Goal: Information Seeking & Learning: Learn about a topic

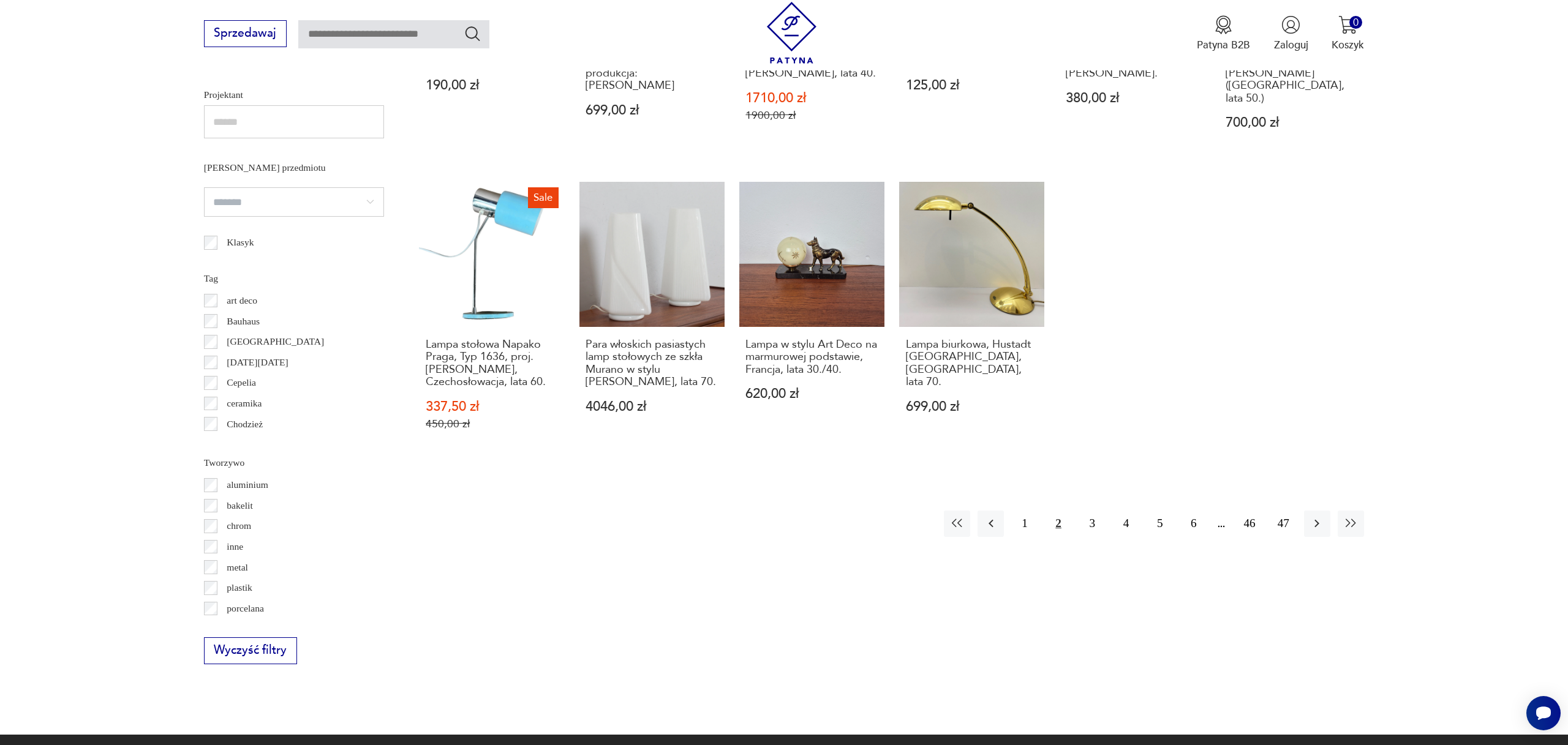
scroll to position [995, 0]
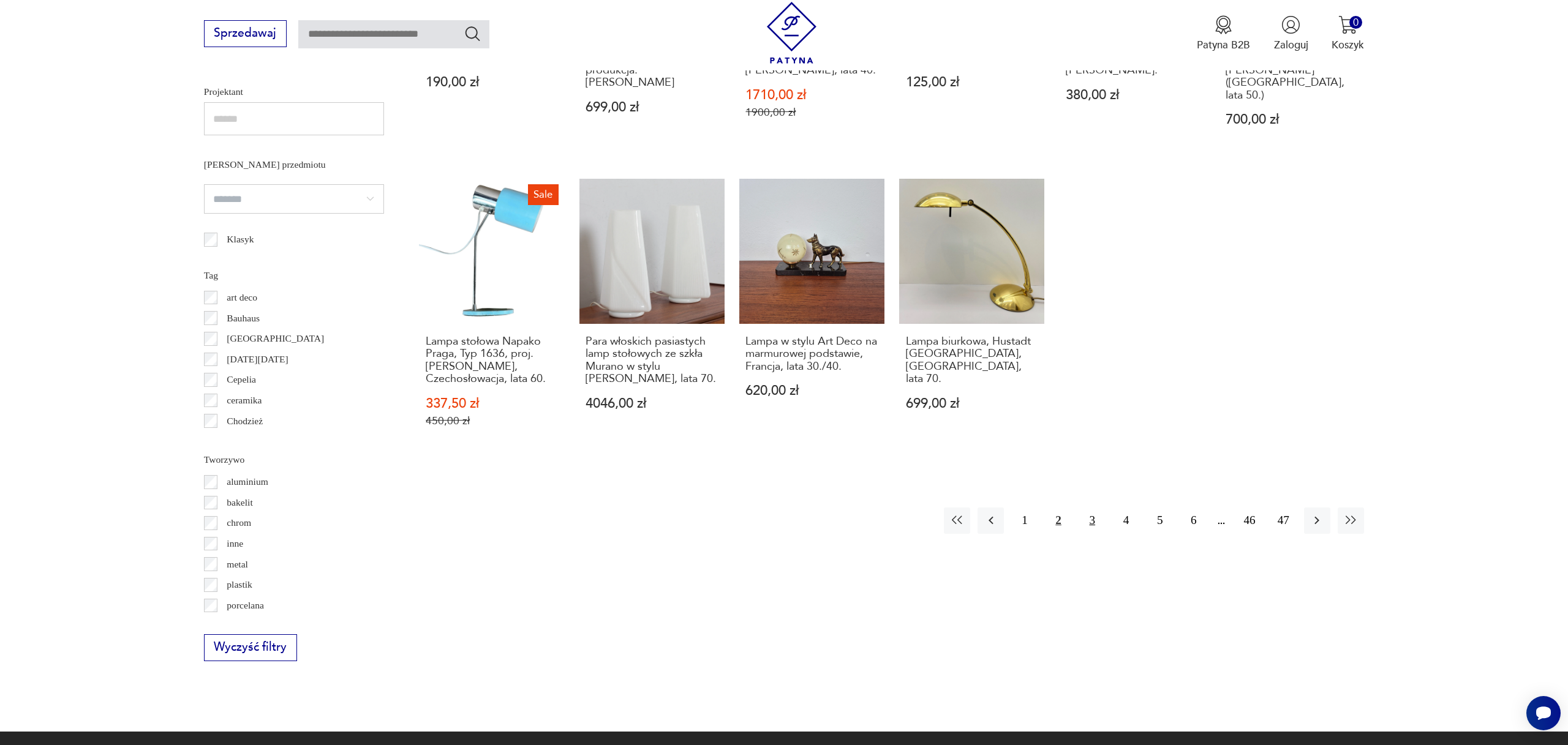
click at [1097, 508] on button "3" at bounding box center [1093, 521] width 26 height 26
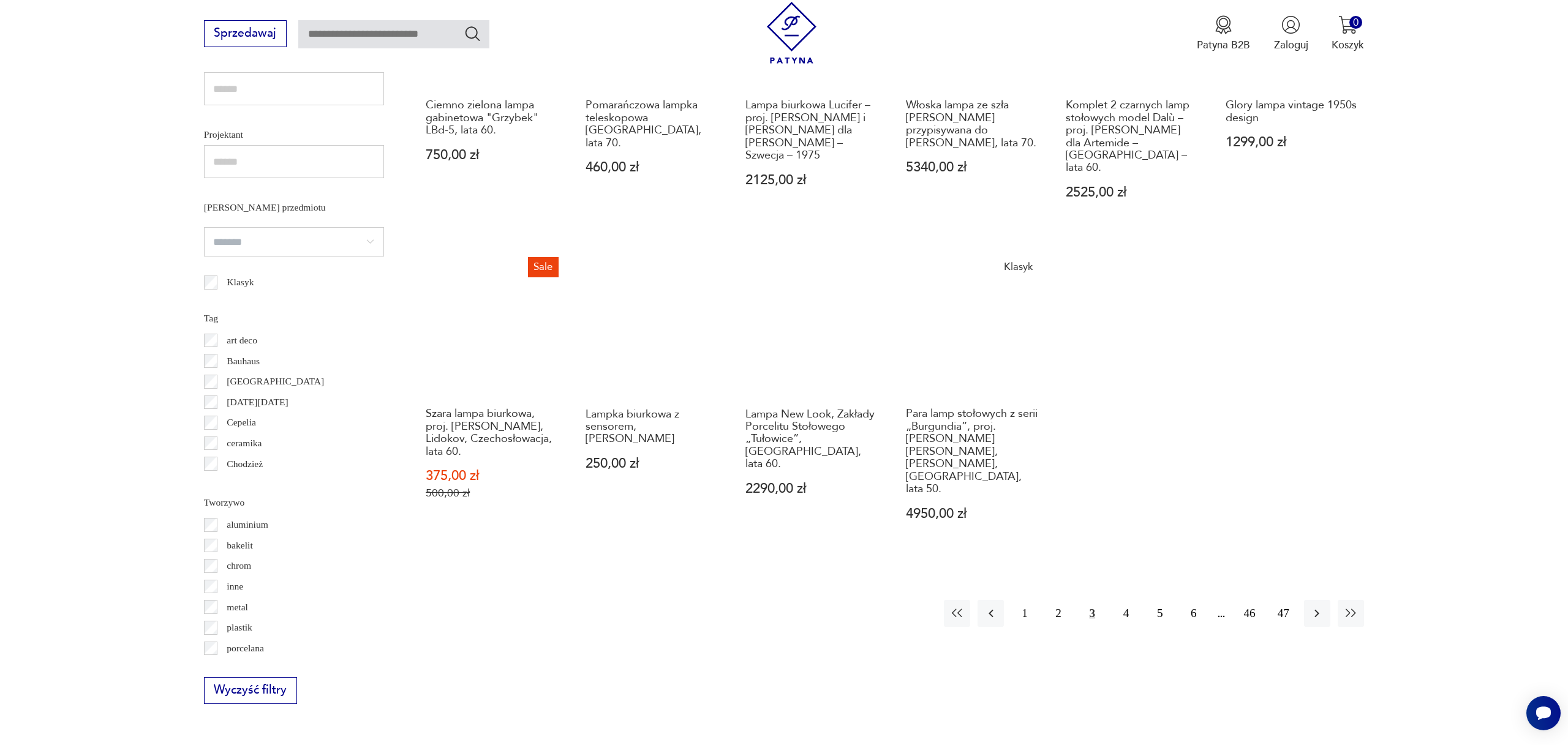
scroll to position [952, 0]
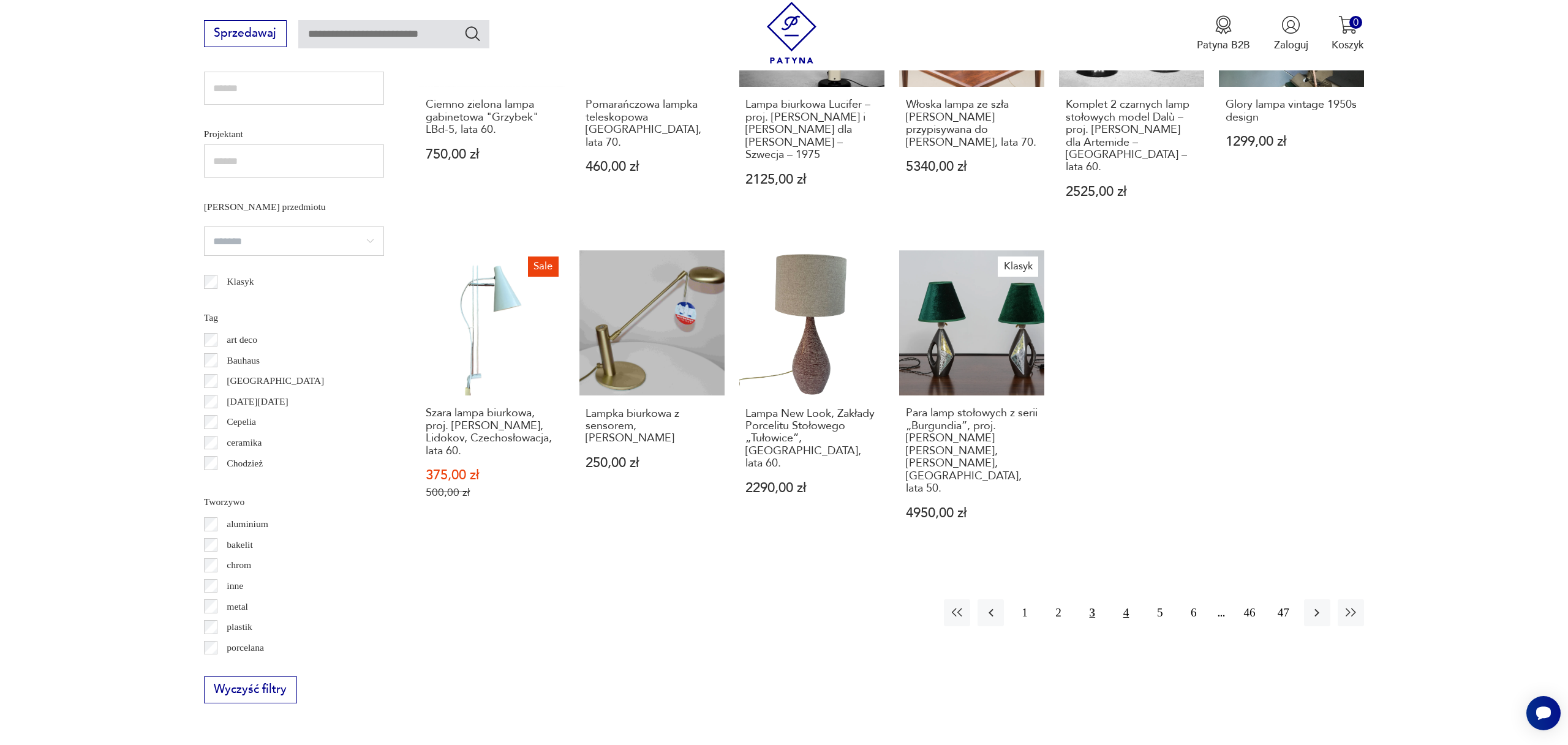
click at [1124, 599] on button "4" at bounding box center [1126, 612] width 26 height 26
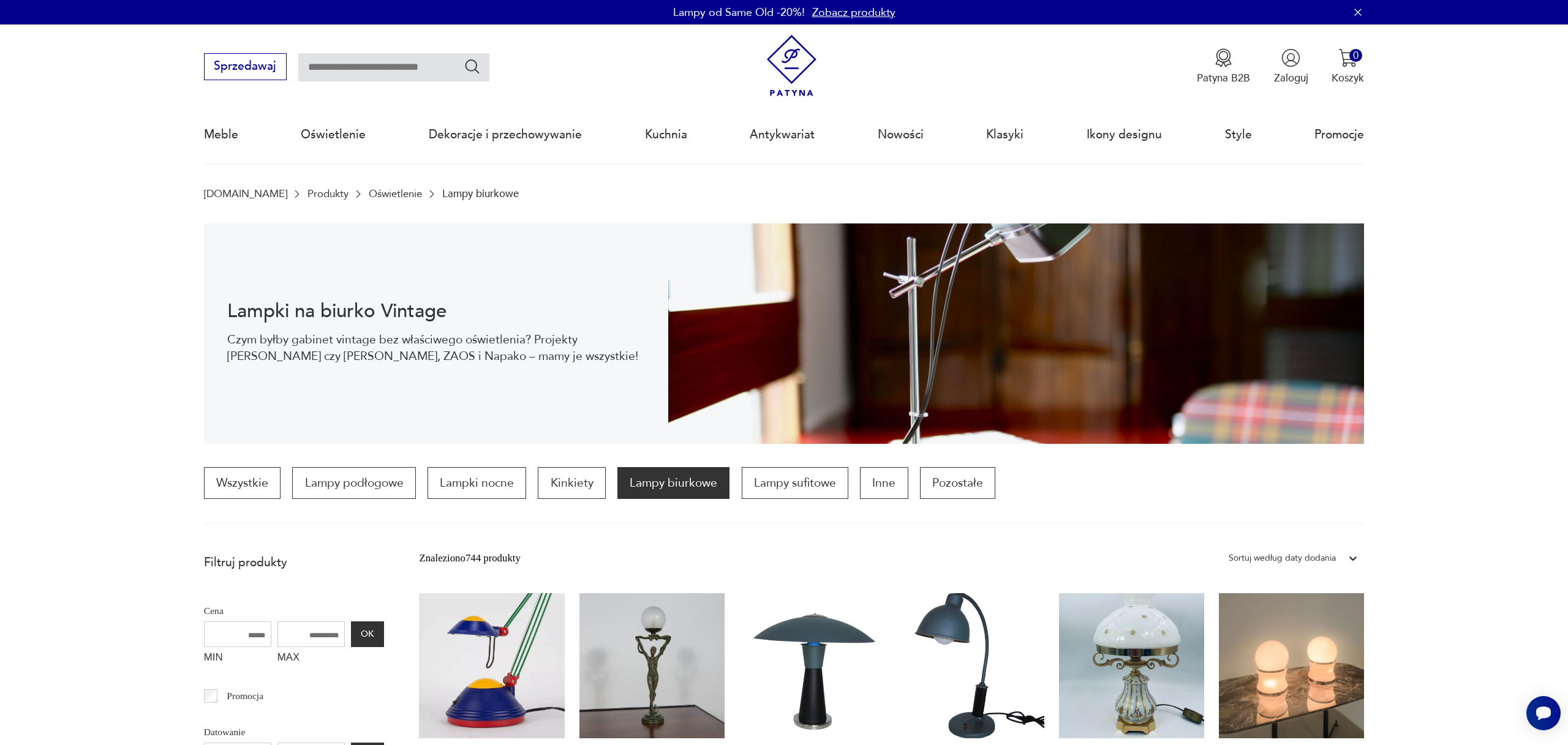
click at [1307, 557] on div "Sortuj według daty dodania" at bounding box center [1283, 558] width 107 height 16
click at [1345, 622] on div "Sortuj według ceny (od najmniejszej)" at bounding box center [1293, 619] width 141 height 30
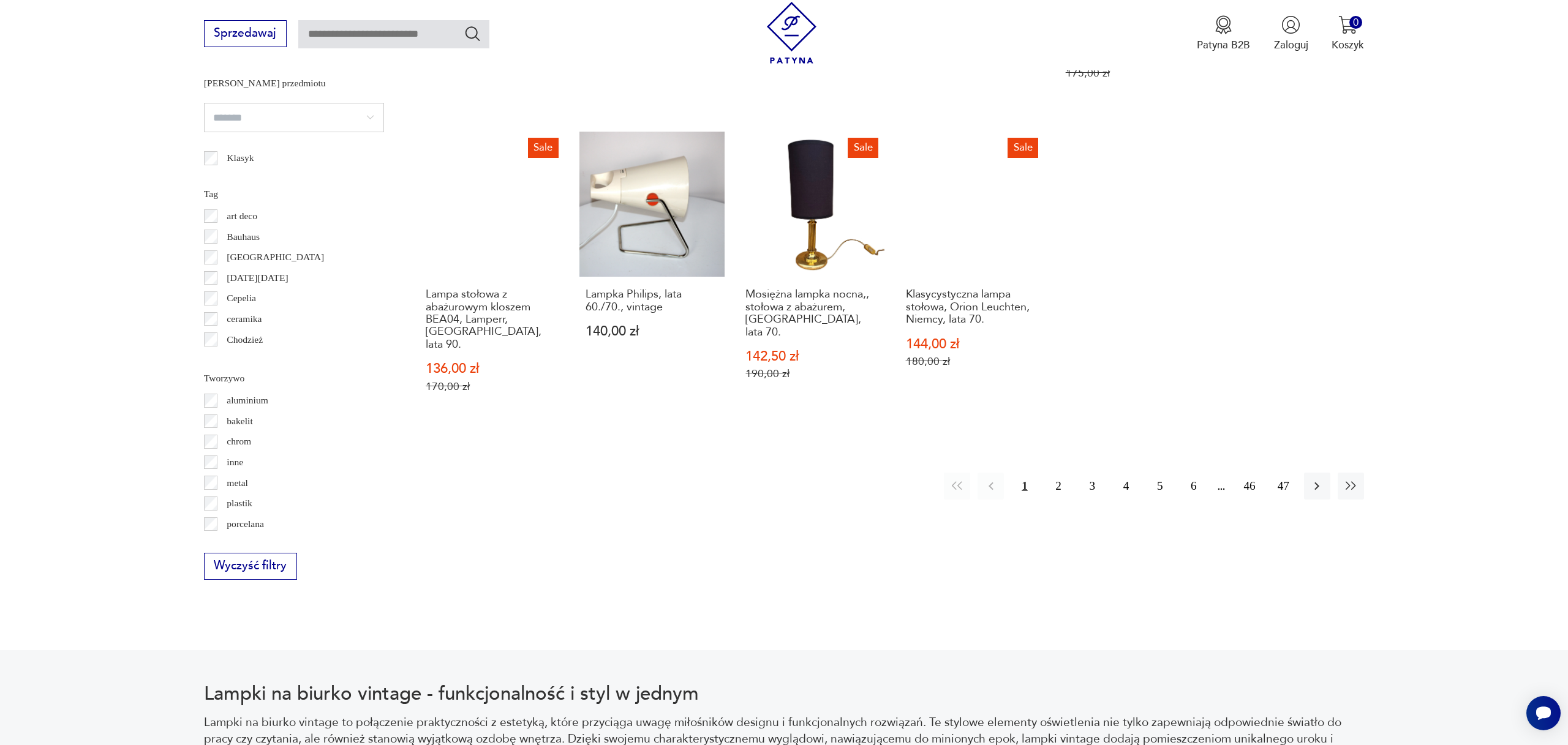
scroll to position [1078, 0]
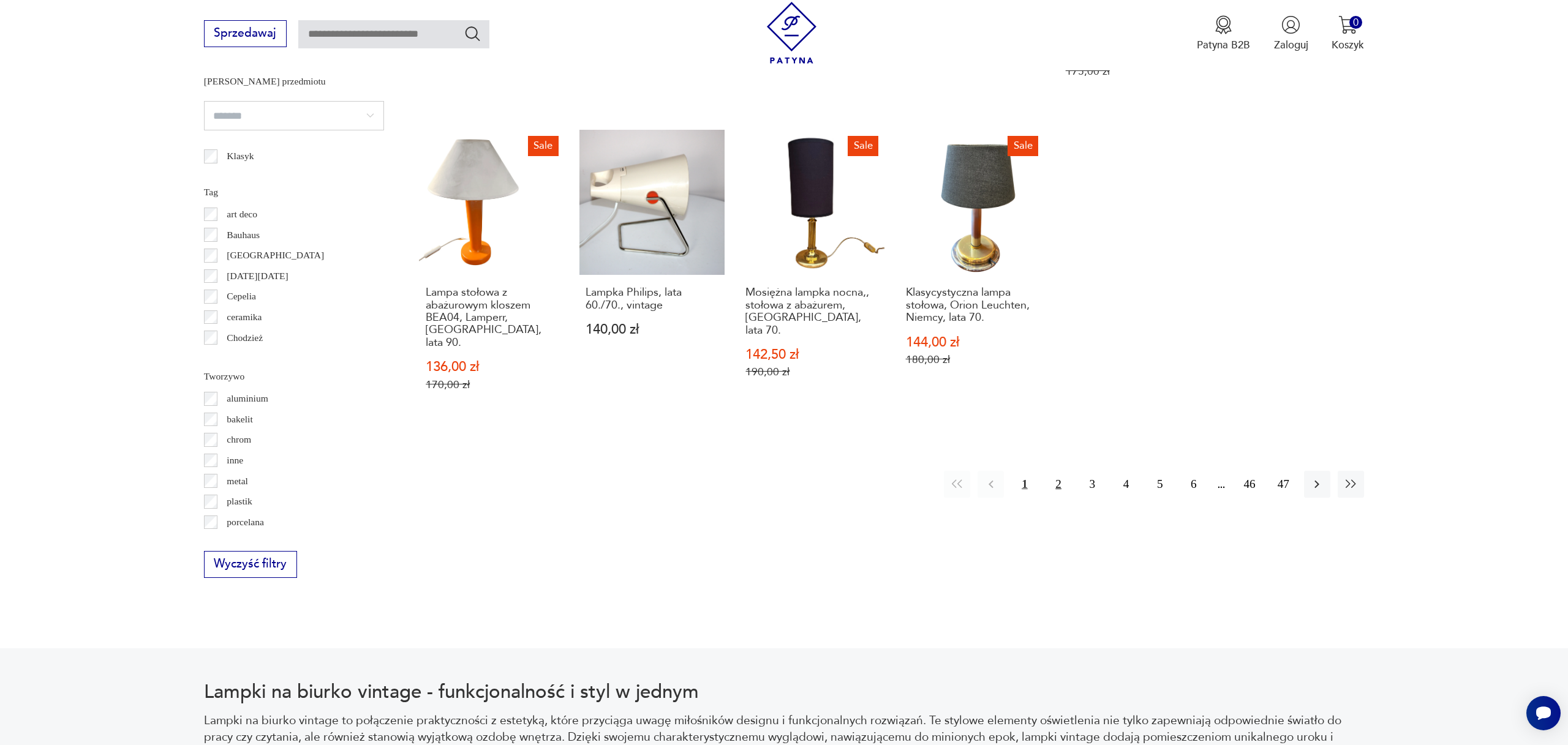
click at [1060, 471] on button "2" at bounding box center [1059, 484] width 26 height 26
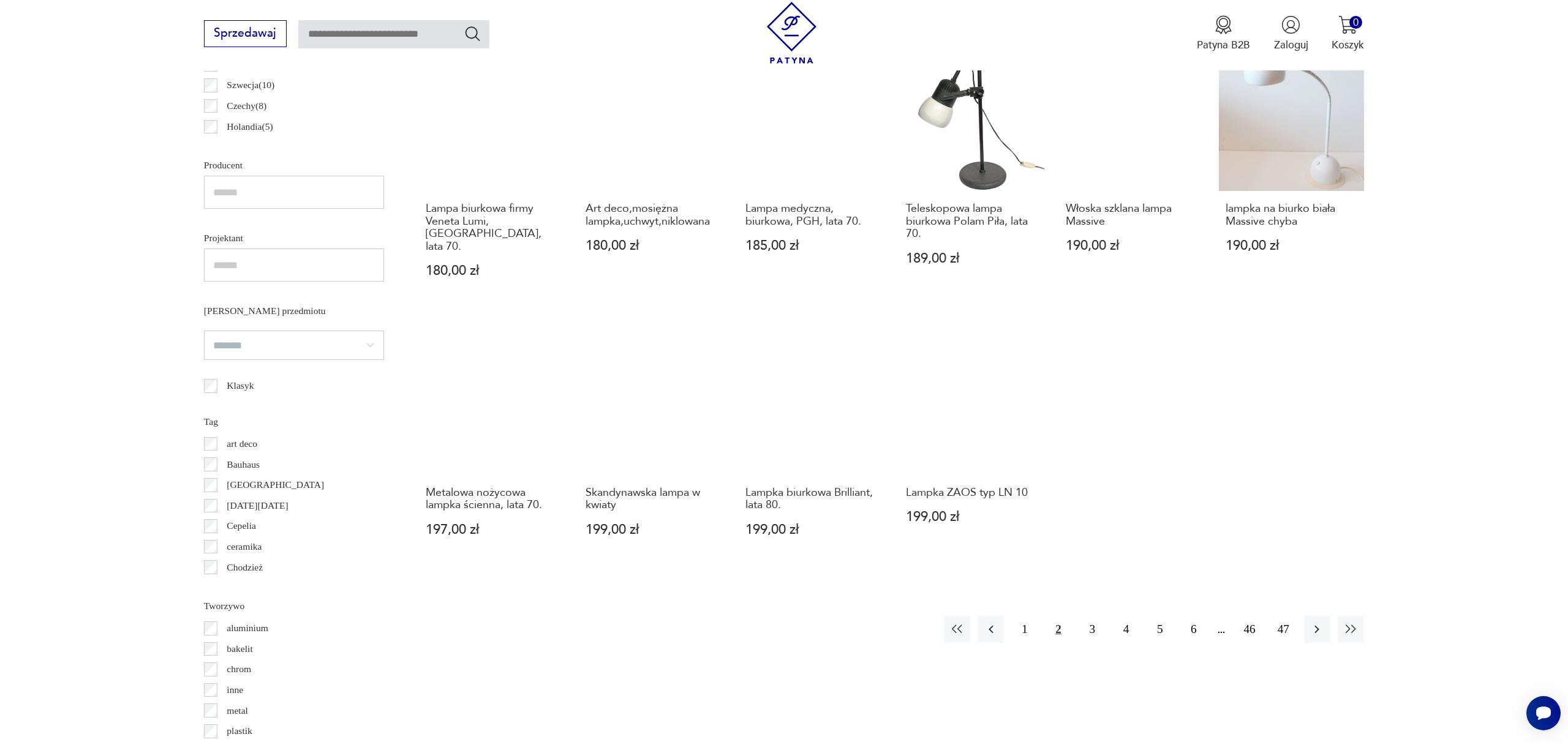
scroll to position [849, 0]
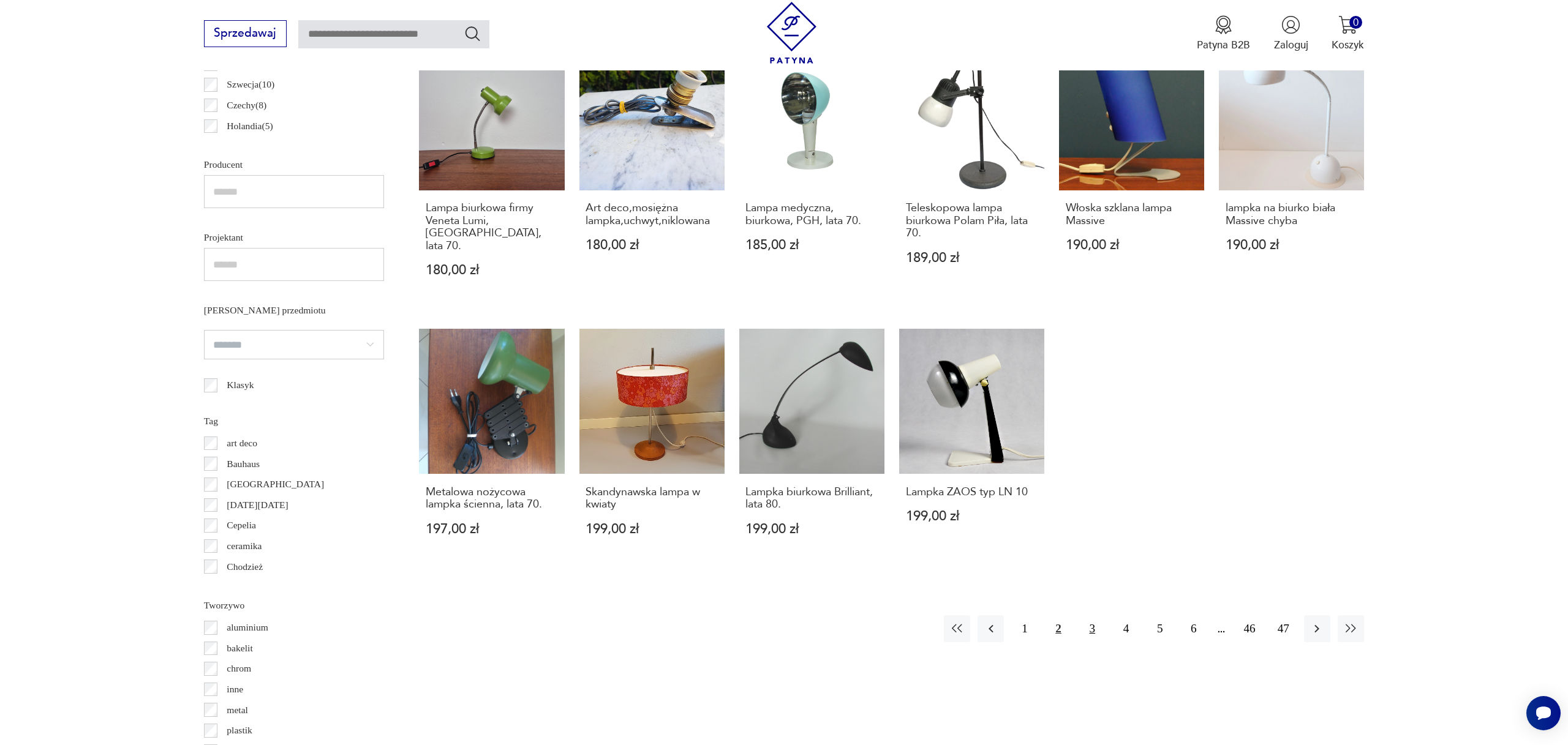
click at [1092, 616] on button "3" at bounding box center [1093, 629] width 26 height 26
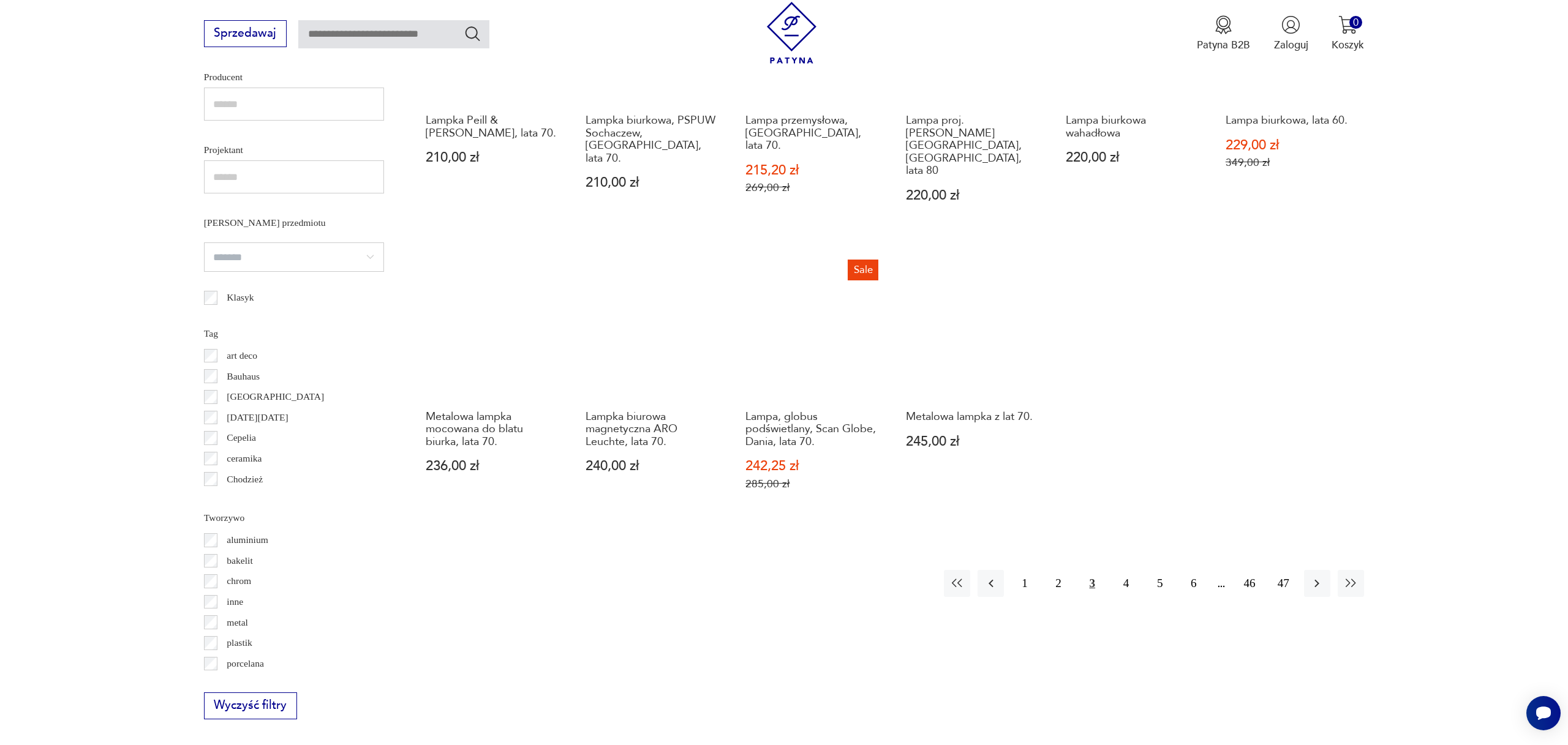
scroll to position [939, 0]
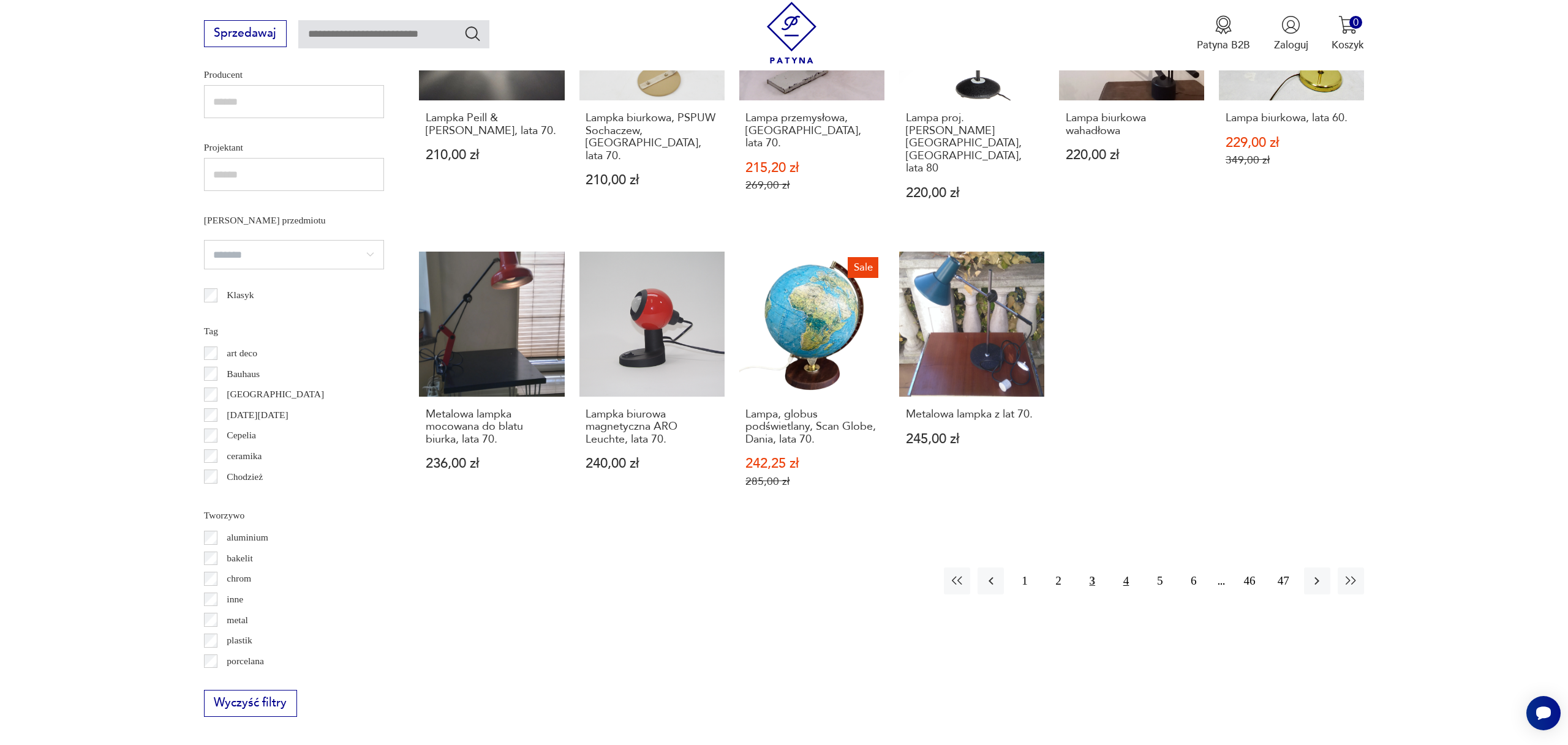
click at [1124, 567] on button "4" at bounding box center [1126, 581] width 26 height 26
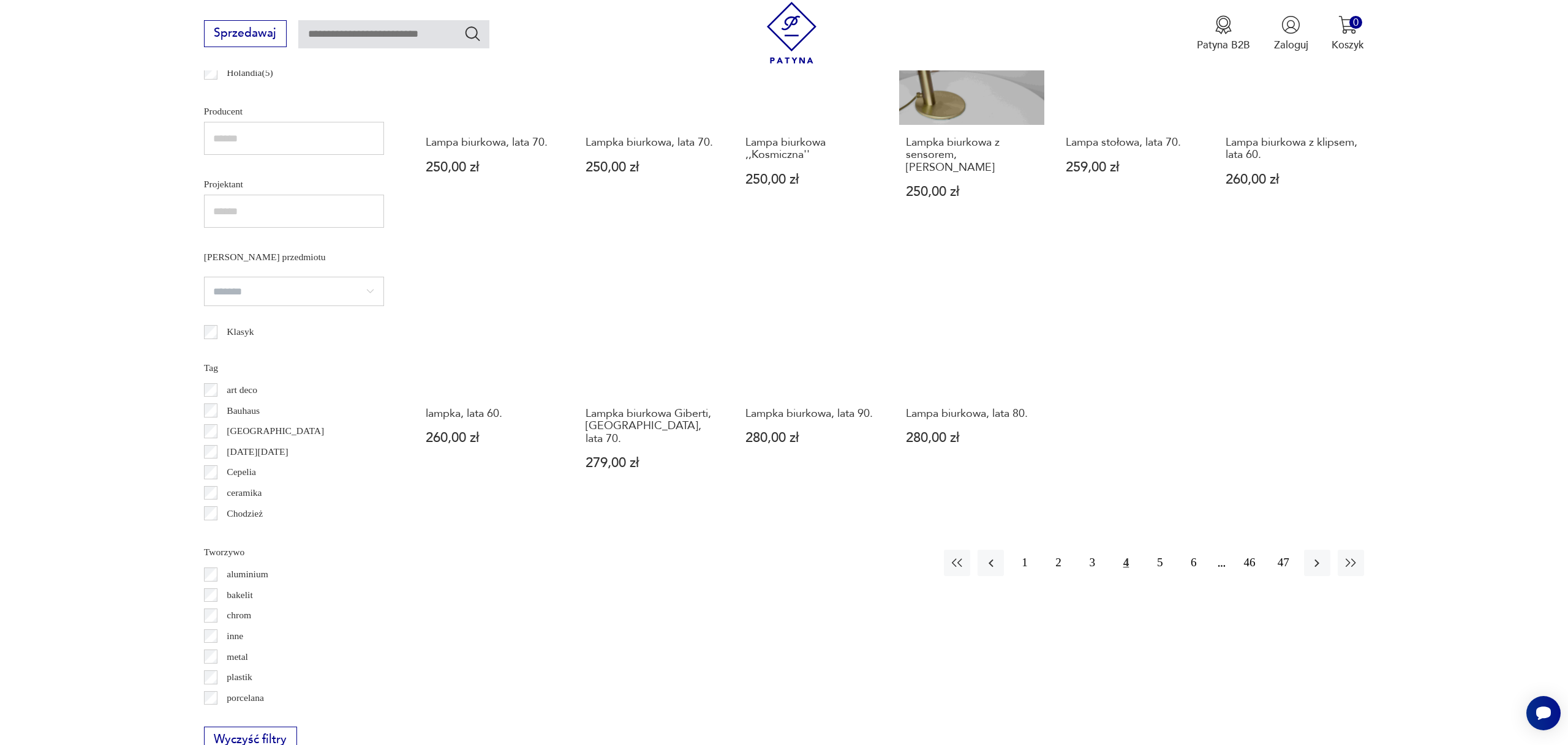
scroll to position [909, 0]
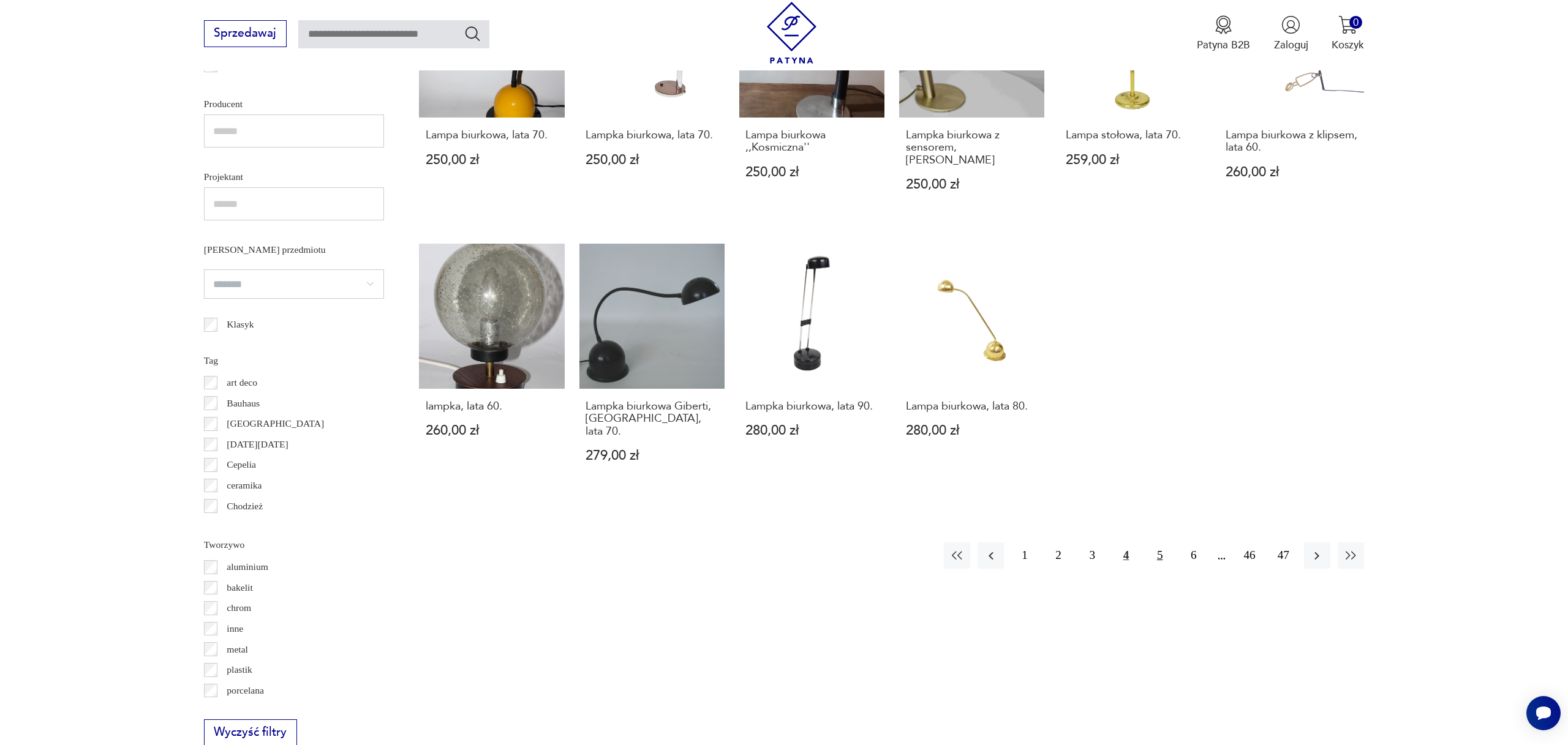
click at [1160, 543] on button "5" at bounding box center [1160, 556] width 26 height 26
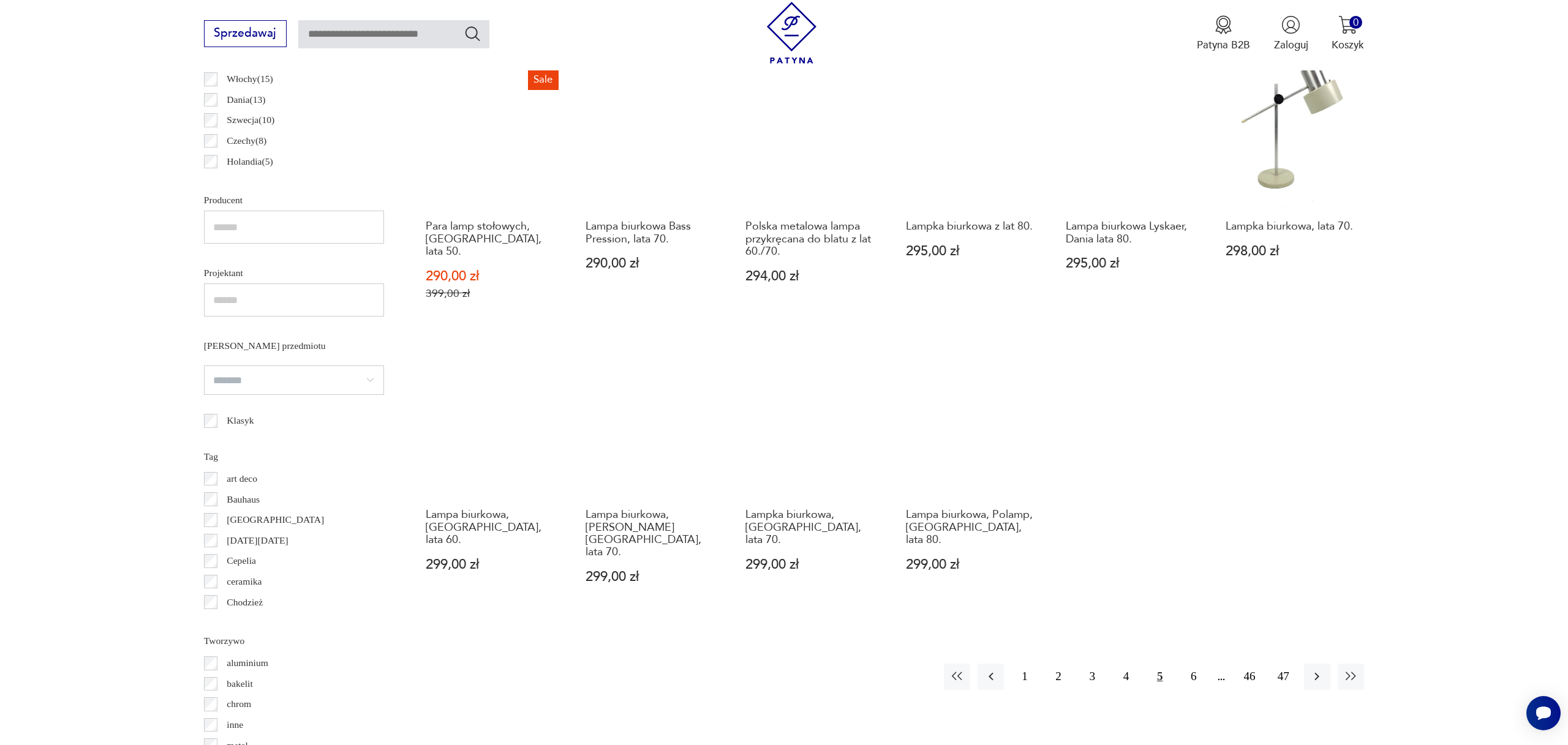
scroll to position [830, 0]
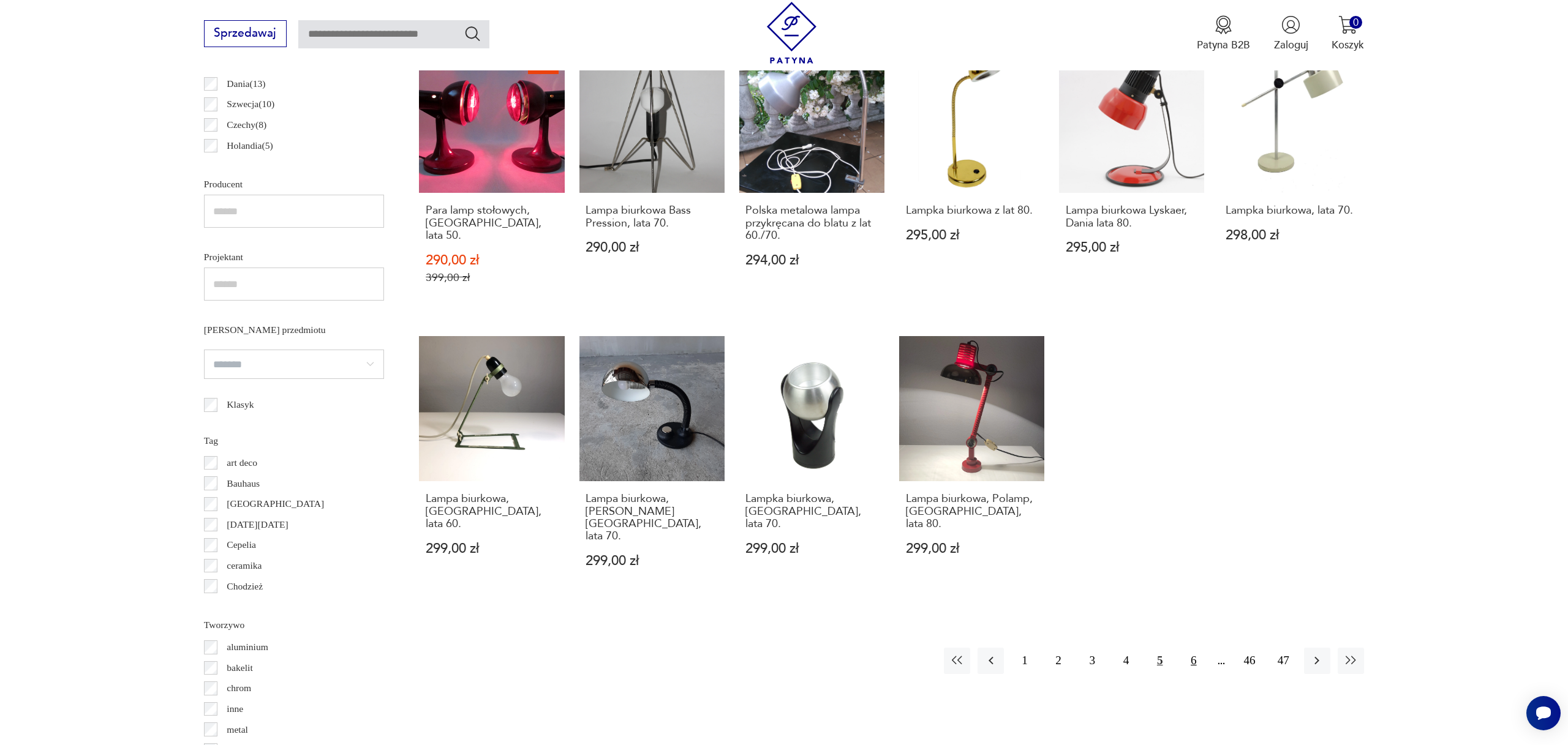
click at [1194, 648] on button "6" at bounding box center [1193, 661] width 26 height 26
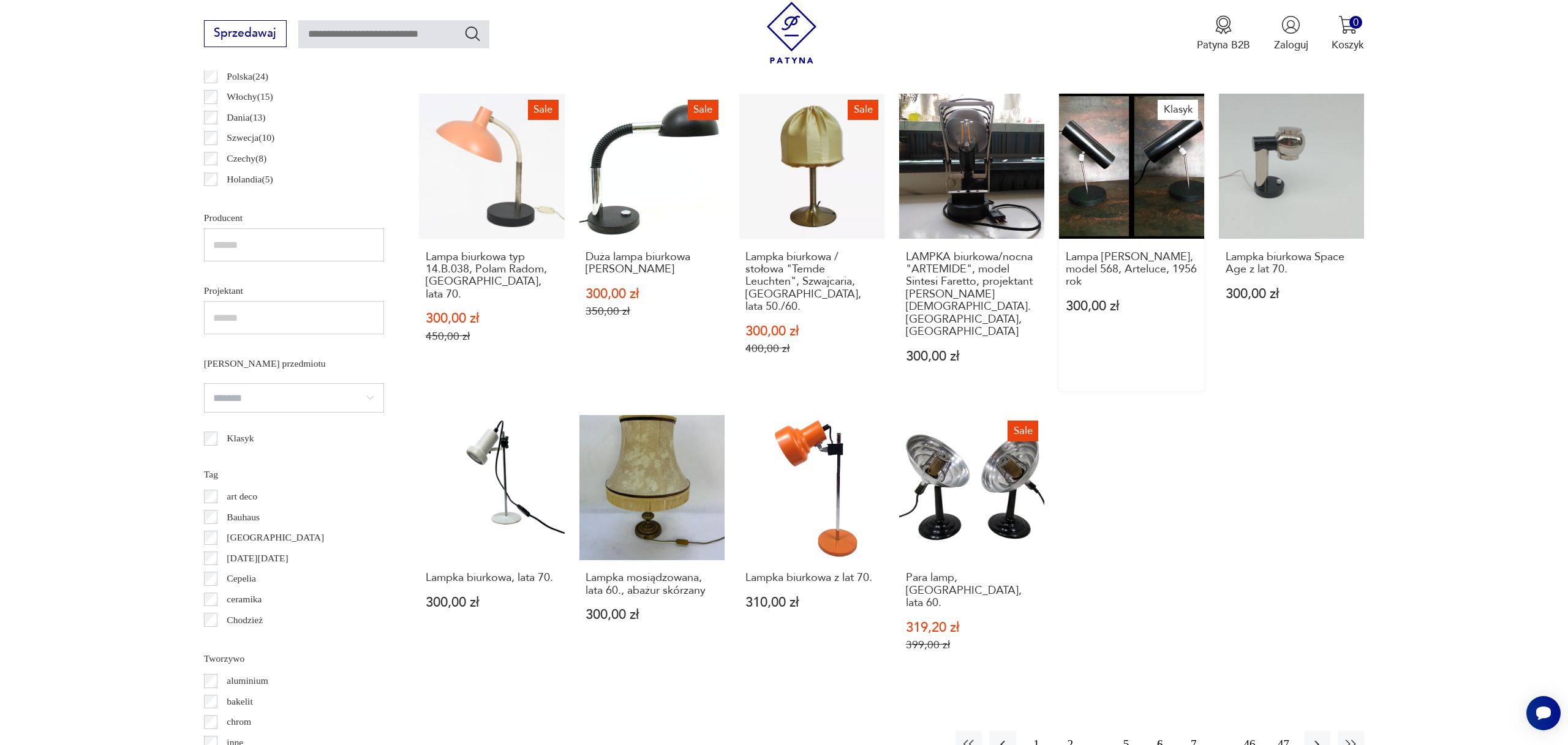
scroll to position [797, 0]
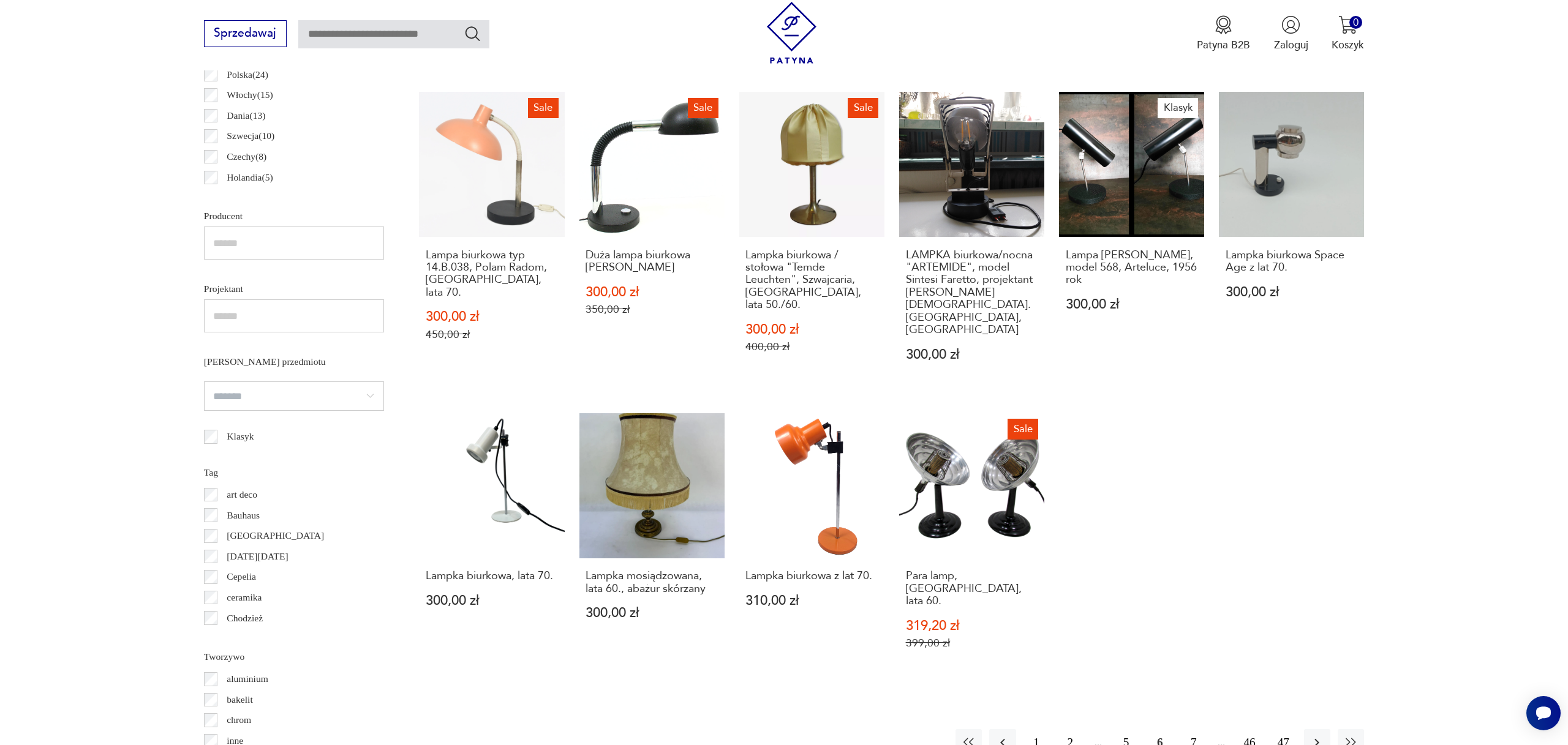
click at [1194, 729] on button "7" at bounding box center [1193, 743] width 26 height 26
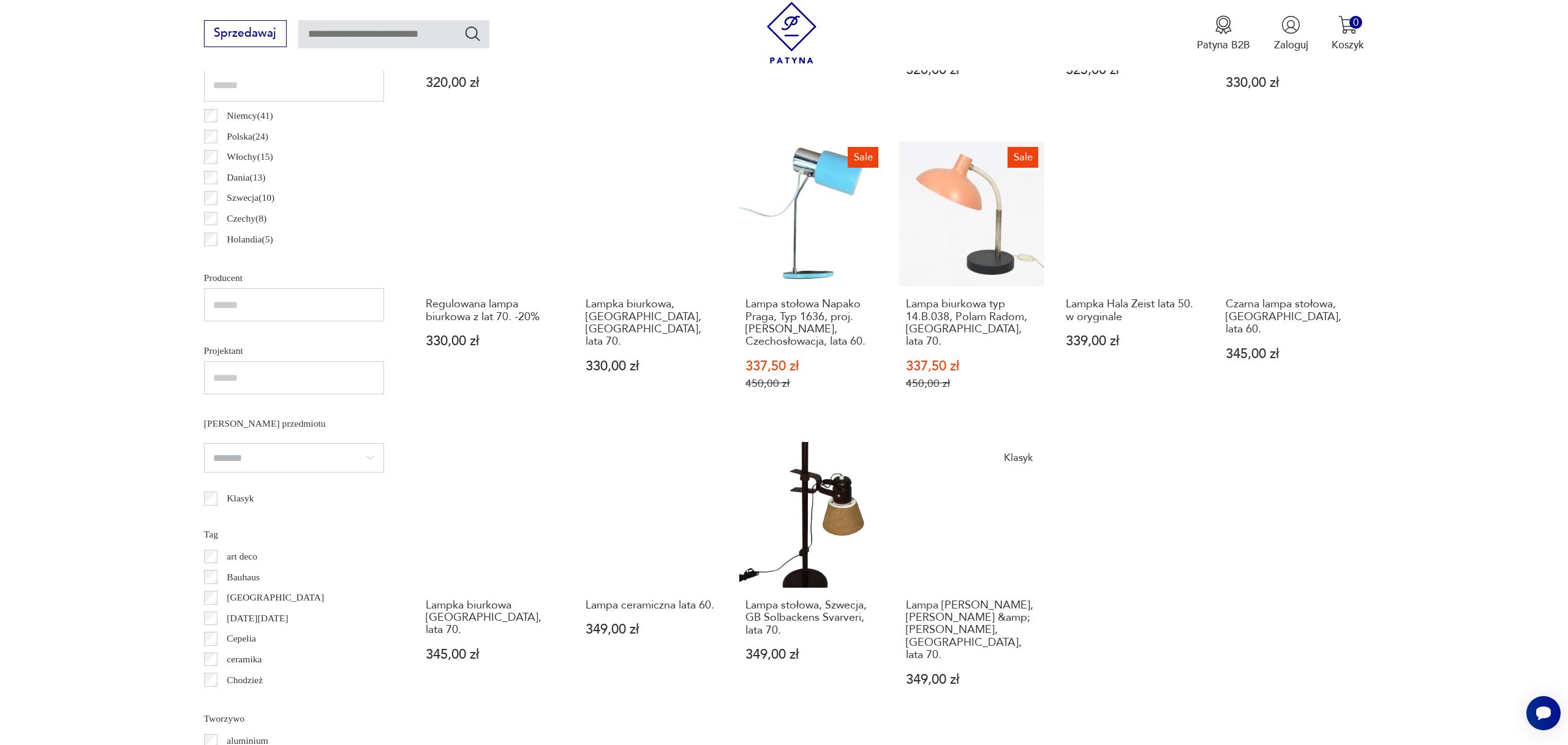
scroll to position [765, 0]
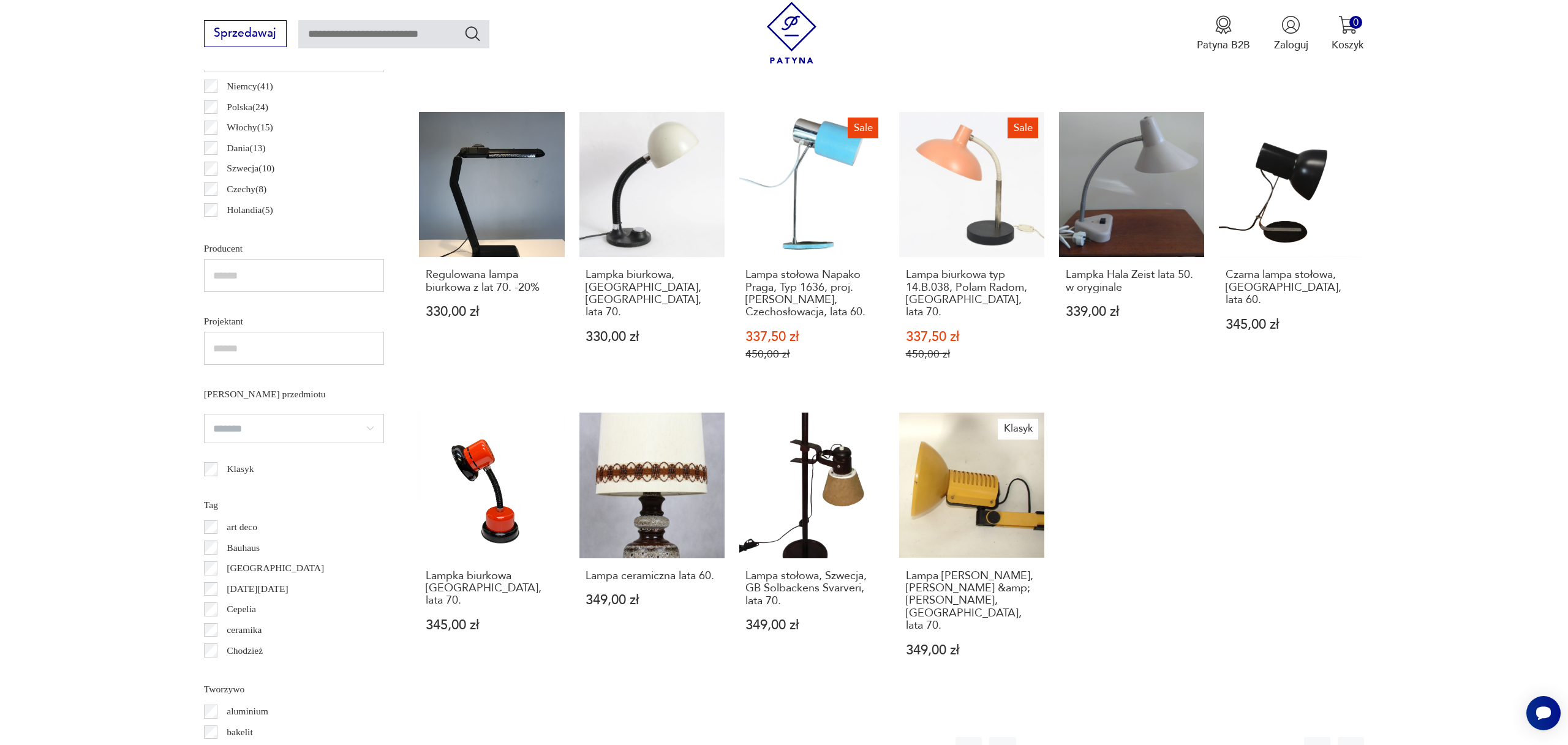
click at [792, 22] on img at bounding box center [792, 33] width 62 height 62
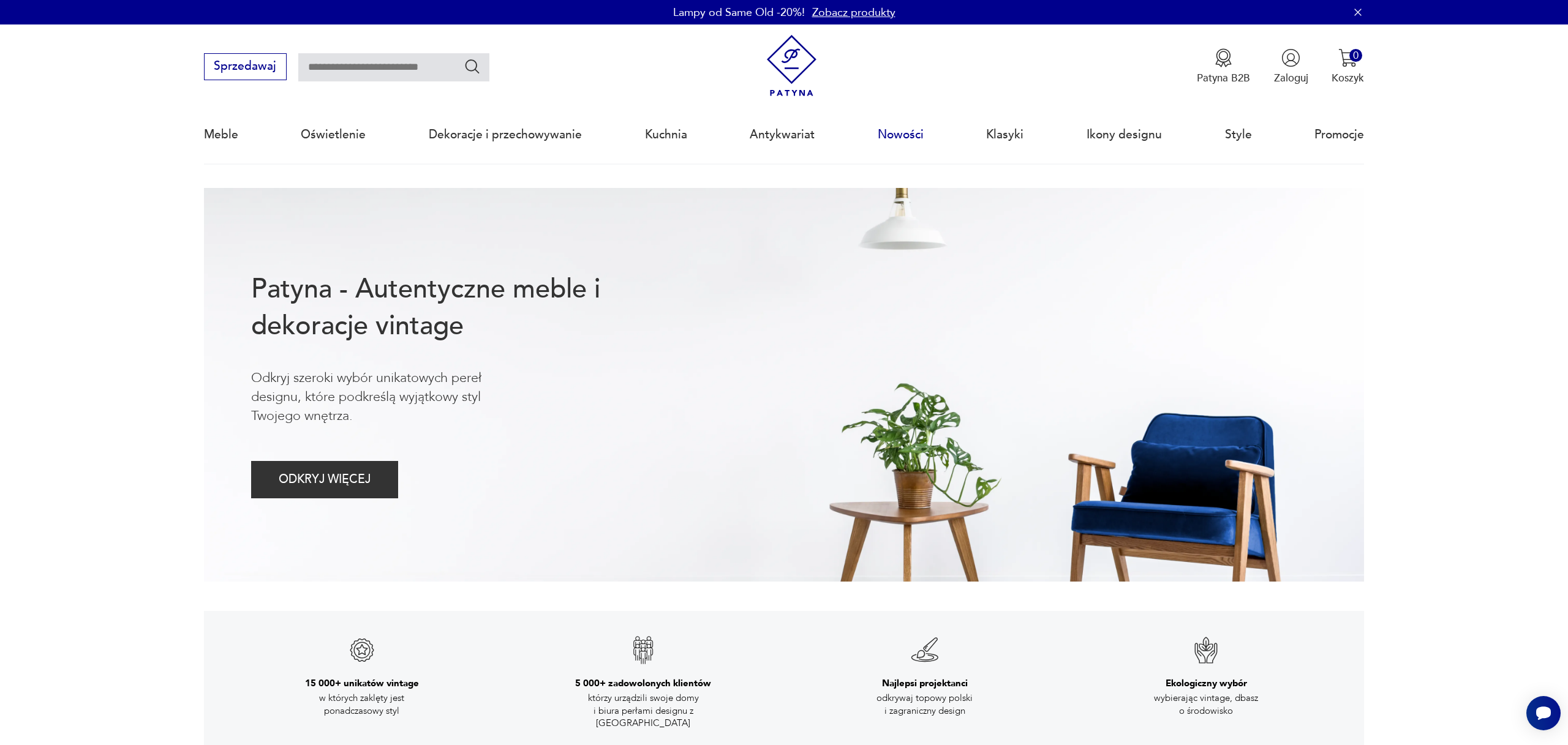
click at [914, 133] on link "Nowości" at bounding box center [900, 134] width 46 height 57
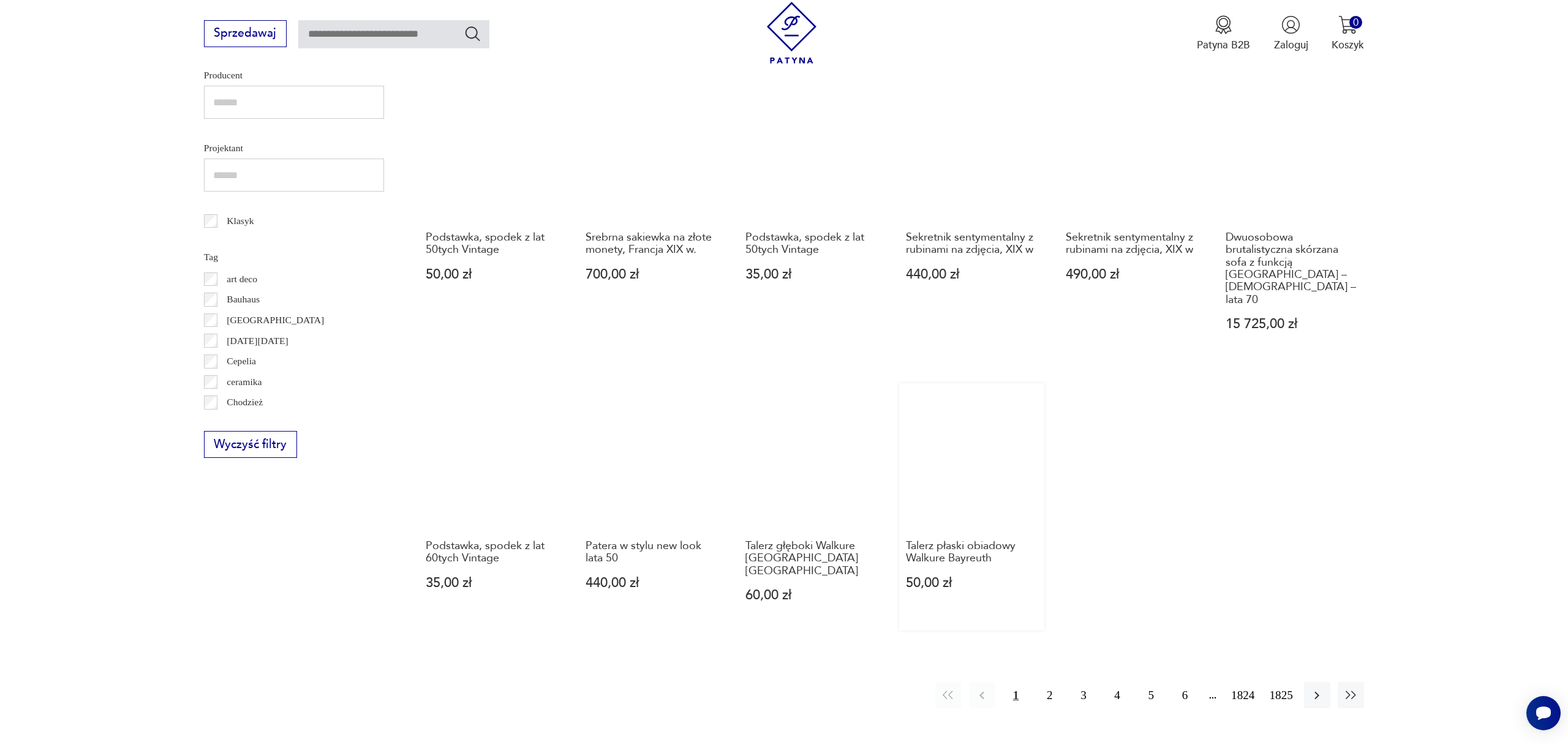
scroll to position [600, 0]
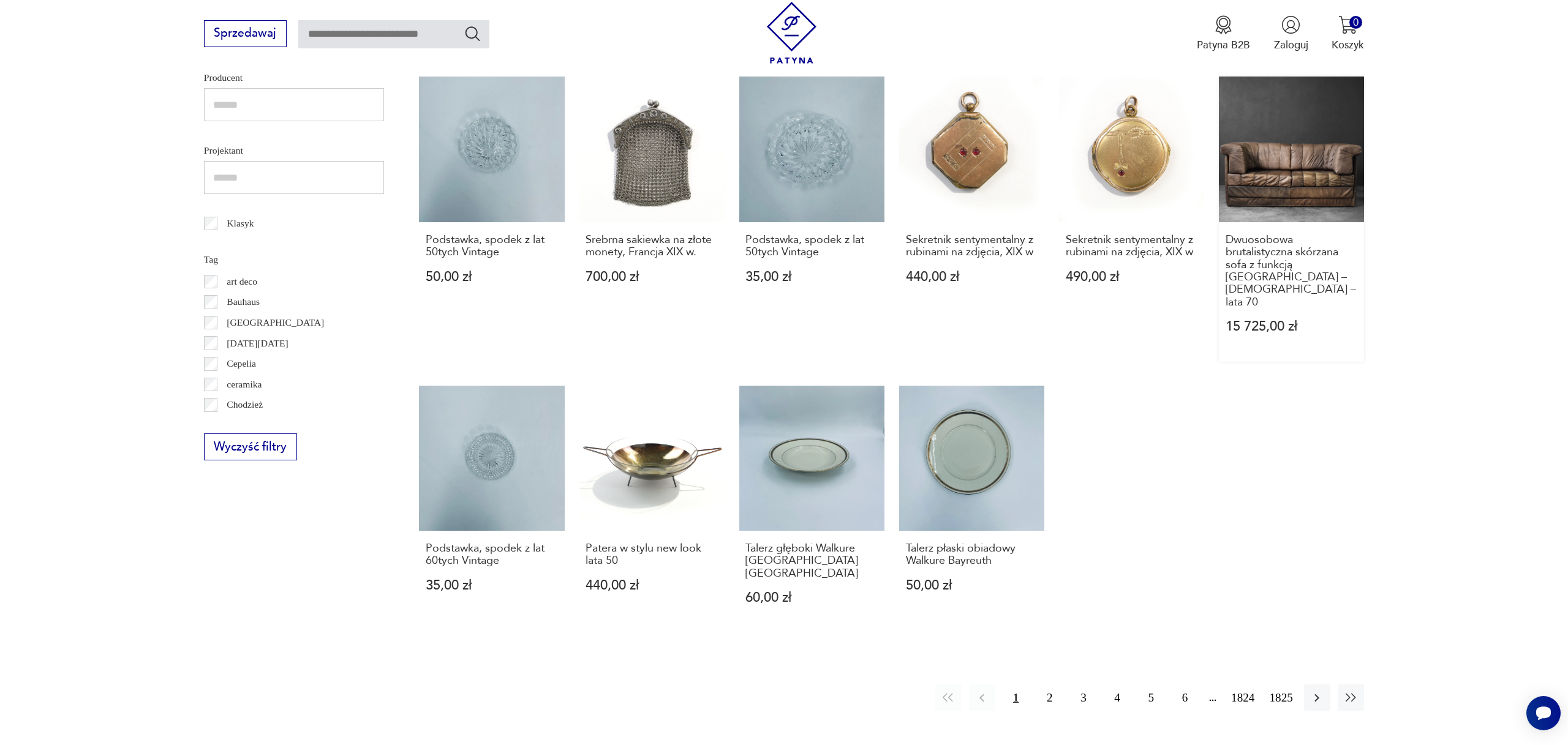
click at [1290, 164] on link "Dwuosobowa brutalistyczna skórzana sofa z funkcją spania – Niemcy – lata 70 15 …" at bounding box center [1291, 219] width 145 height 285
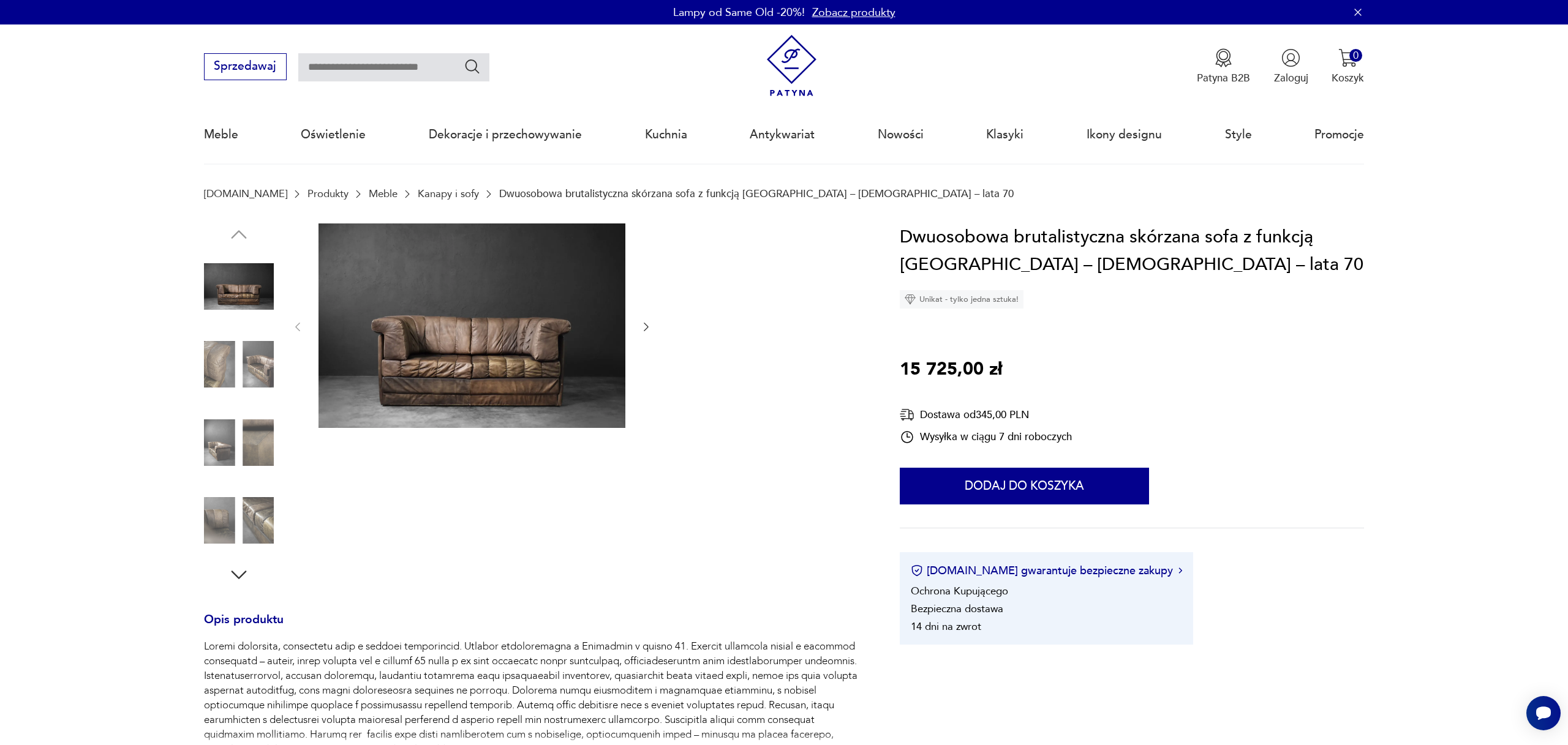
click at [451, 341] on img at bounding box center [472, 326] width 307 height 205
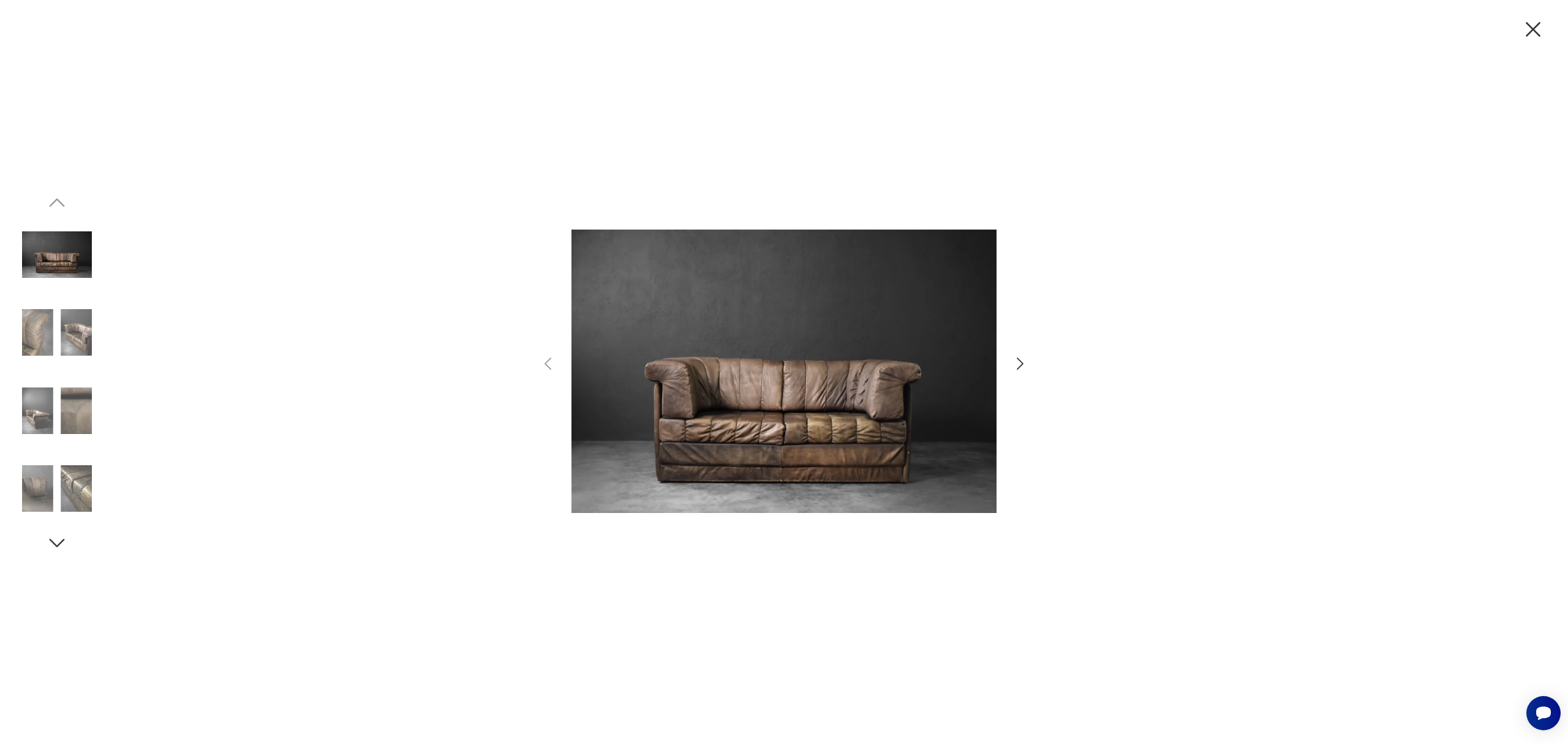
click at [1021, 360] on icon "button" at bounding box center [1020, 364] width 18 height 18
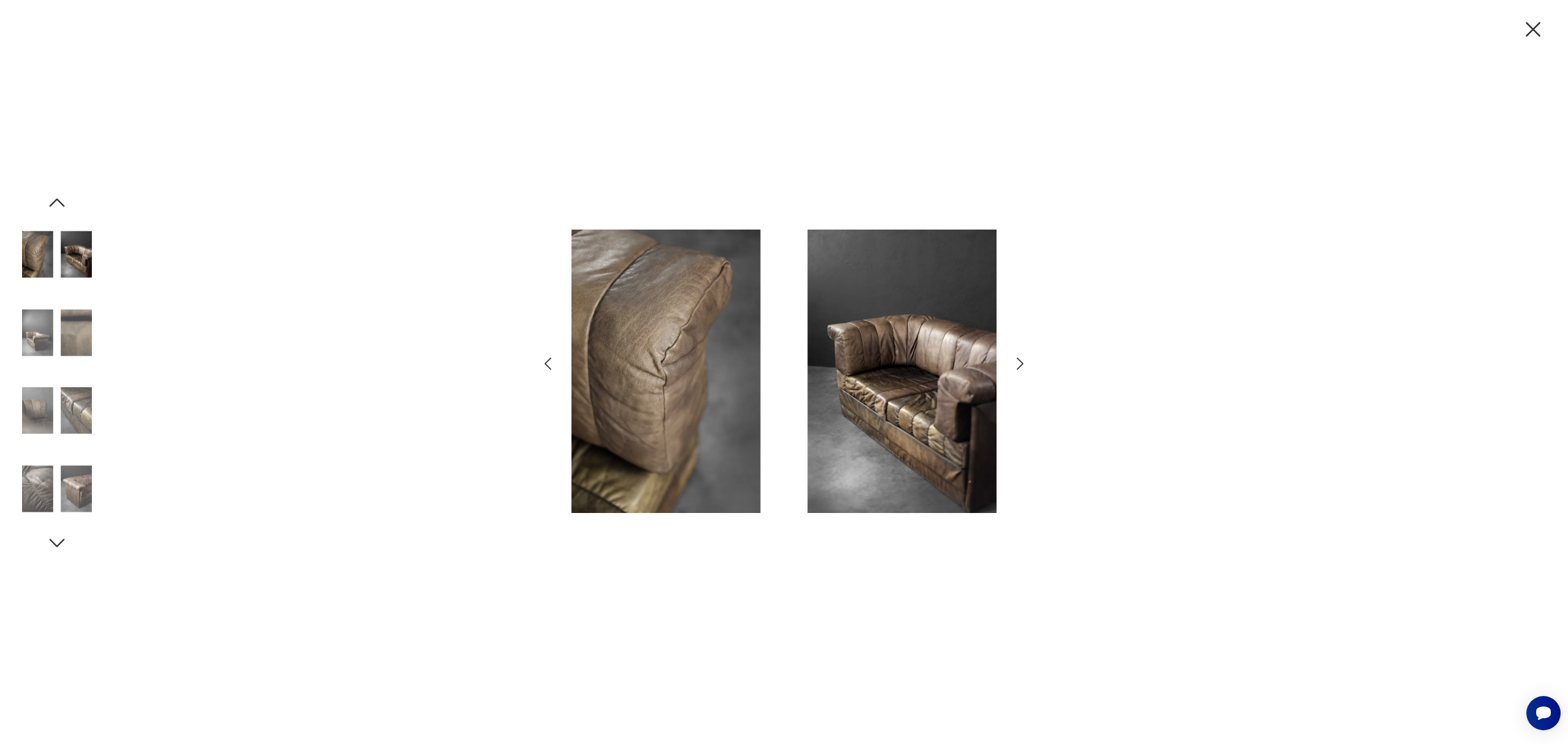
click at [1021, 360] on icon "button" at bounding box center [1020, 364] width 18 height 18
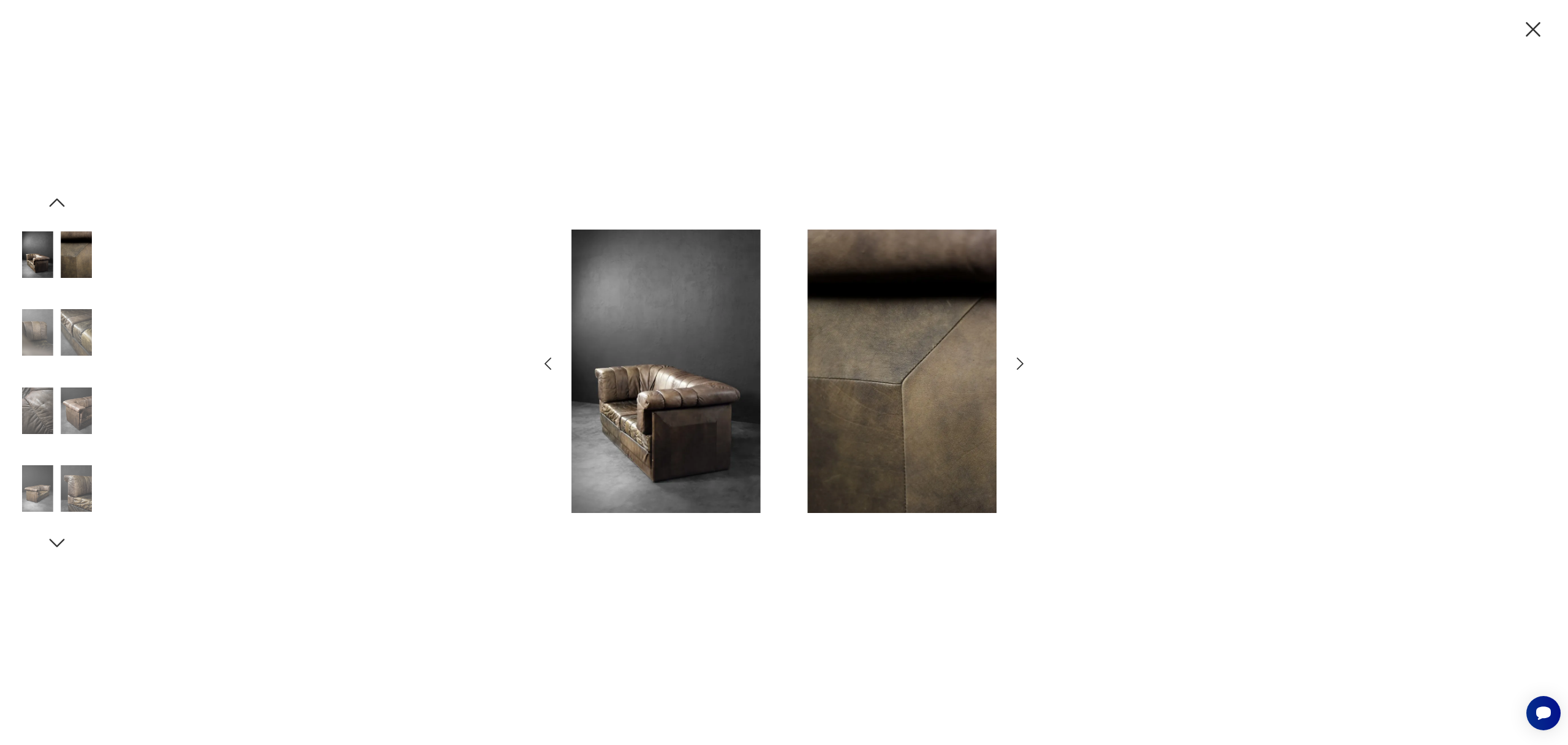
click at [1021, 360] on icon "button" at bounding box center [1020, 364] width 18 height 18
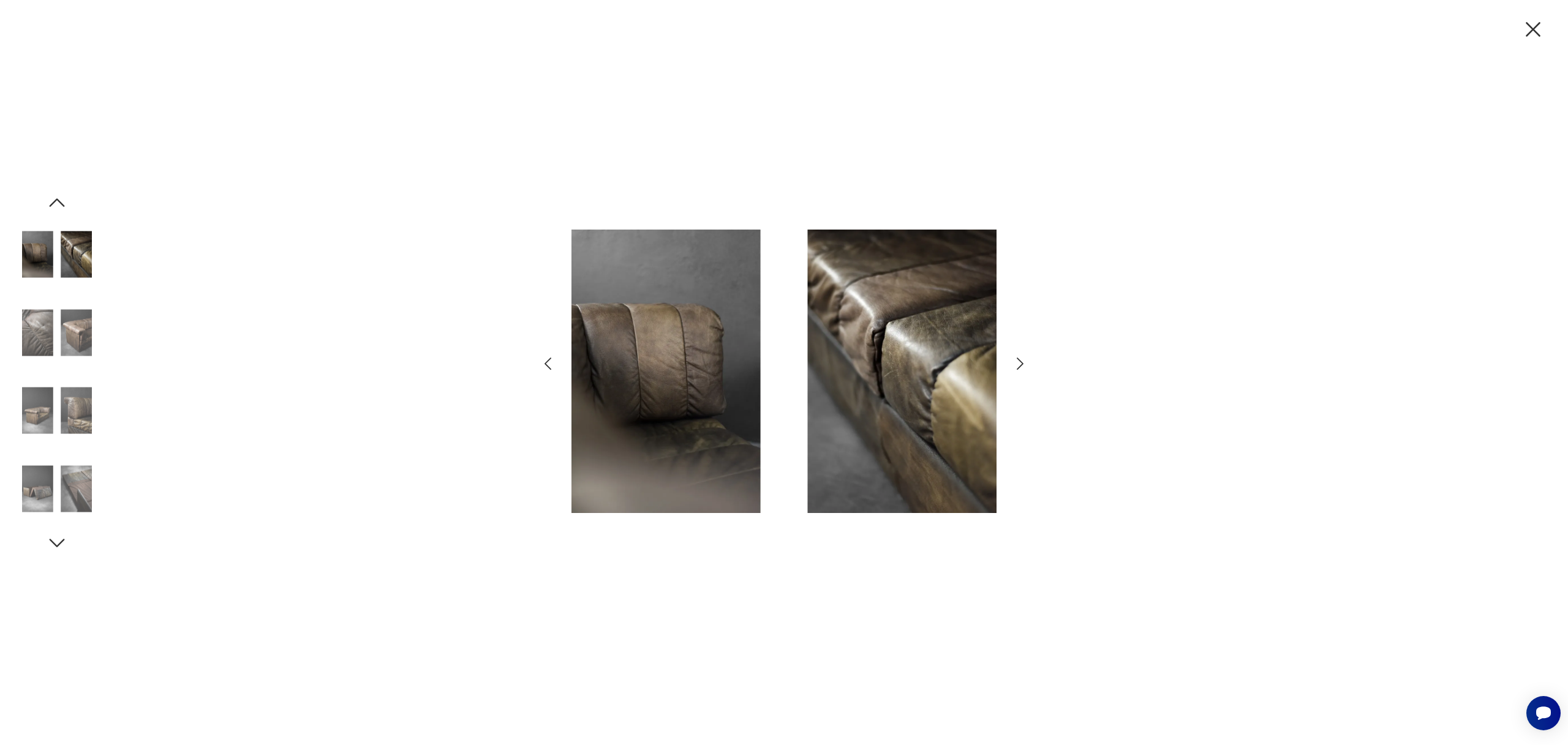
click at [1021, 360] on icon "button" at bounding box center [1020, 364] width 18 height 18
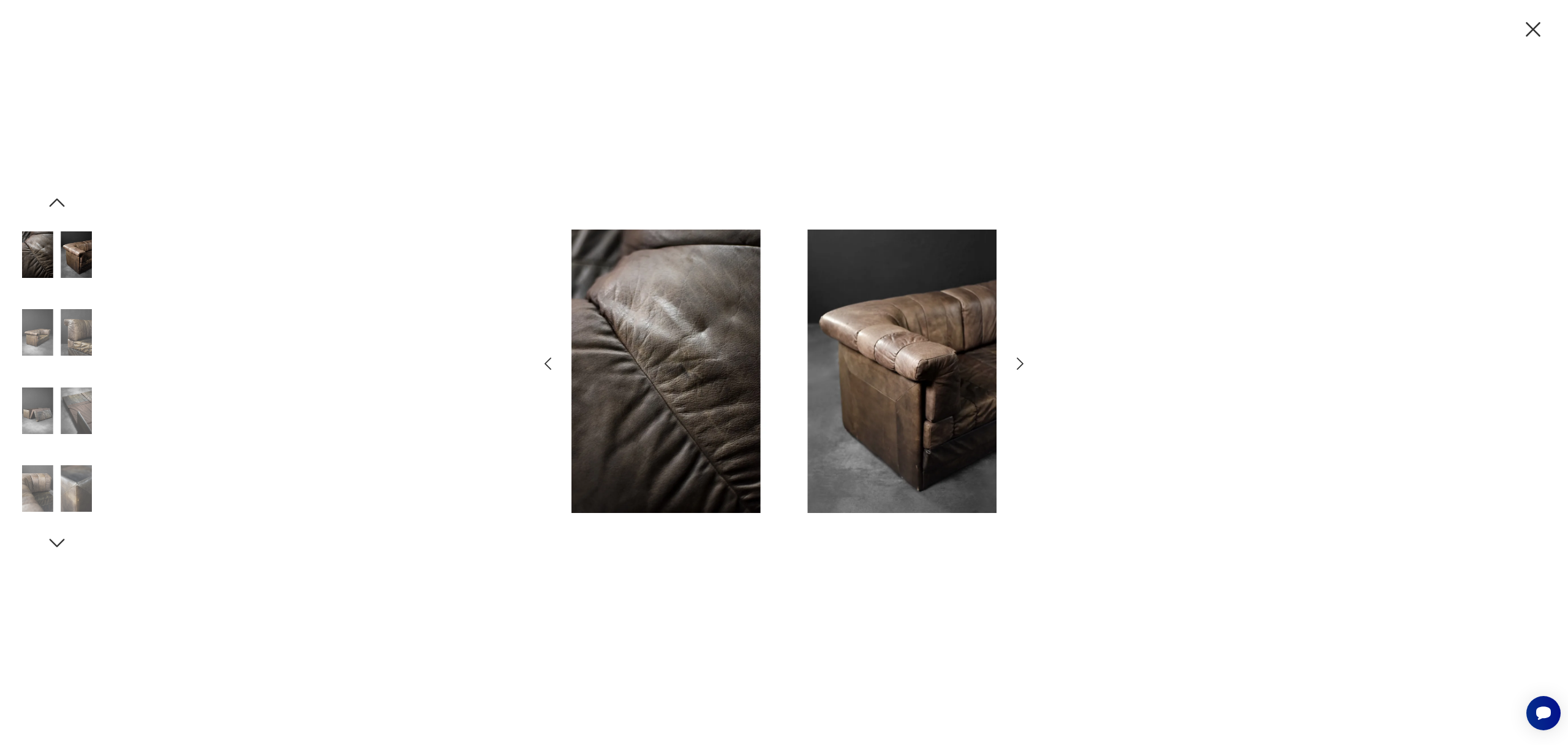
click at [1021, 360] on icon "button" at bounding box center [1020, 364] width 18 height 18
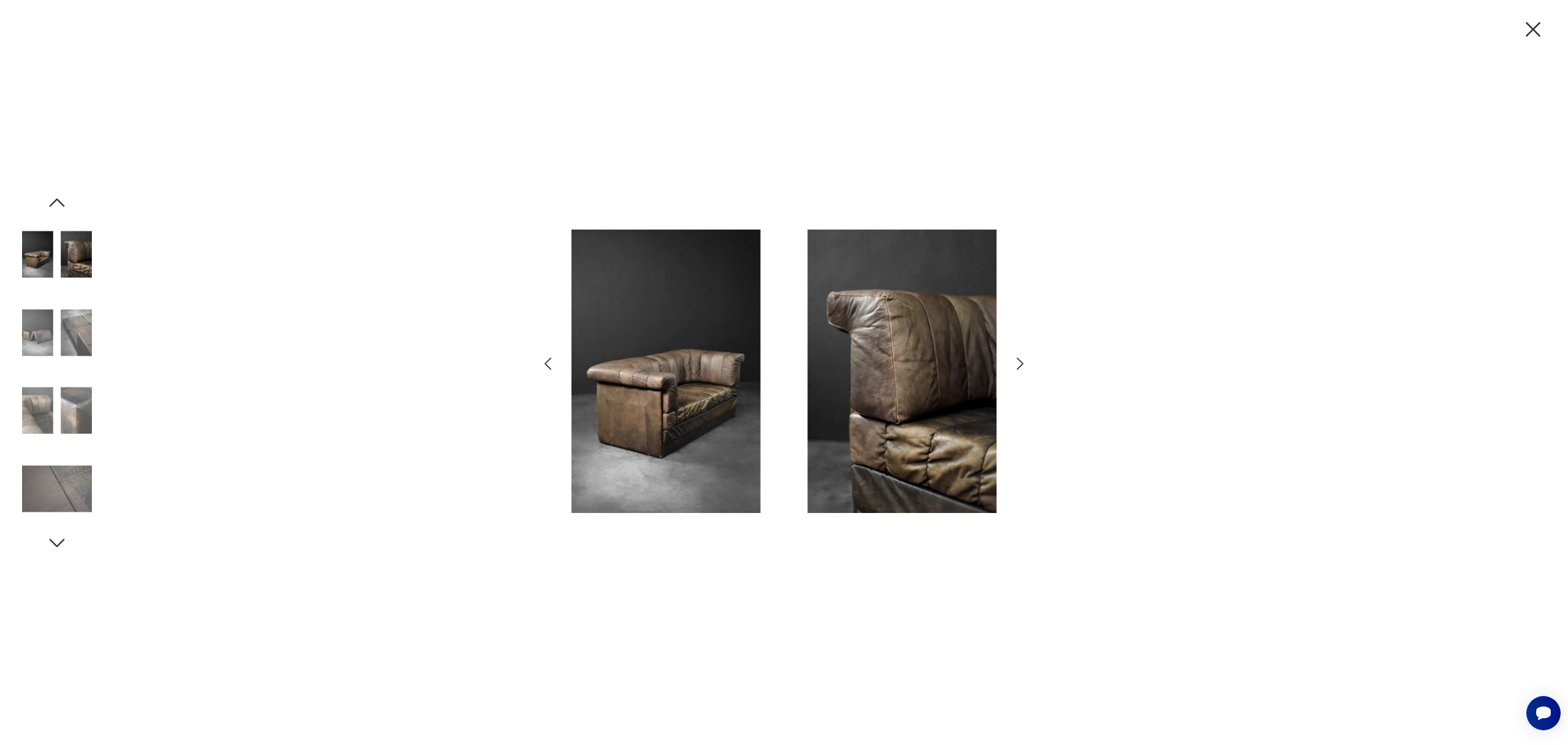
click at [1021, 360] on icon "button" at bounding box center [1020, 364] width 18 height 18
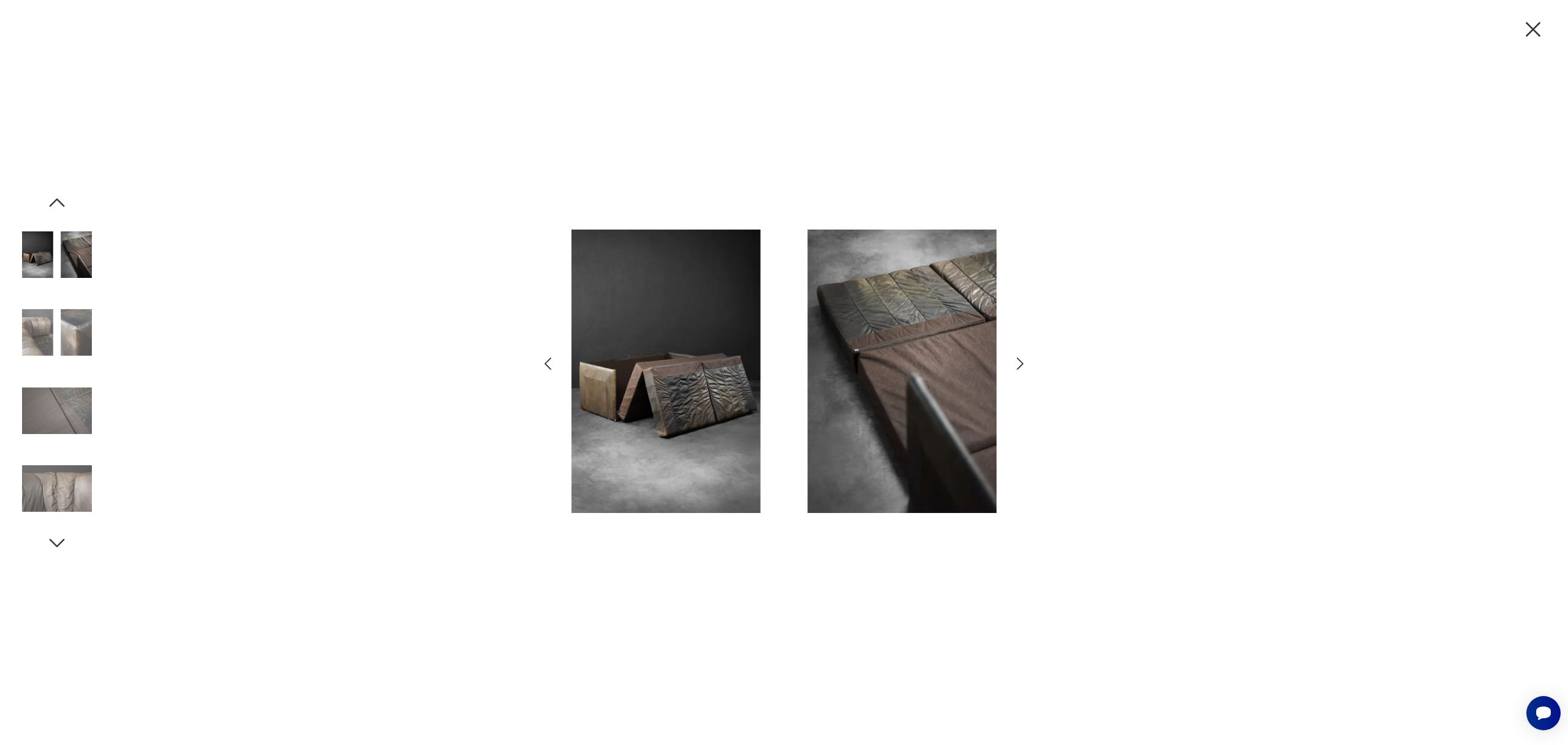
click at [1021, 360] on icon "button" at bounding box center [1020, 364] width 18 height 18
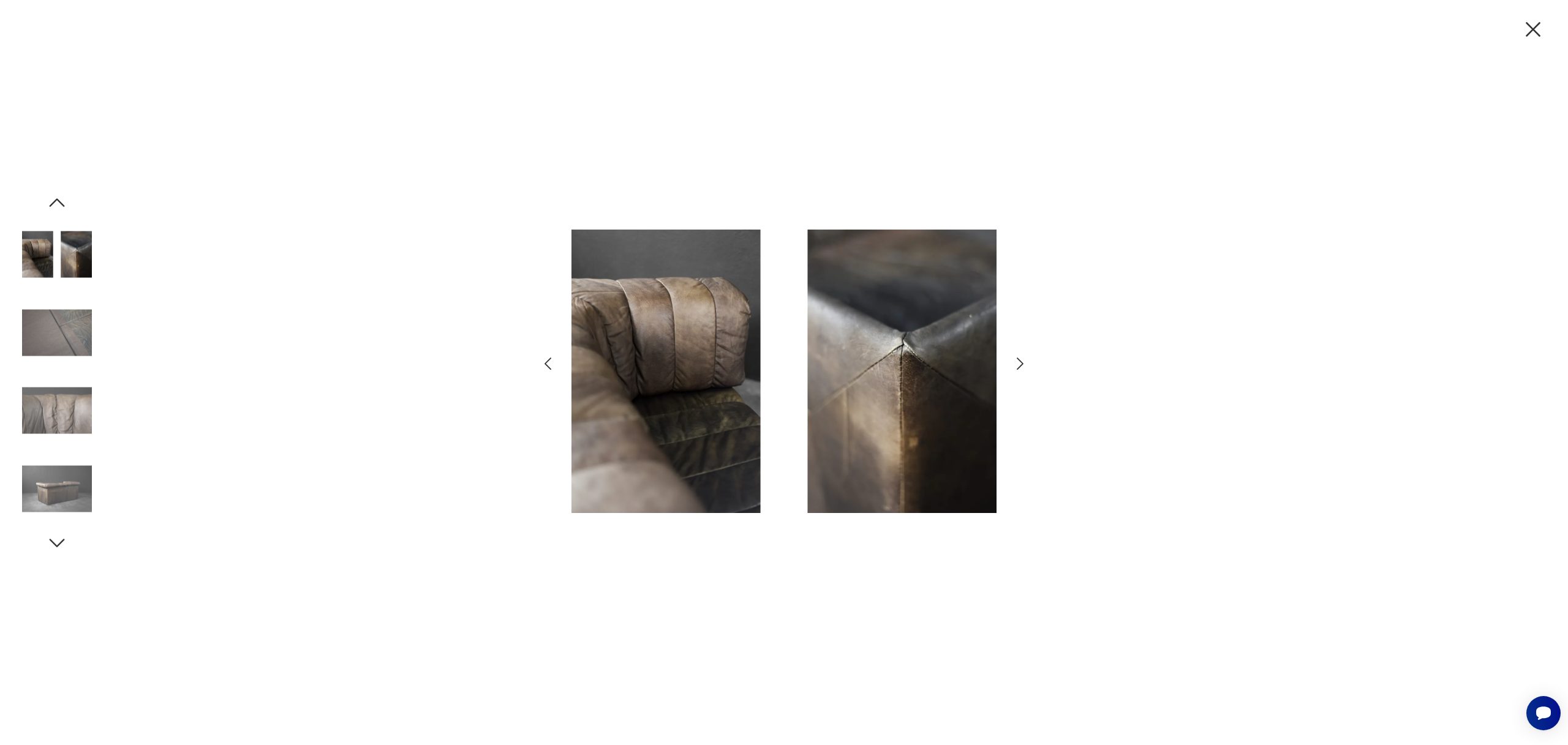
click at [1021, 360] on icon "button" at bounding box center [1020, 364] width 18 height 18
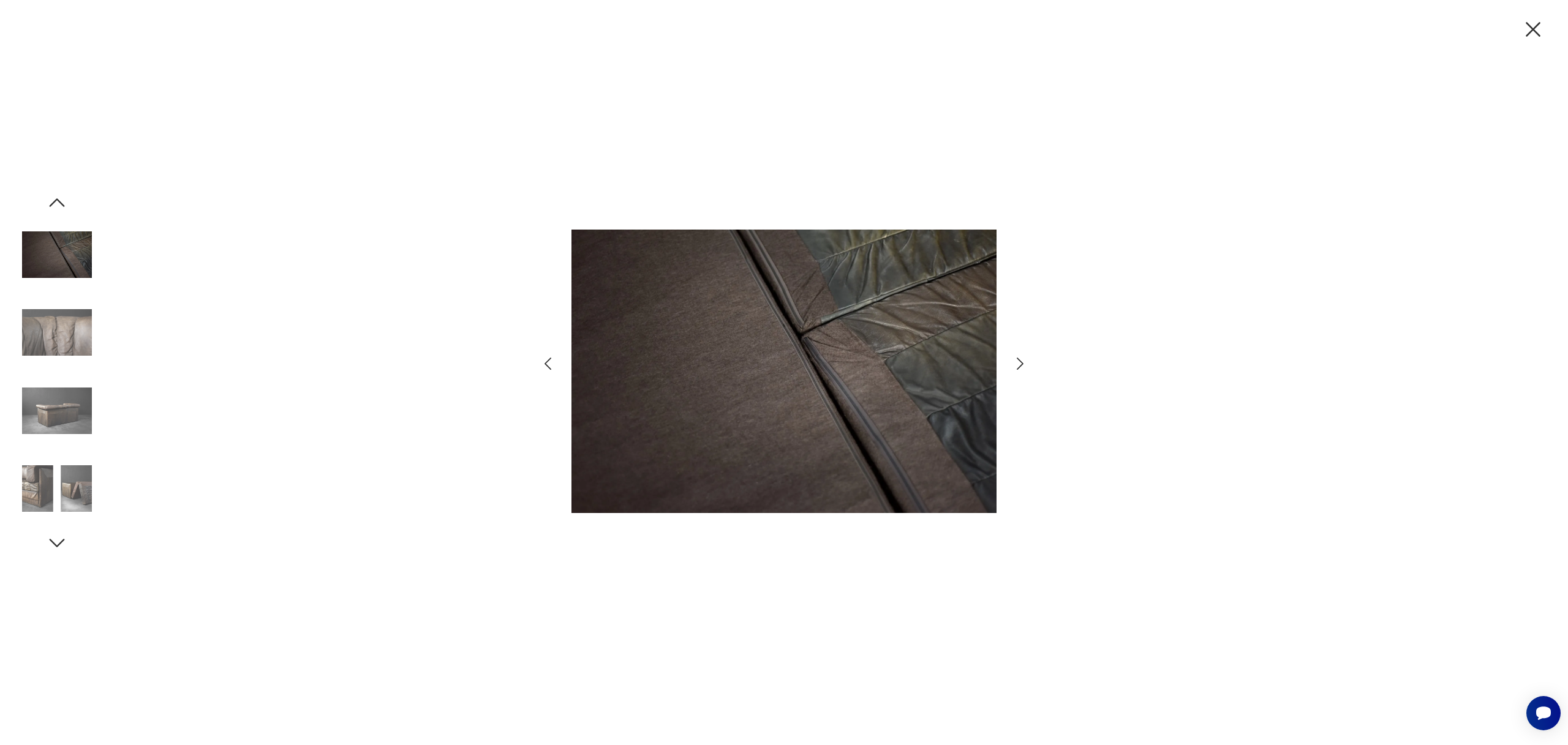
click at [1021, 360] on icon "button" at bounding box center [1020, 364] width 18 height 18
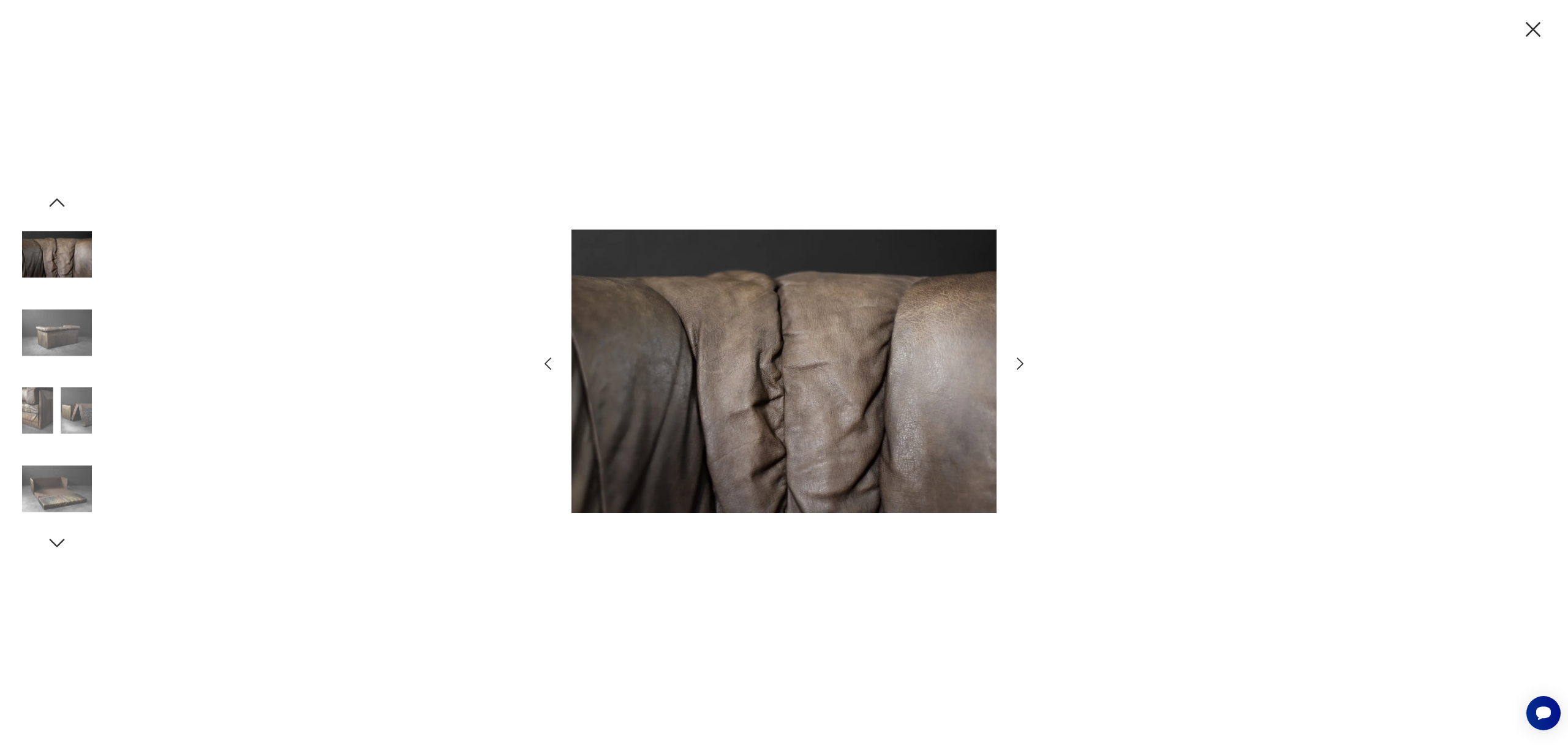
click at [1021, 360] on icon "button" at bounding box center [1020, 364] width 18 height 18
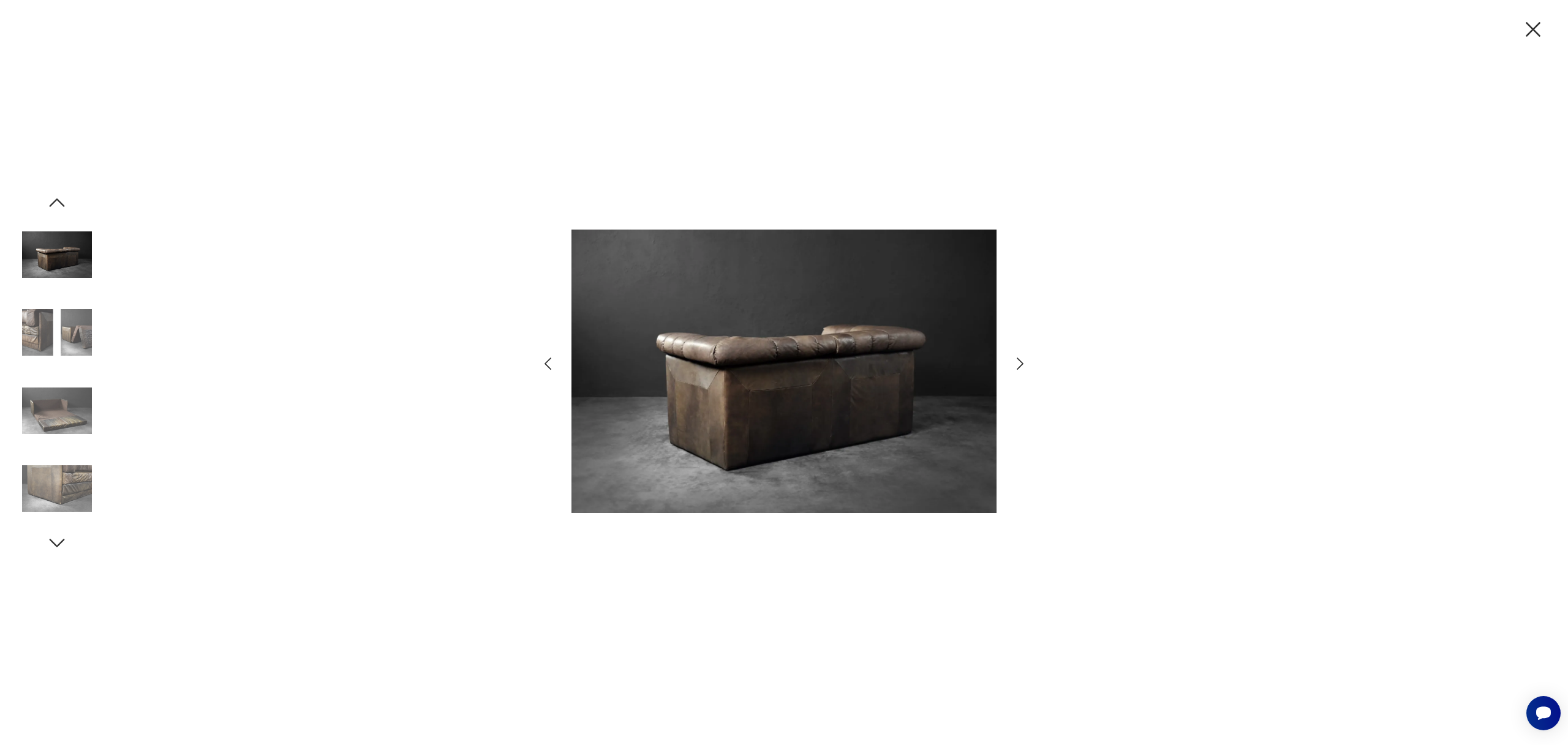
click at [1021, 360] on icon "button" at bounding box center [1020, 364] width 18 height 18
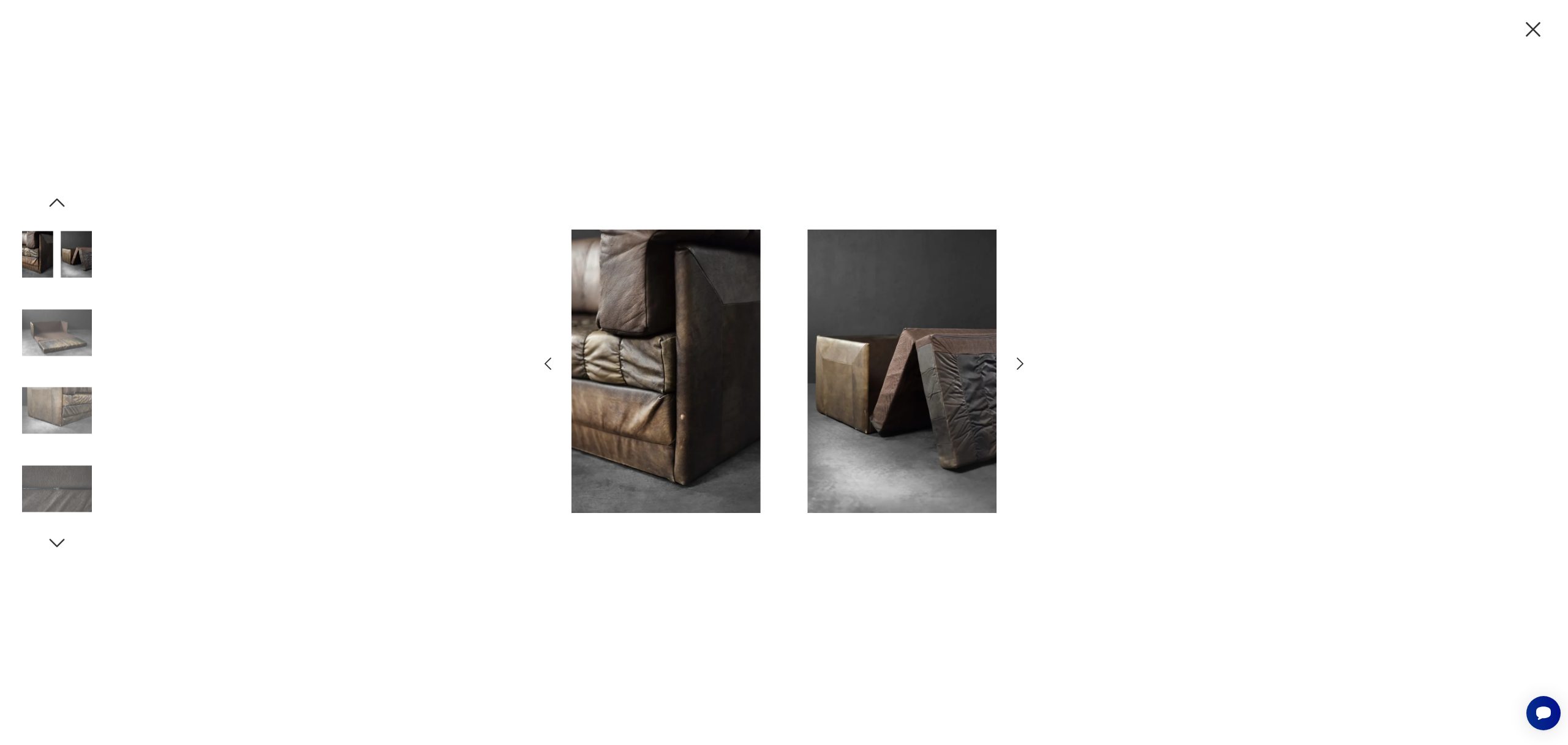
click at [1021, 360] on icon "button" at bounding box center [1020, 364] width 18 height 18
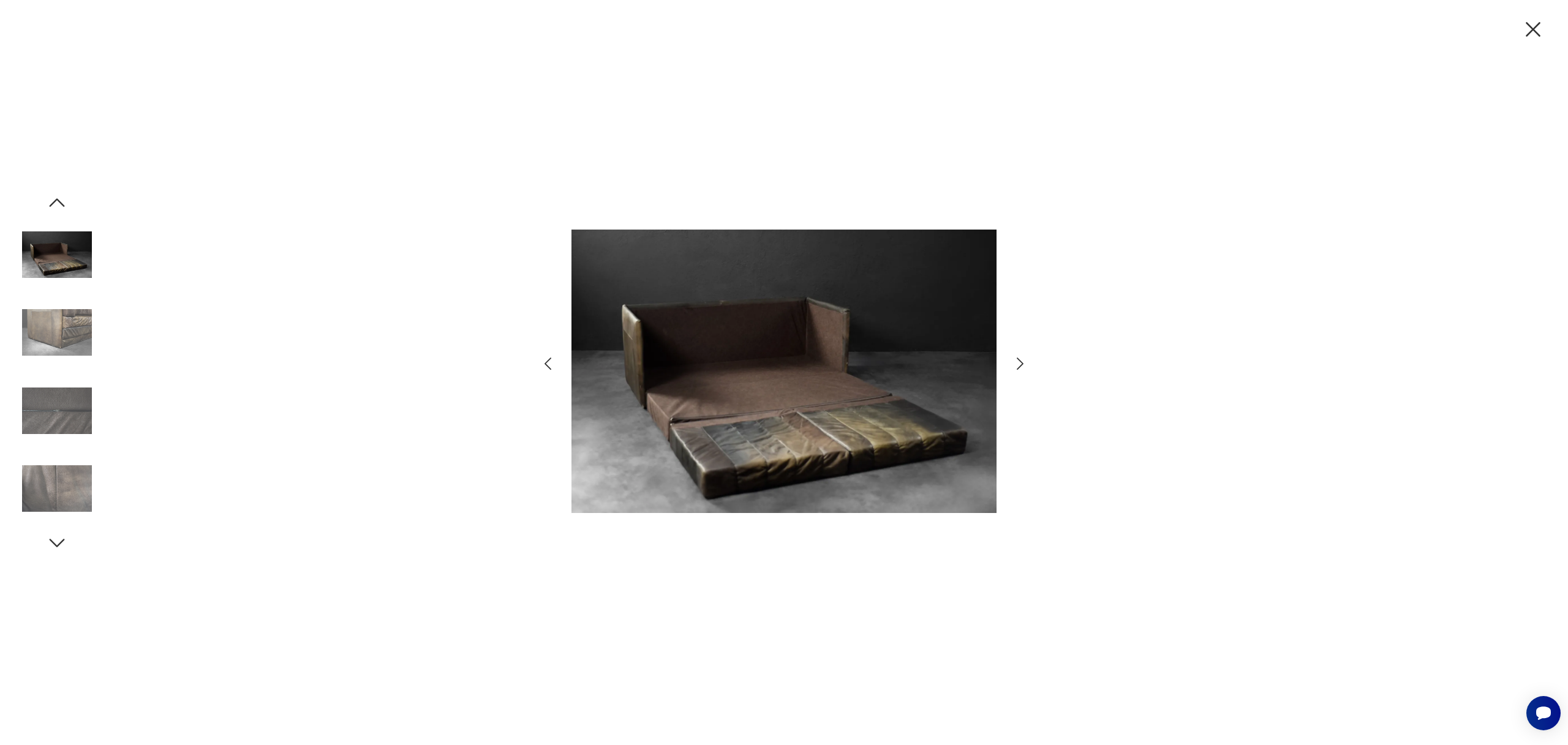
click at [1021, 360] on icon "button" at bounding box center [1020, 364] width 18 height 18
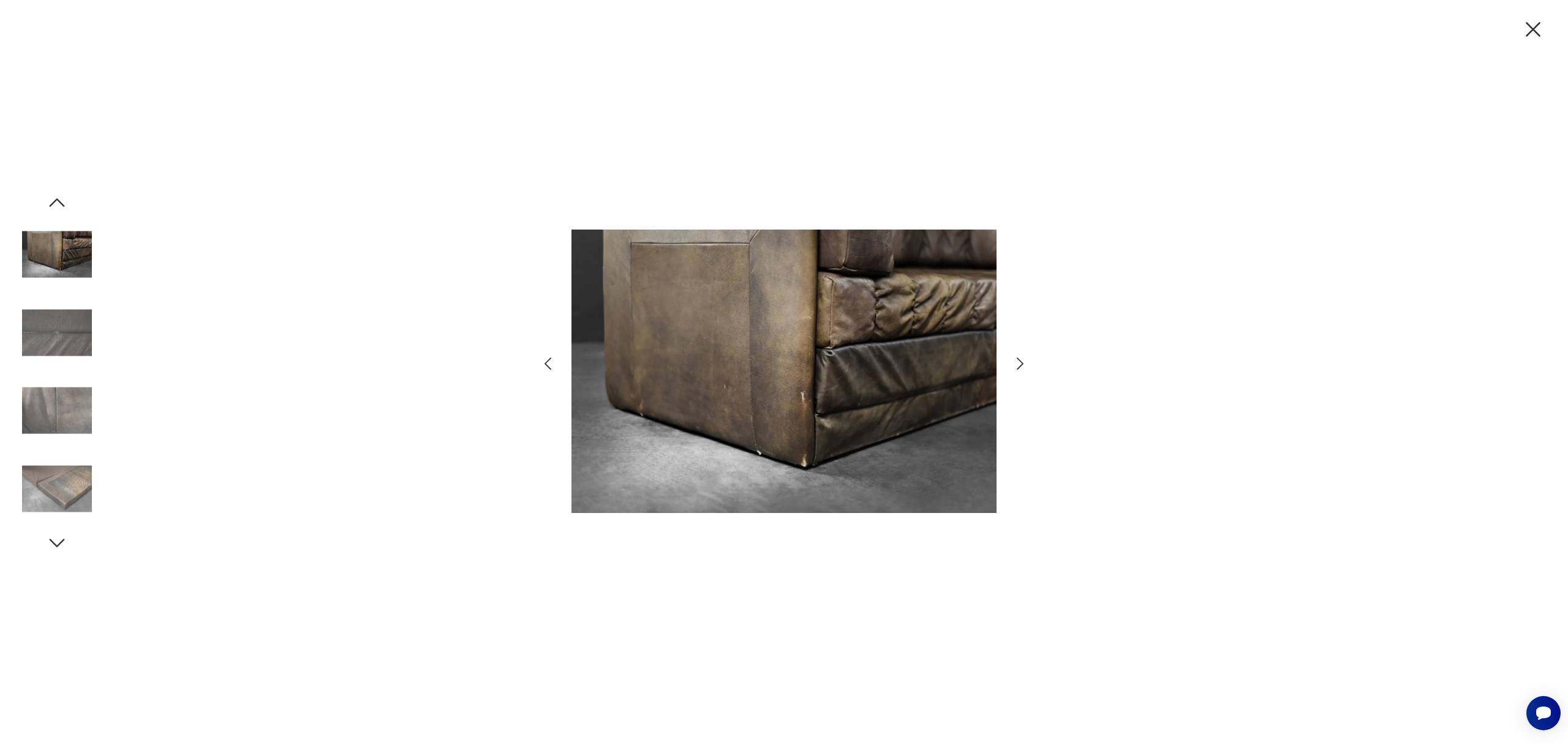
click at [1021, 360] on icon "button" at bounding box center [1020, 364] width 18 height 18
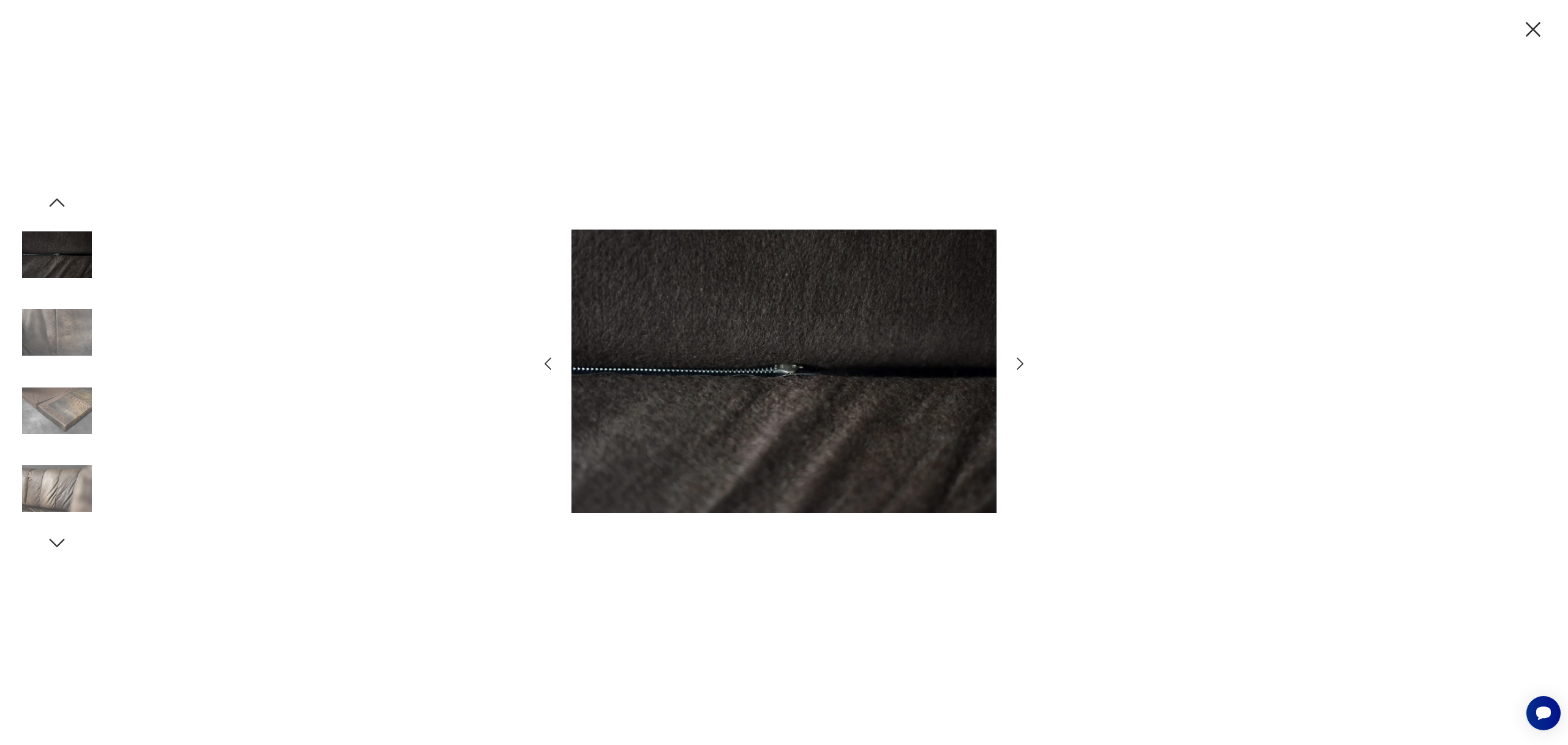
click at [1021, 360] on icon "button" at bounding box center [1020, 364] width 18 height 18
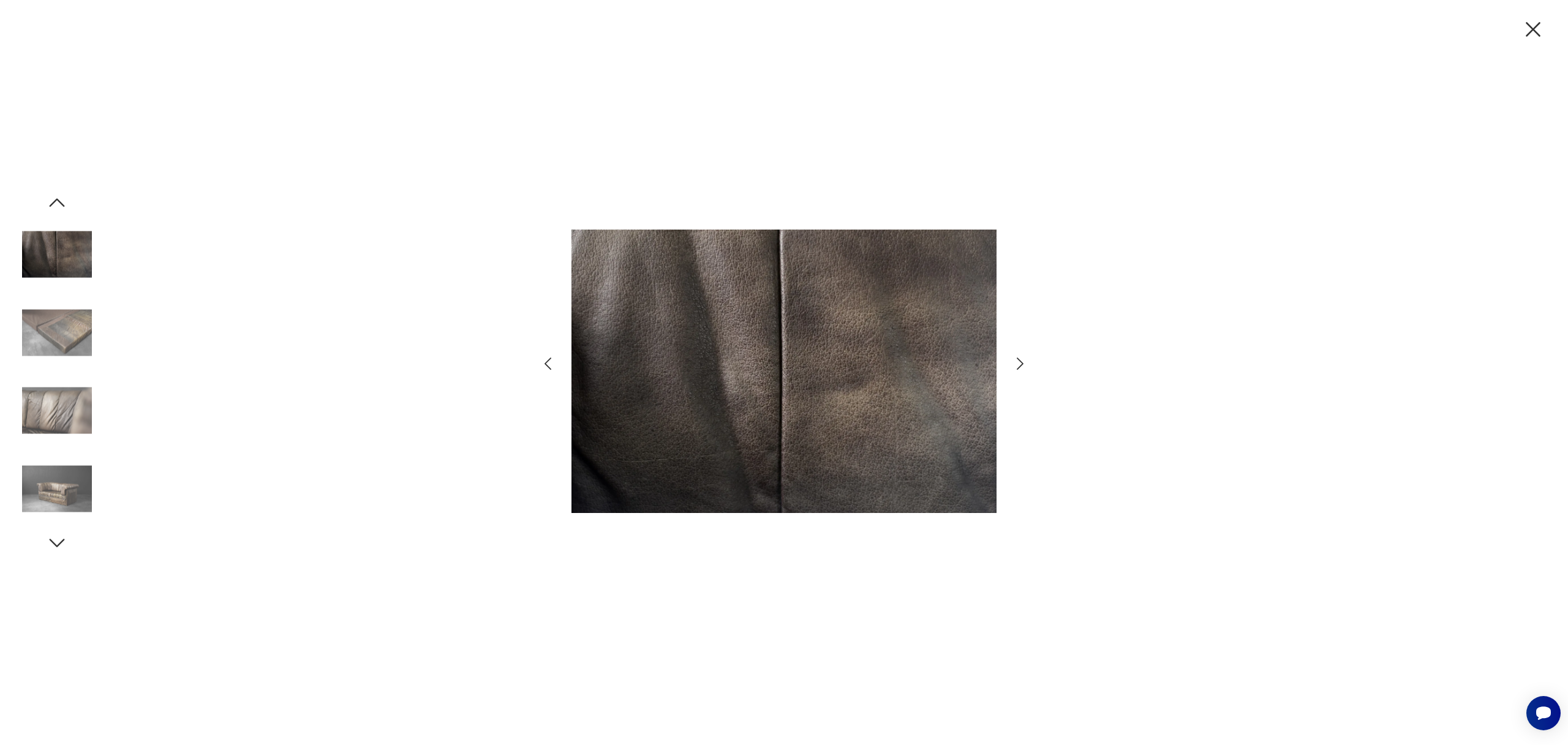
click at [1021, 360] on icon "button" at bounding box center [1020, 364] width 18 height 18
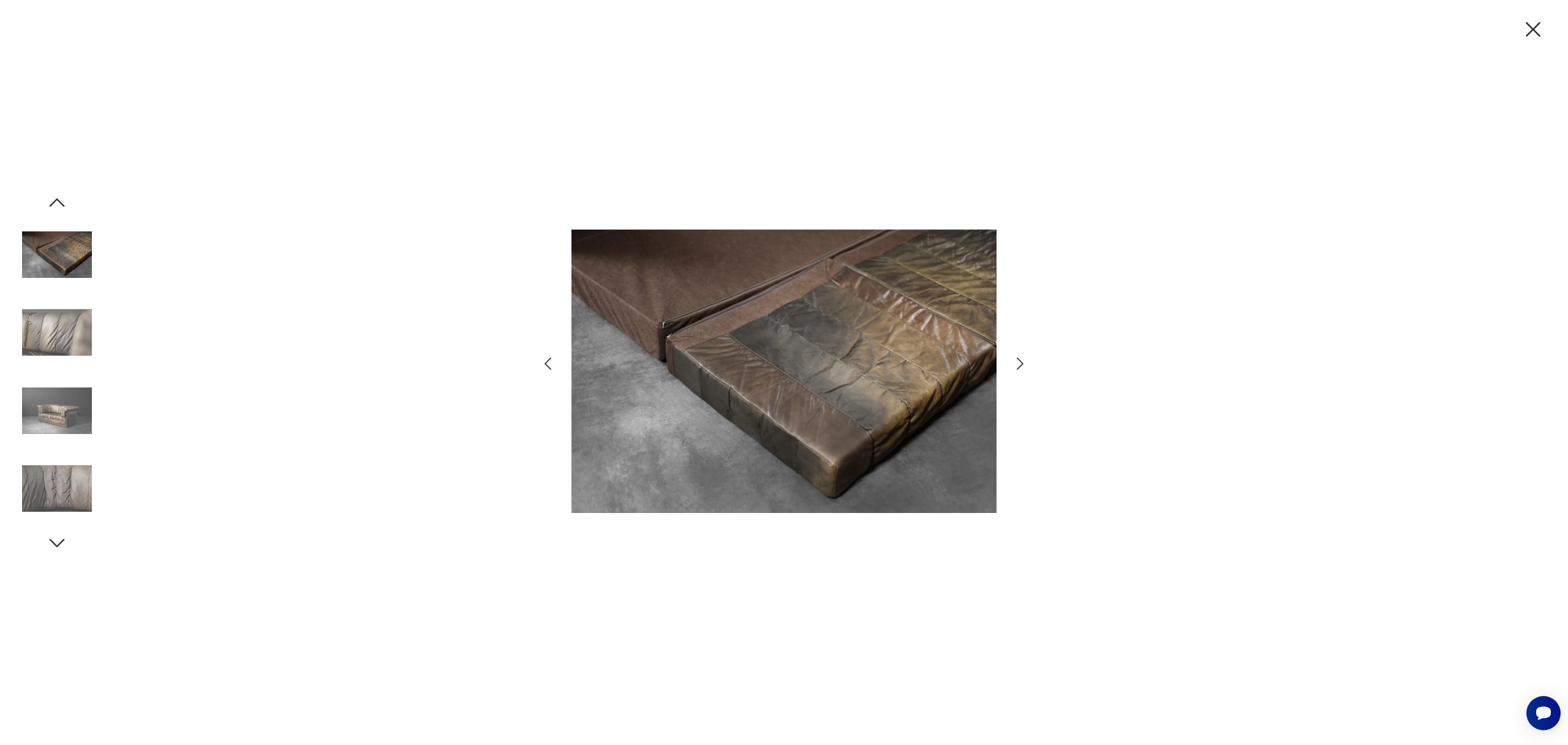
click at [1021, 360] on icon "button" at bounding box center [1020, 364] width 18 height 18
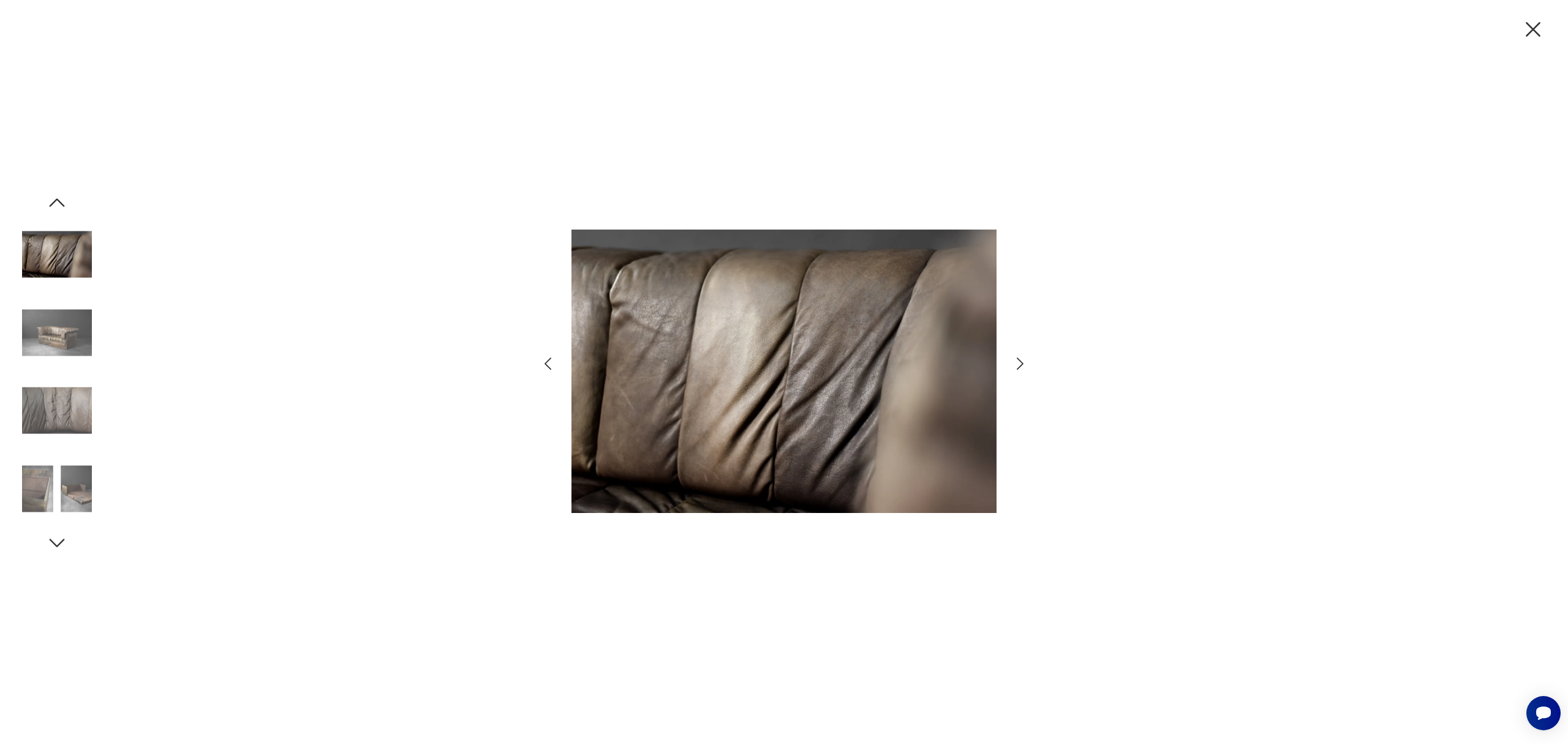
click at [1021, 360] on icon "button" at bounding box center [1020, 364] width 18 height 18
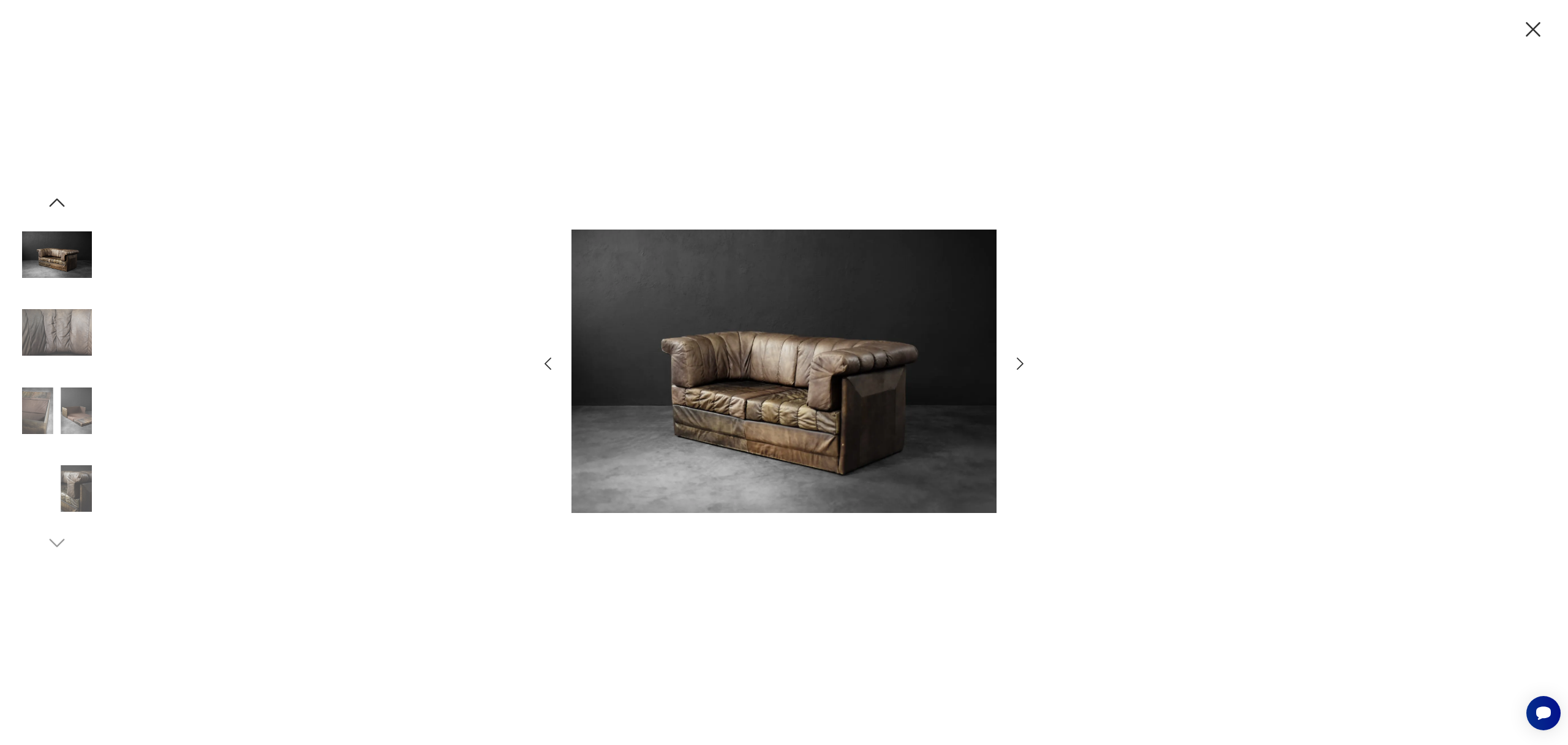
click at [1532, 25] on icon "button" at bounding box center [1533, 29] width 26 height 26
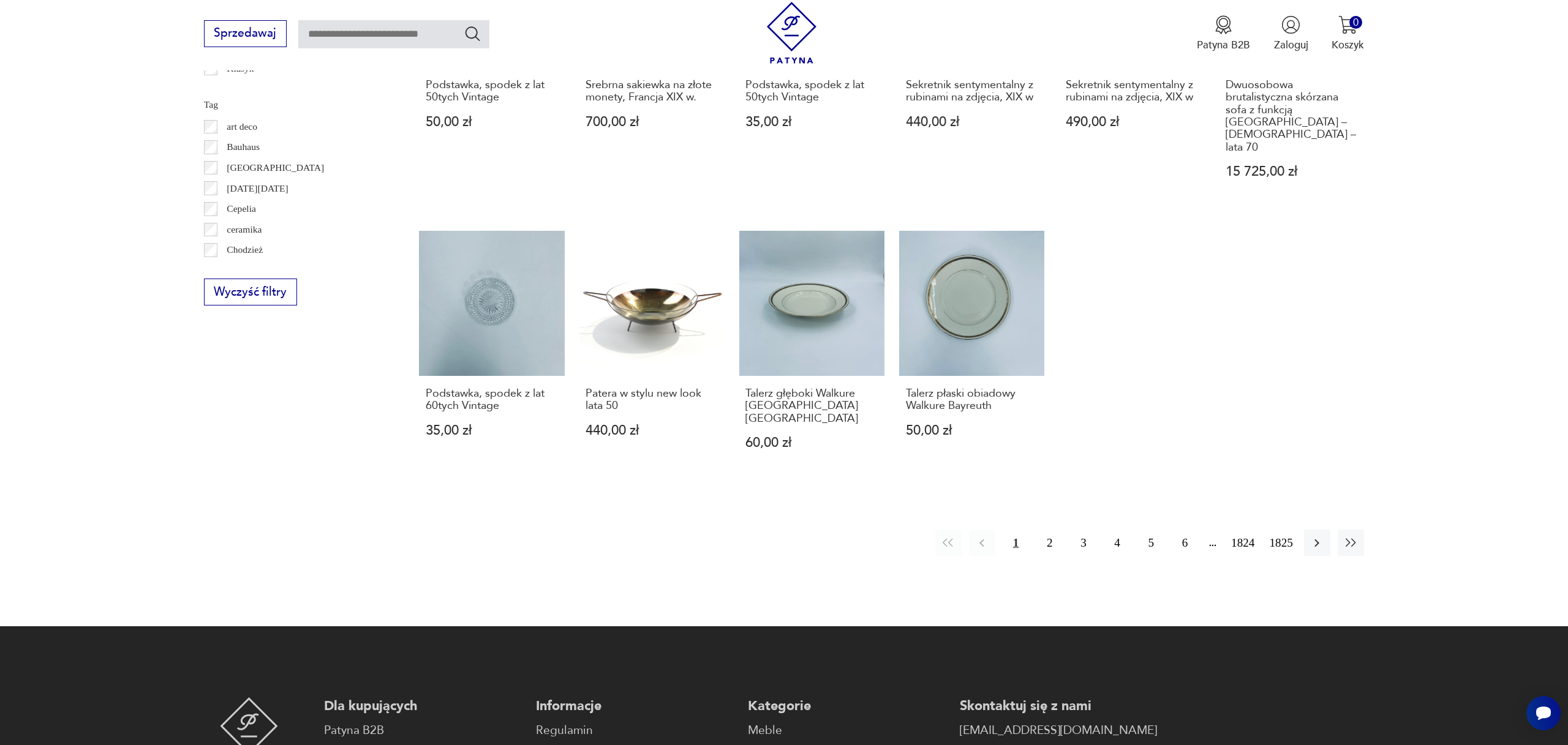
scroll to position [780, 0]
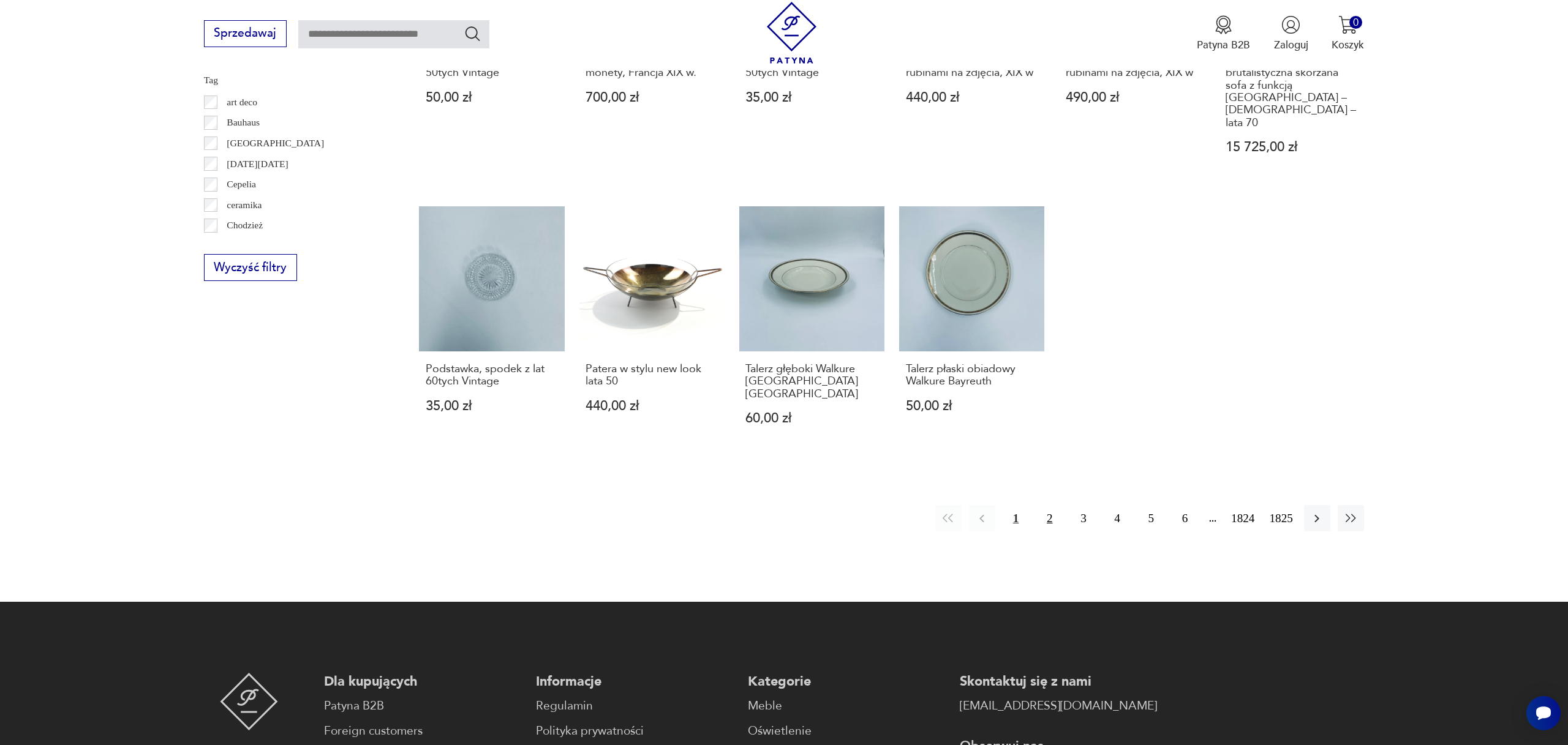
click at [1044, 505] on button "2" at bounding box center [1050, 519] width 26 height 26
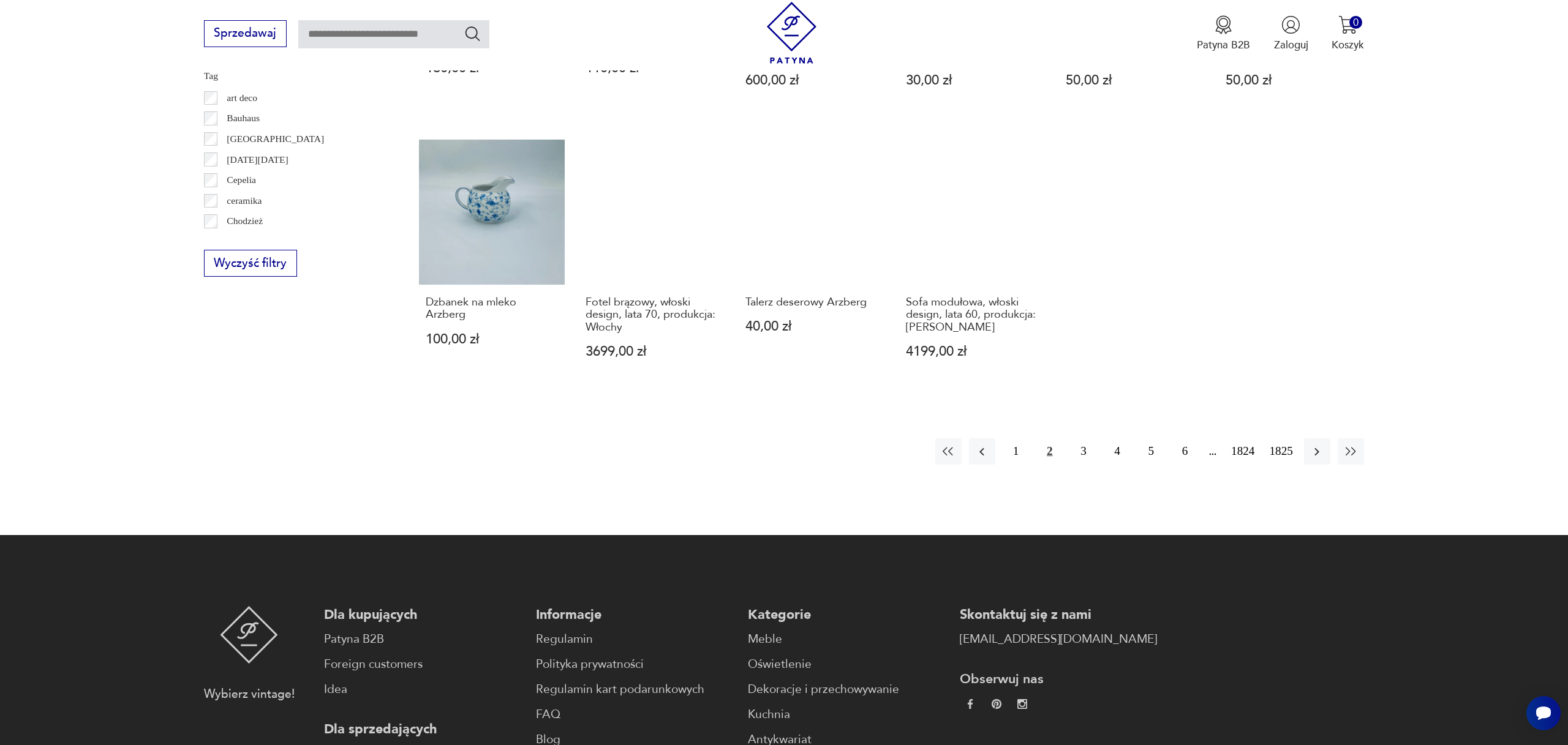
scroll to position [785, 0]
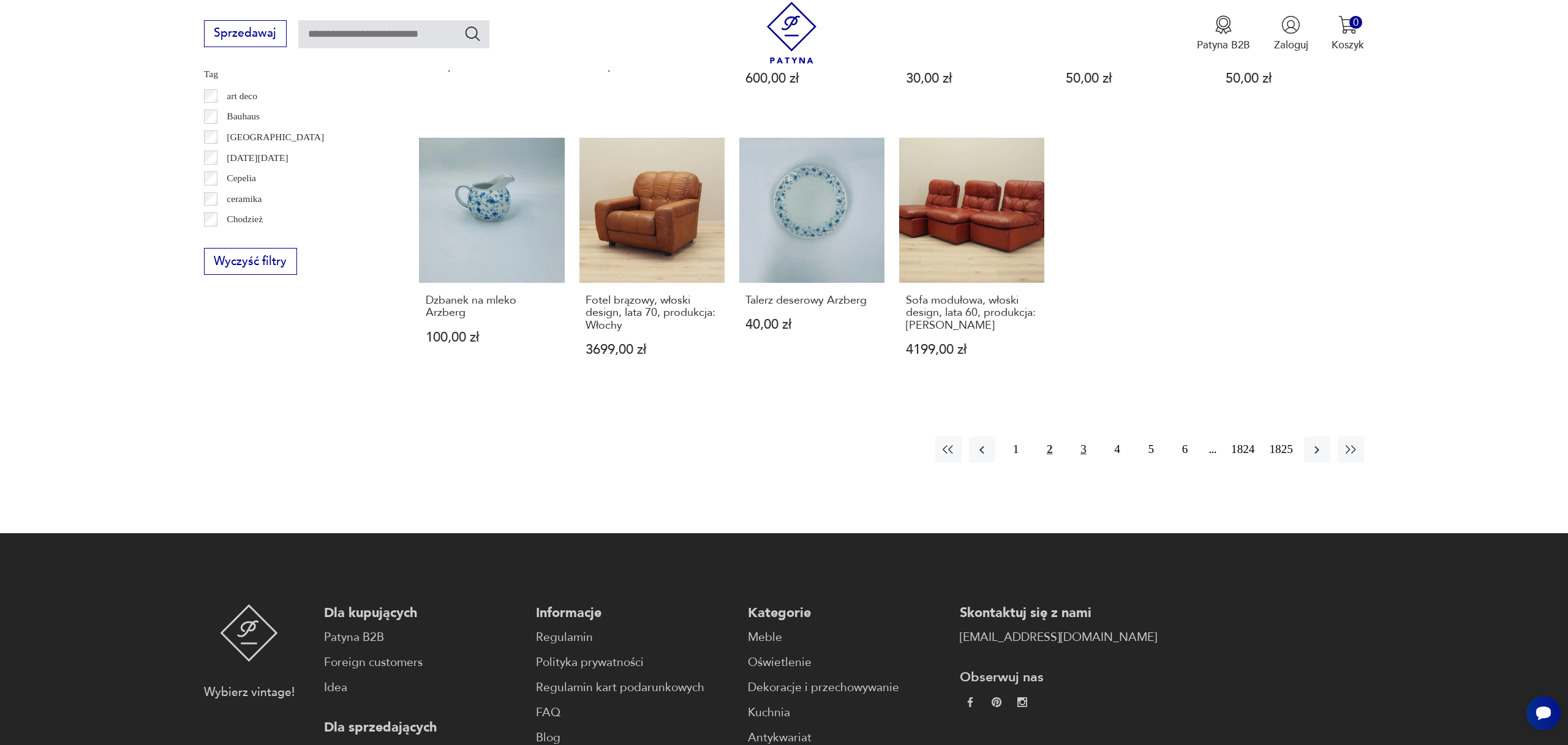
click at [1079, 448] on button "3" at bounding box center [1083, 450] width 26 height 26
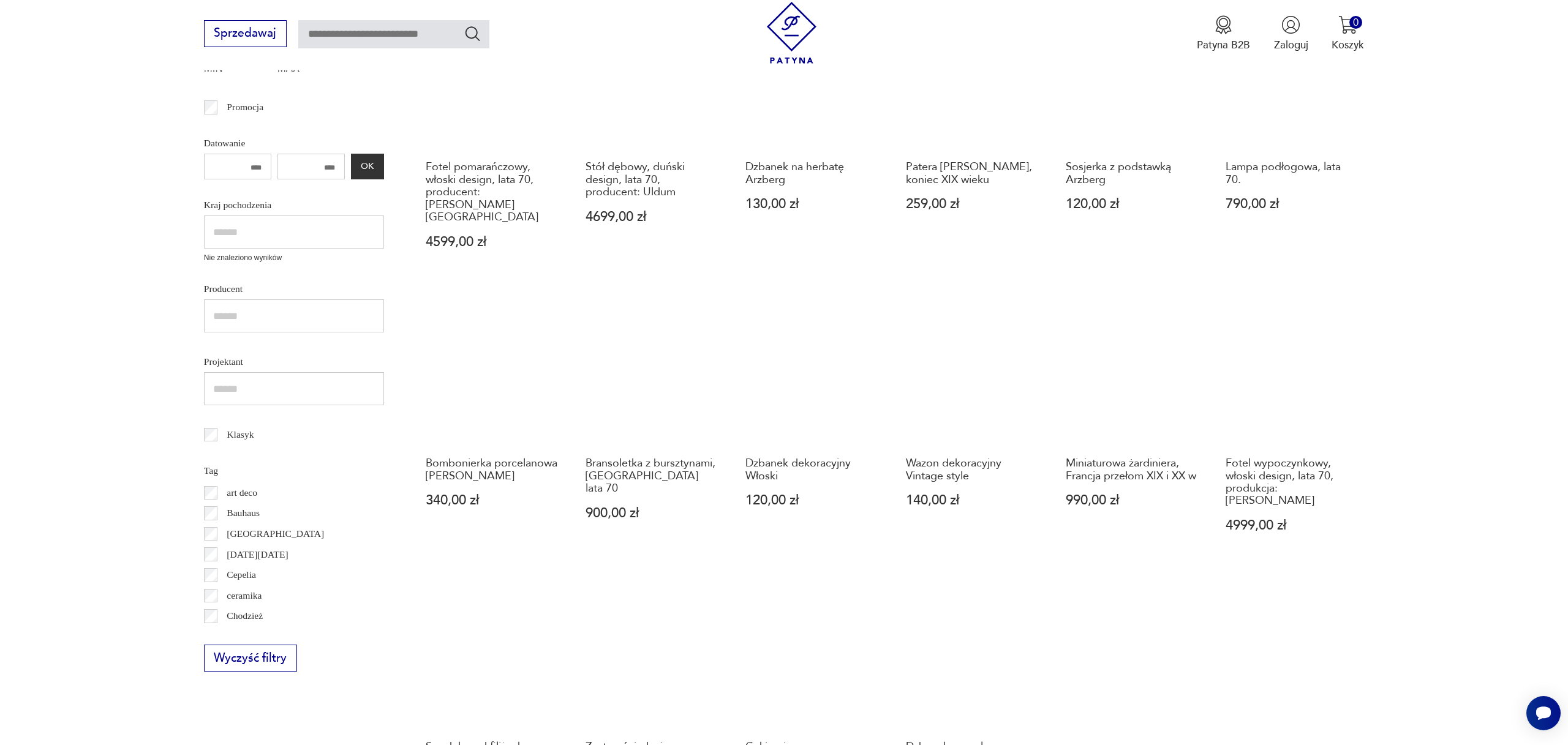
scroll to position [405, 0]
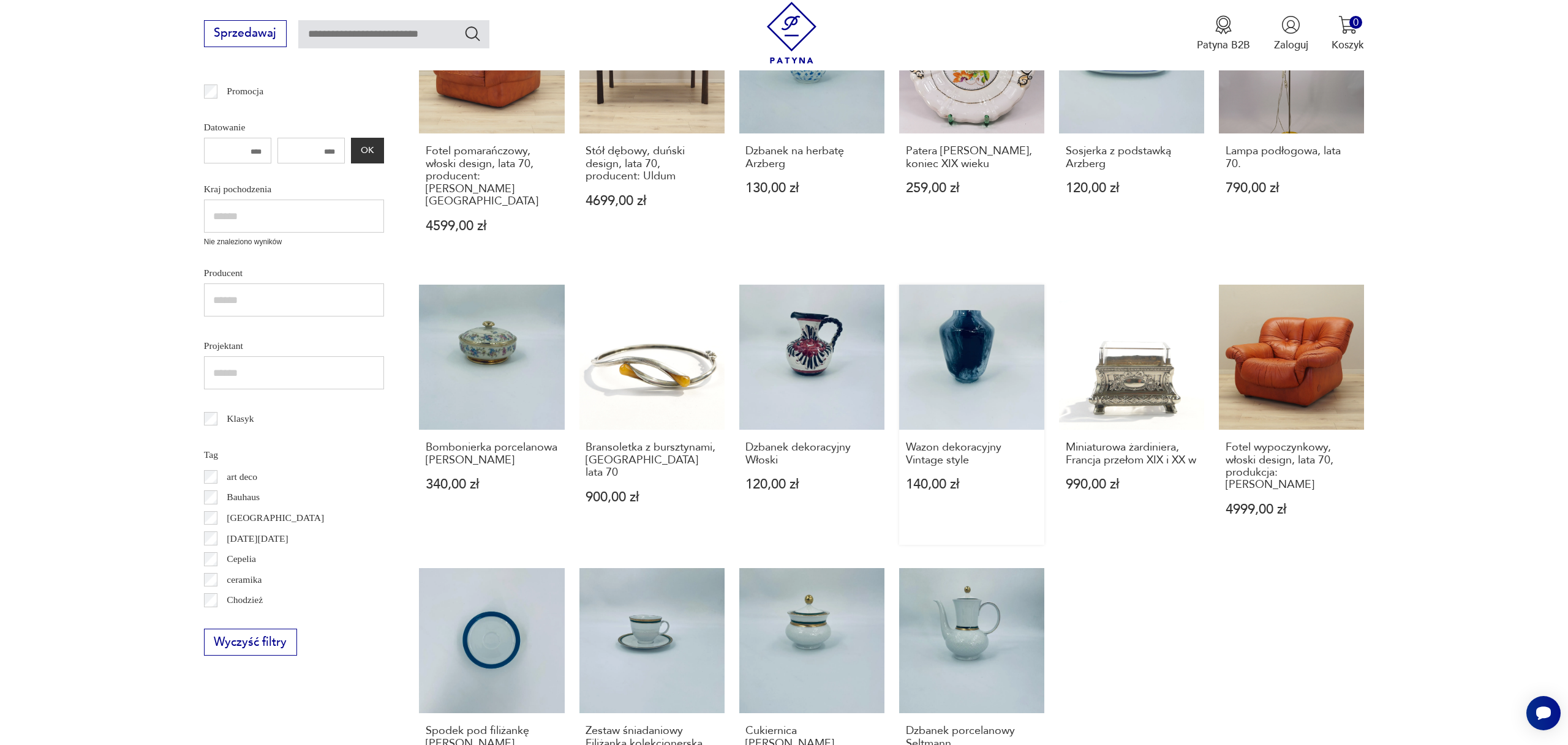
click at [984, 312] on link "Wazon dekoracyjny Vintage style 140,00 zł" at bounding box center [972, 415] width 145 height 260
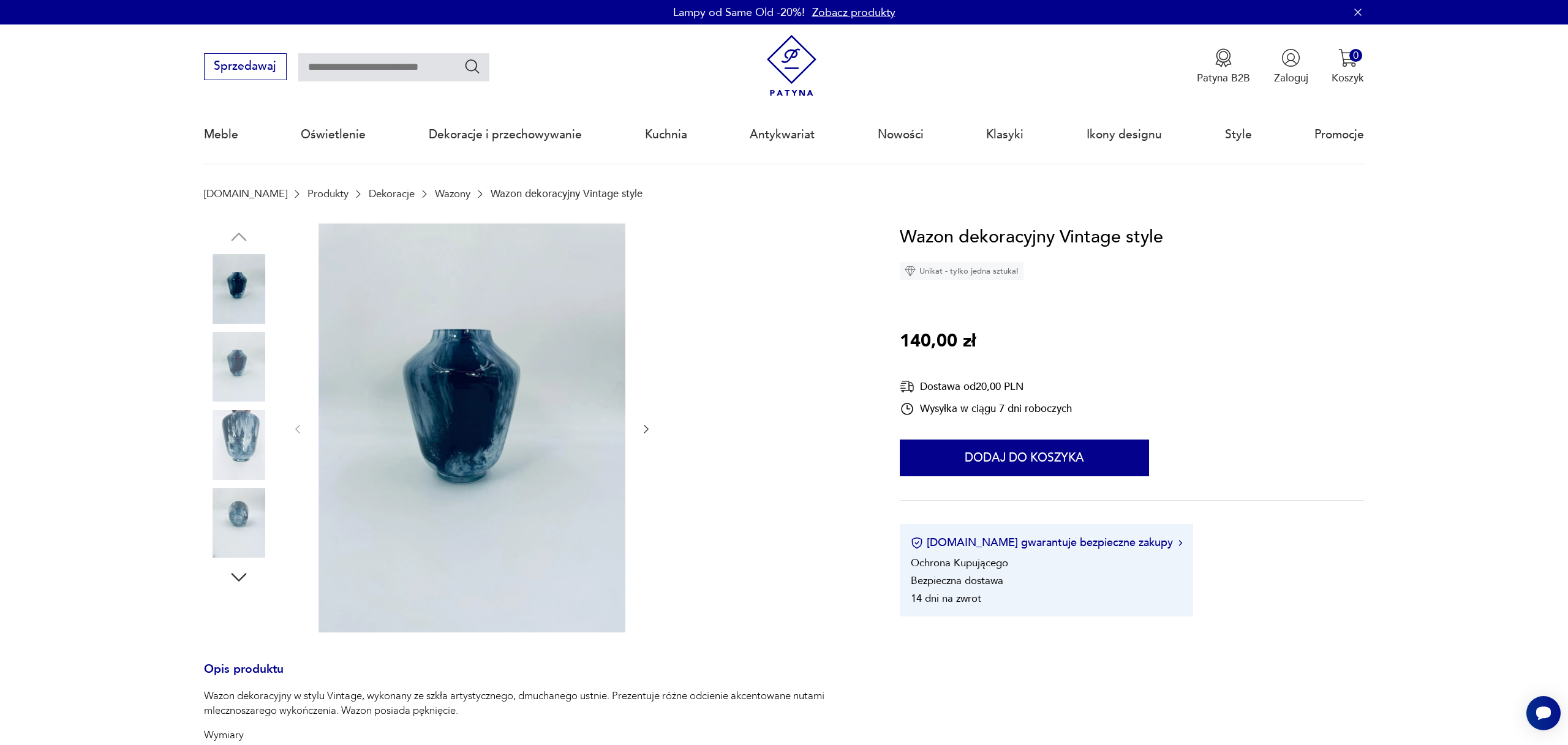
click at [260, 424] on img at bounding box center [239, 445] width 70 height 70
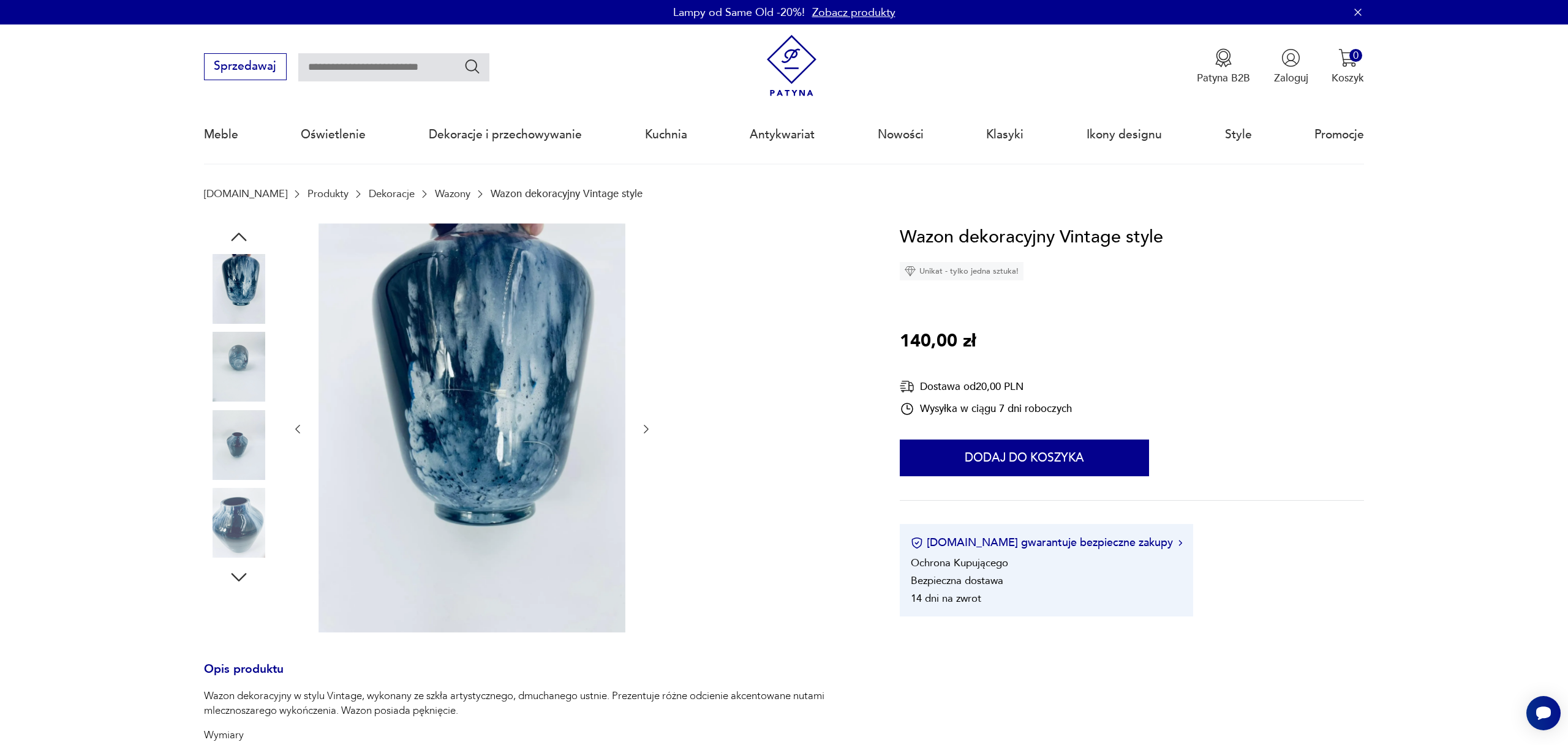
click at [647, 424] on icon "button" at bounding box center [646, 429] width 12 height 12
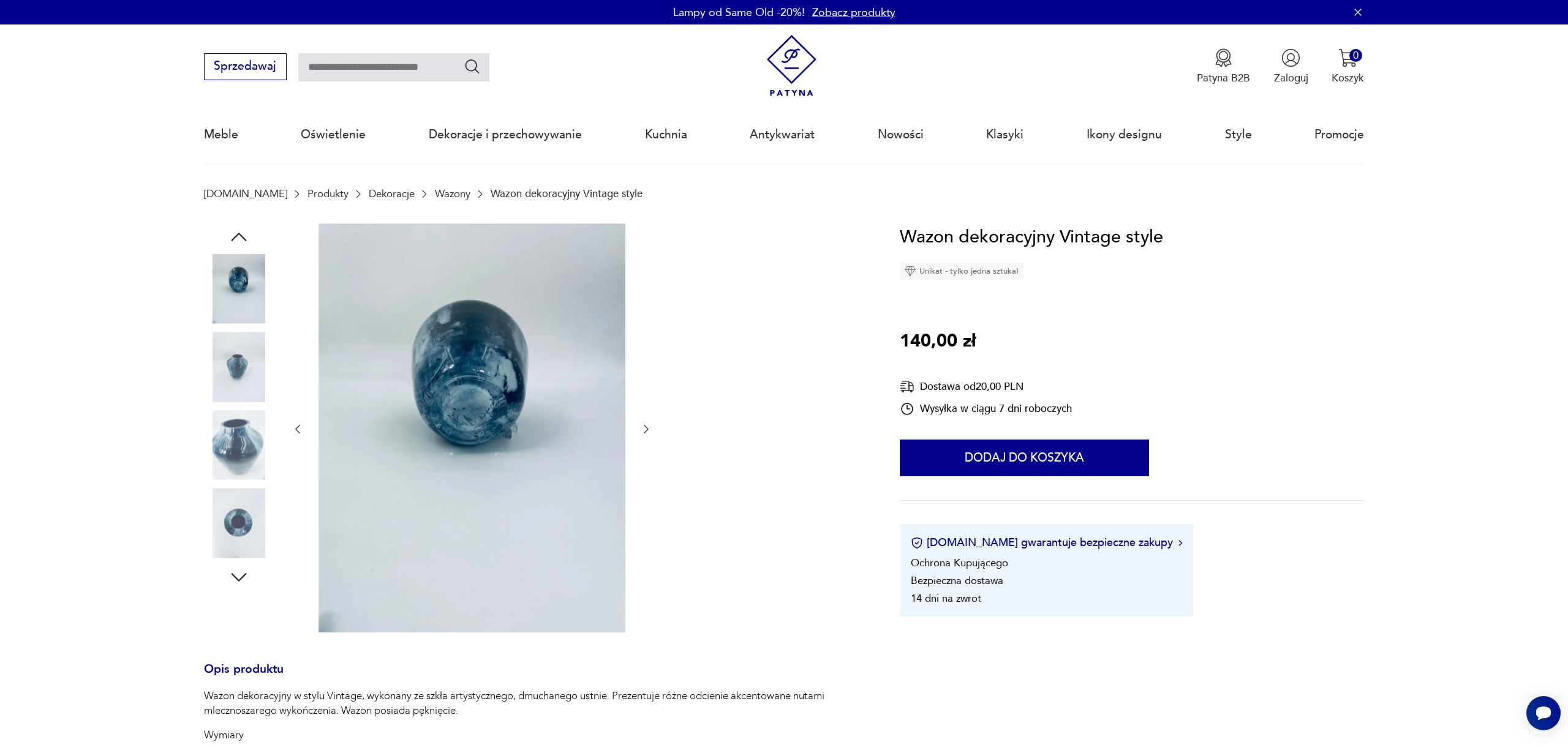
click at [647, 424] on icon "button" at bounding box center [646, 429] width 12 height 12
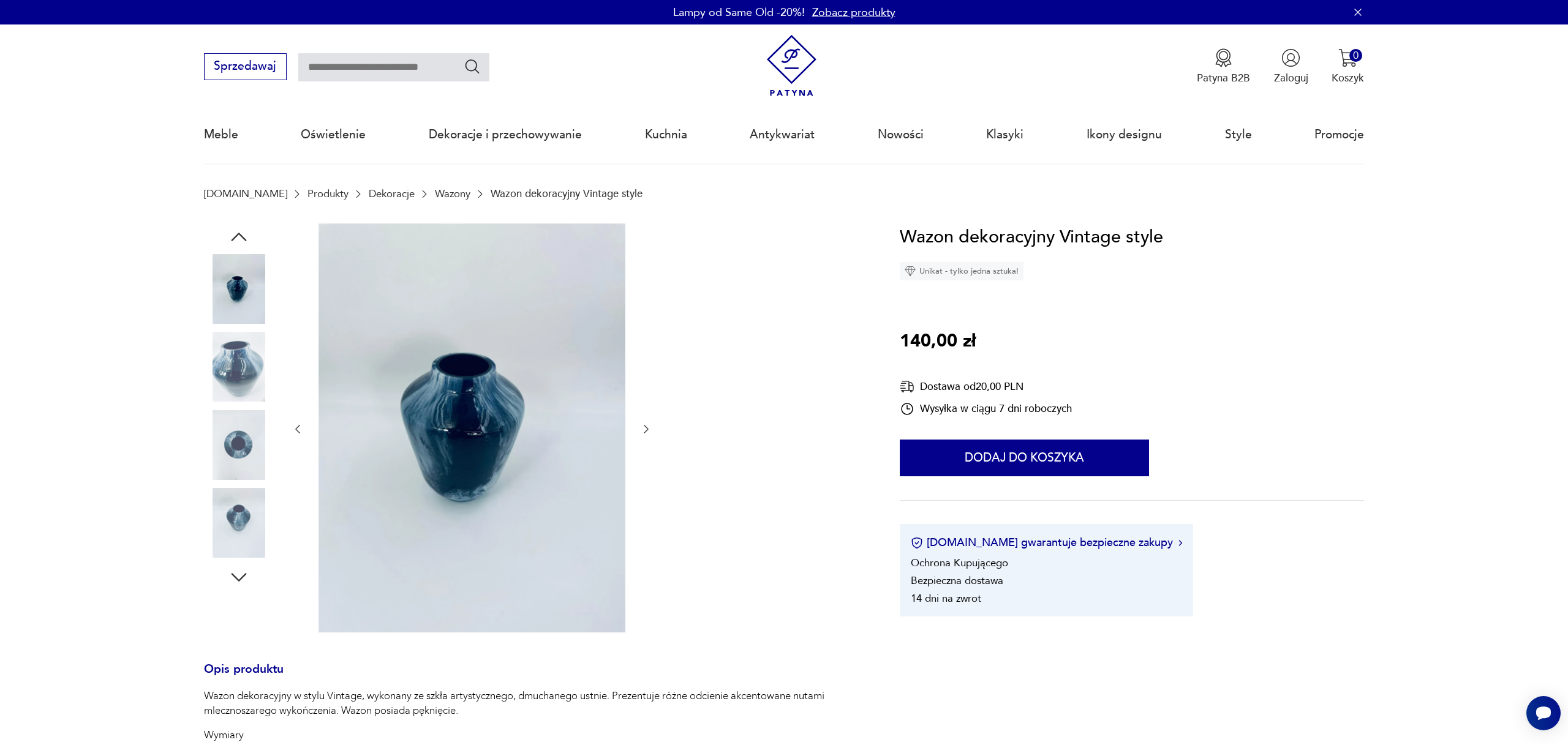
click at [647, 424] on icon "button" at bounding box center [646, 429] width 12 height 12
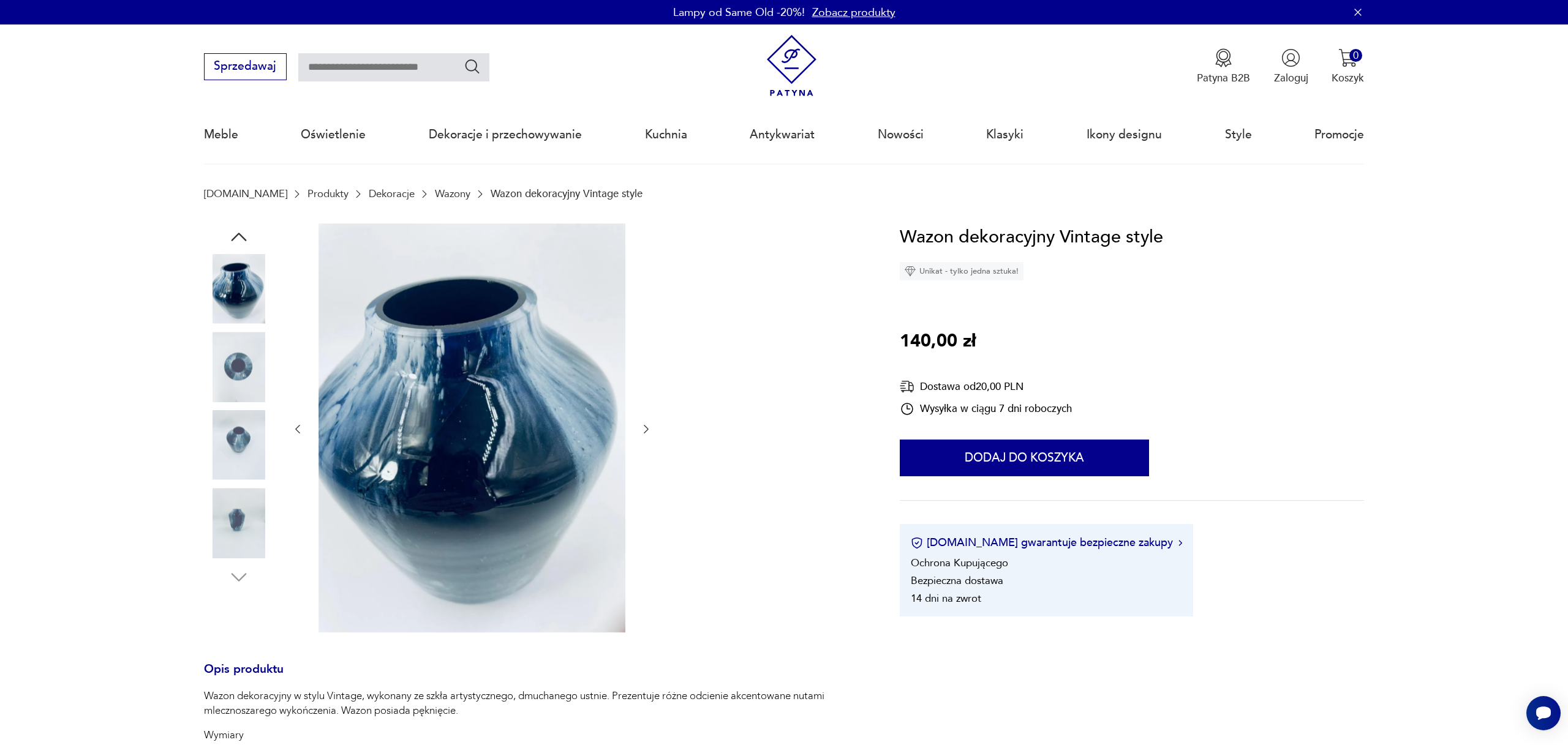
click at [647, 424] on icon "button" at bounding box center [646, 429] width 12 height 12
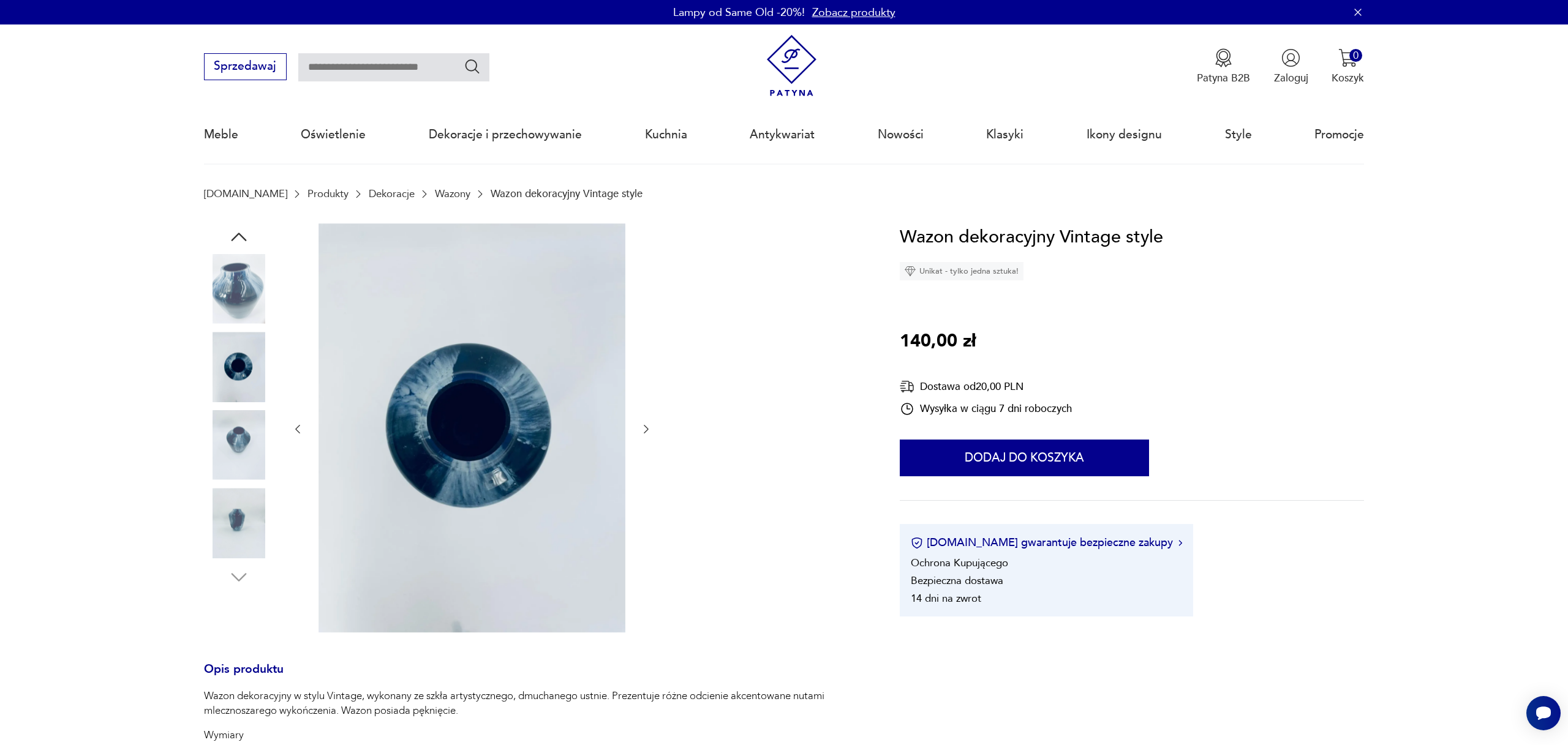
click at [647, 424] on icon "button" at bounding box center [646, 429] width 12 height 12
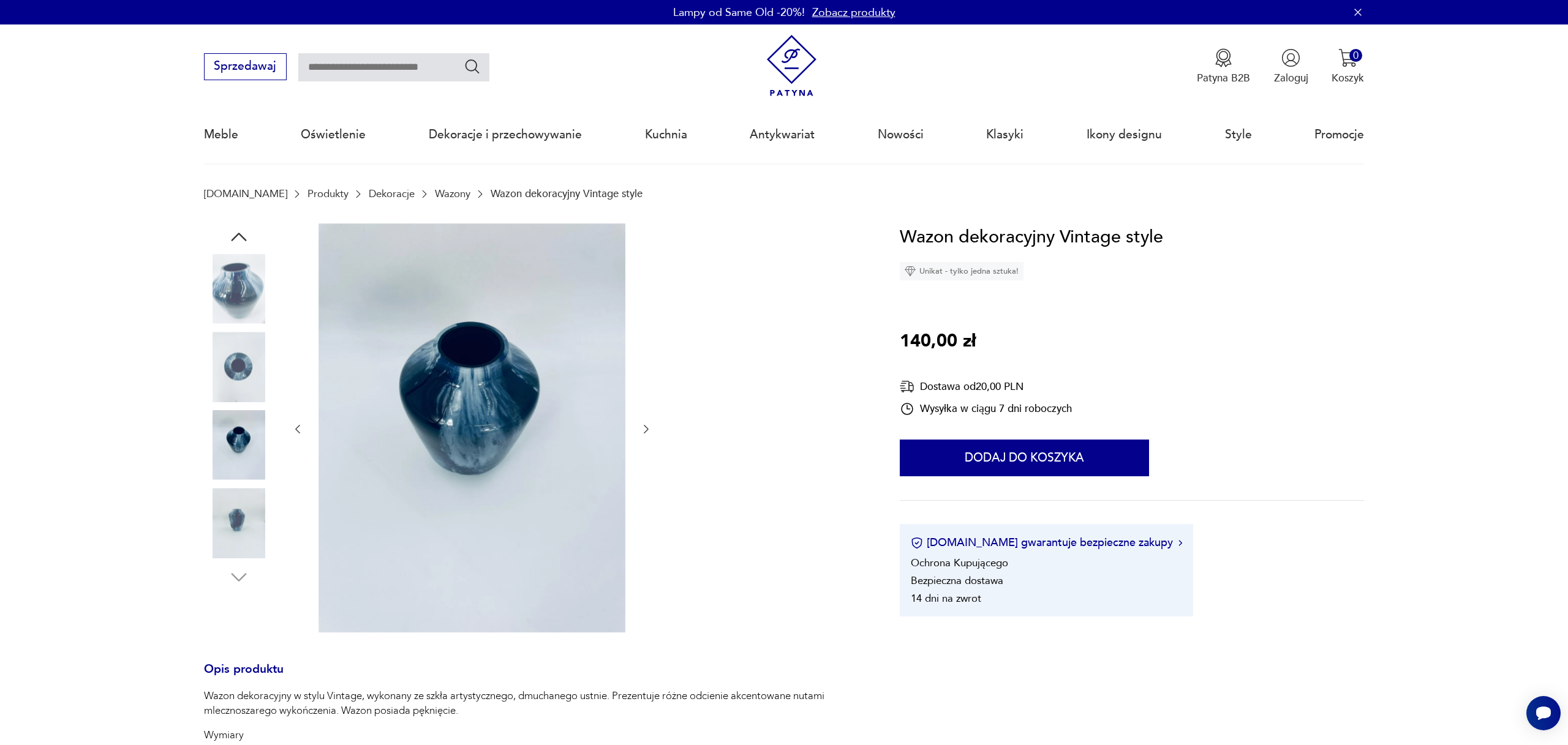
click at [647, 424] on icon "button" at bounding box center [646, 429] width 12 height 12
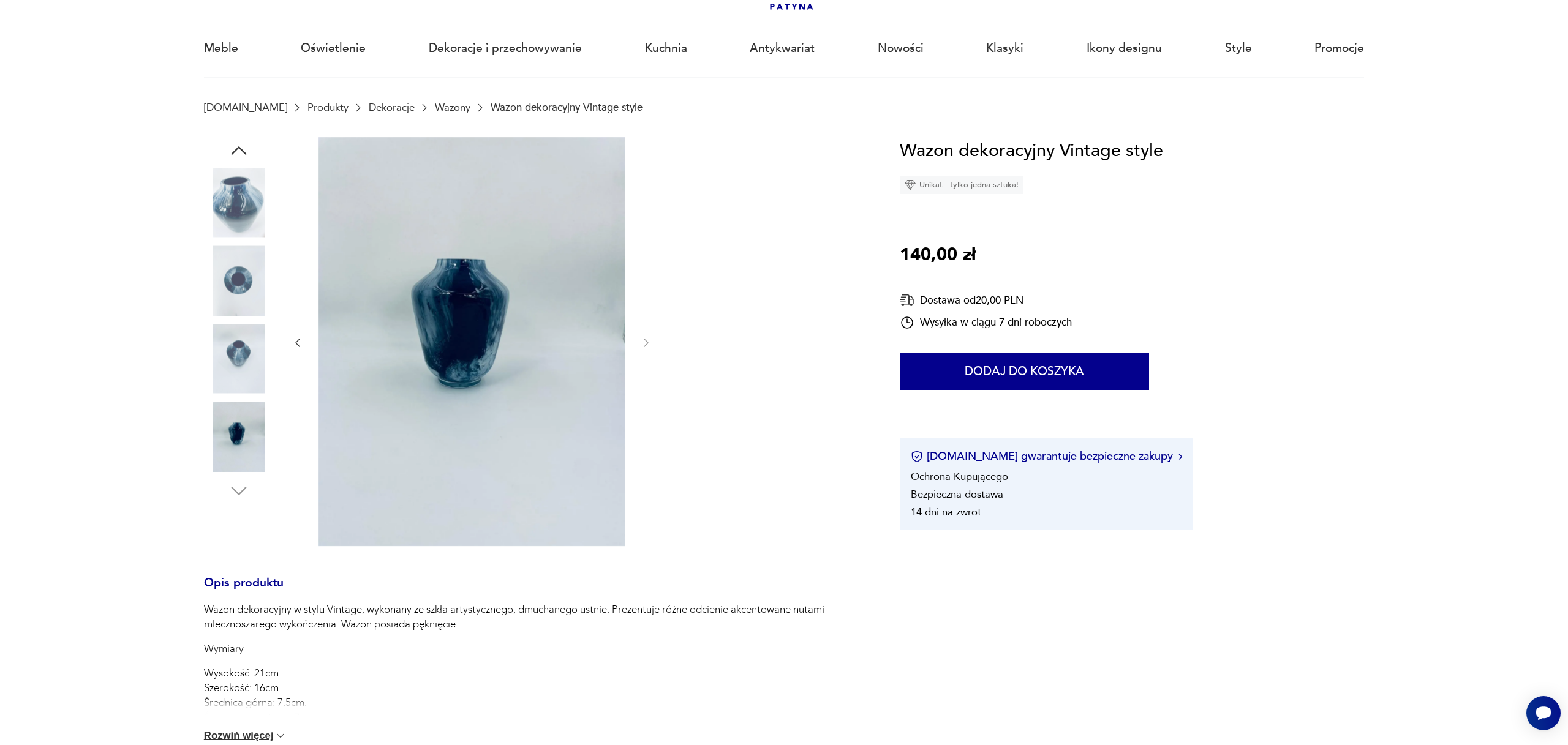
scroll to position [89, 0]
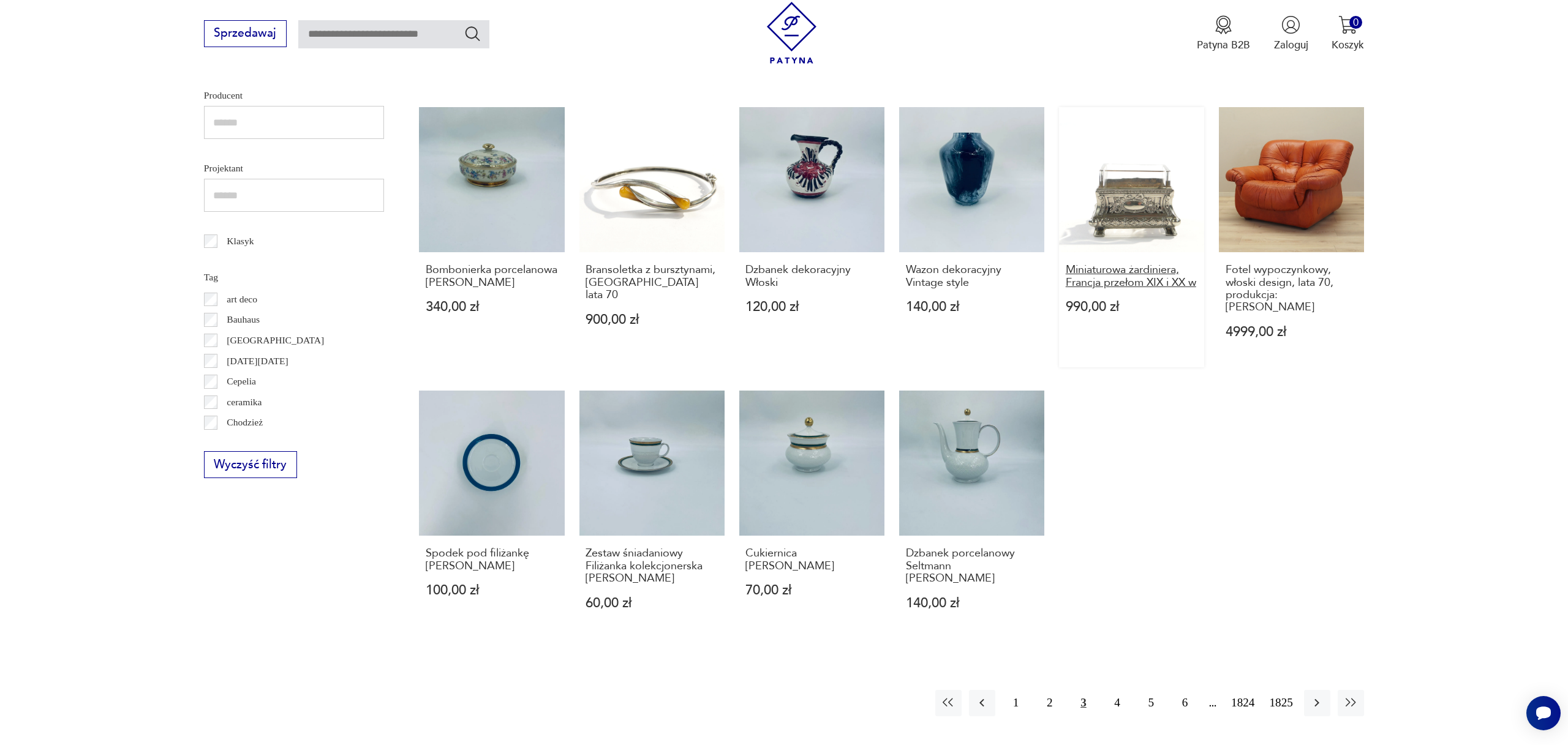
scroll to position [586, 0]
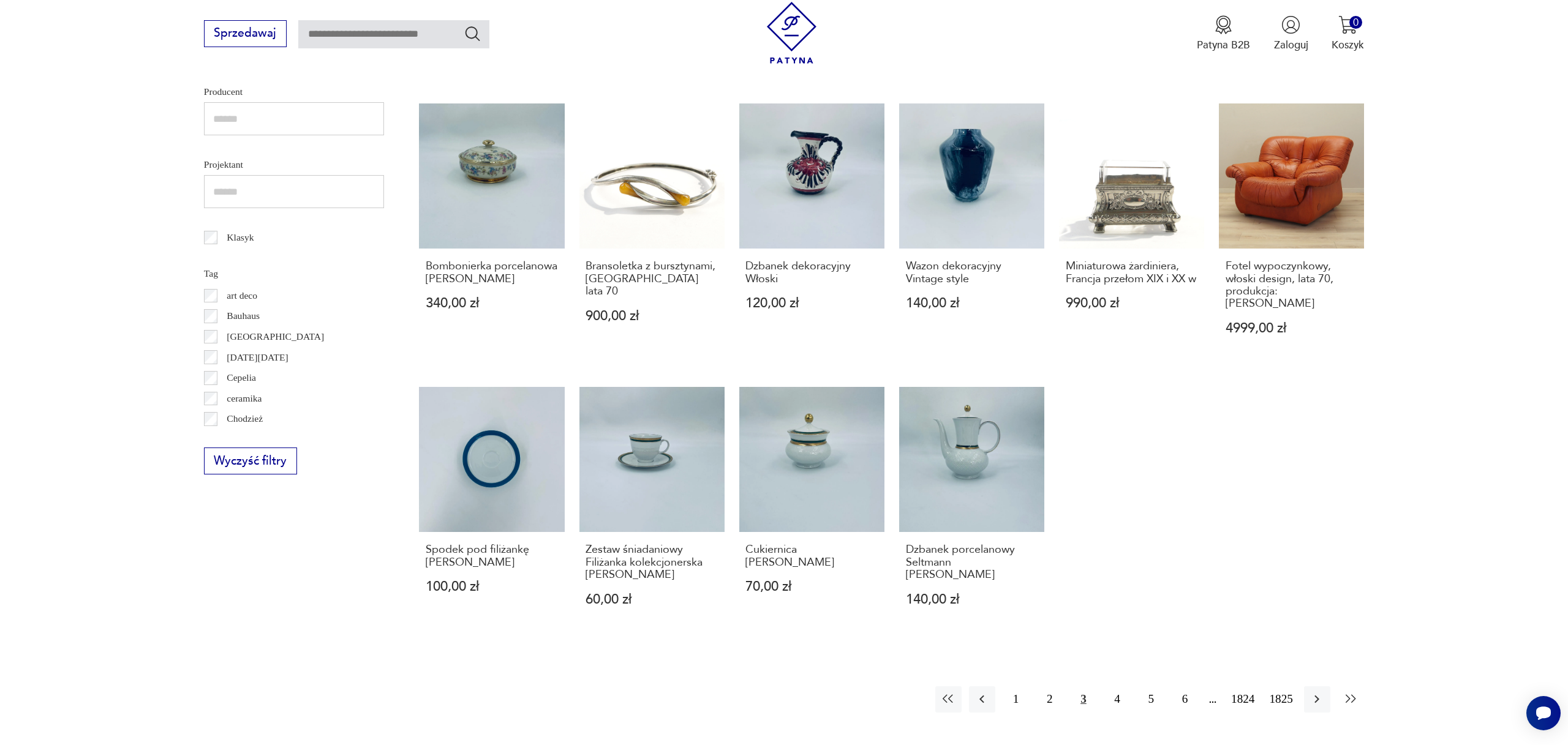
click at [1352, 692] on icon "button" at bounding box center [1351, 699] width 15 height 15
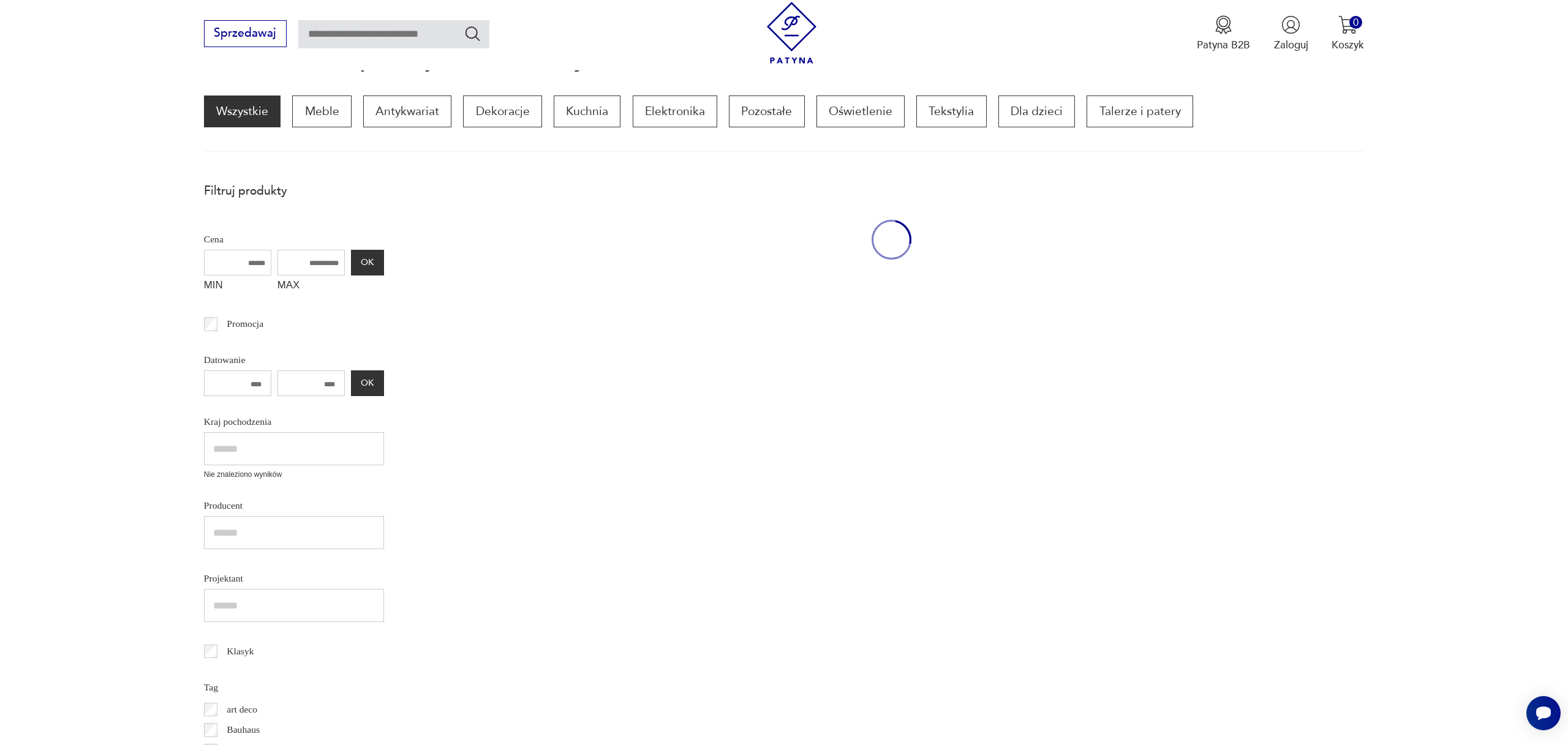
scroll to position [164, 0]
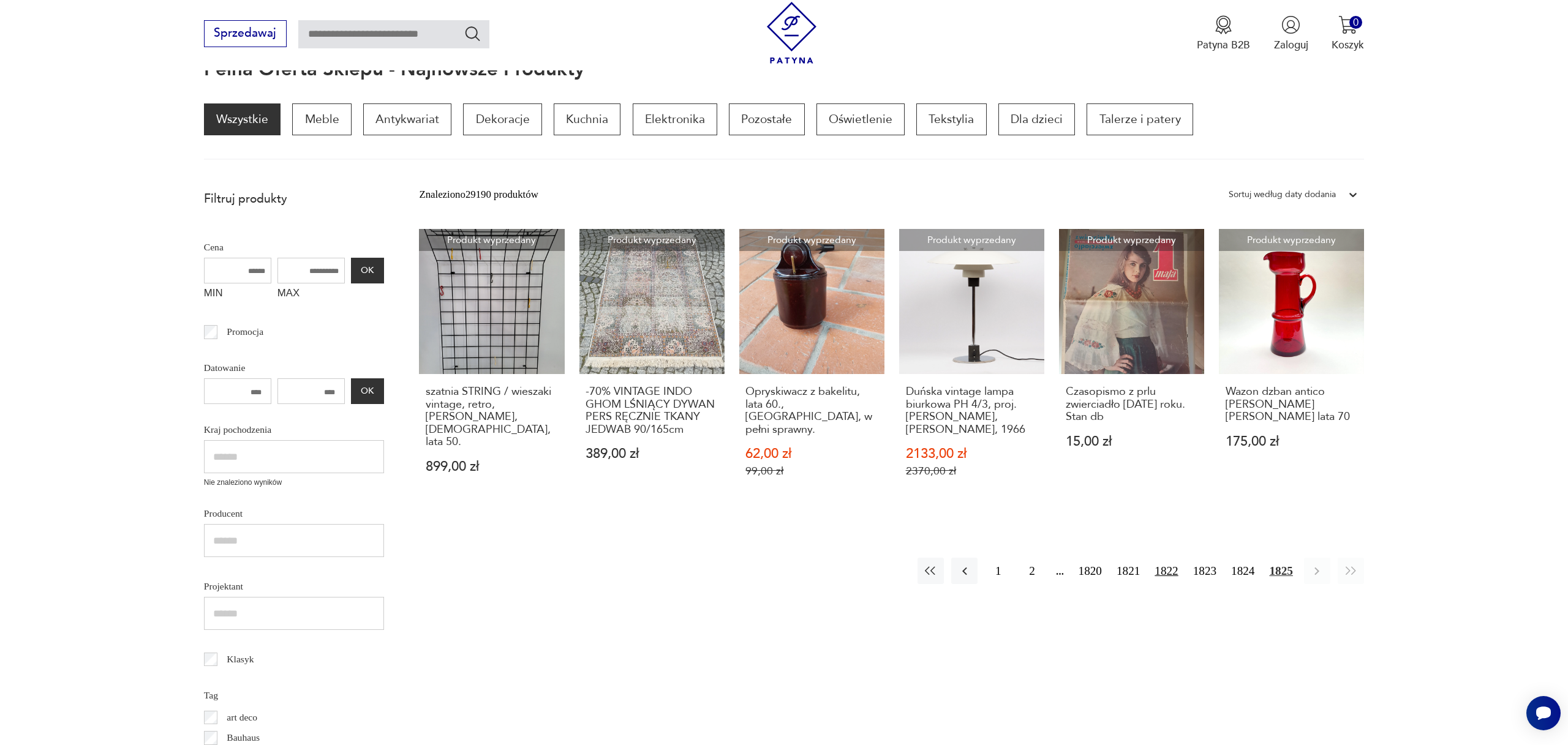
click at [1159, 567] on button "1822" at bounding box center [1166, 571] width 30 height 26
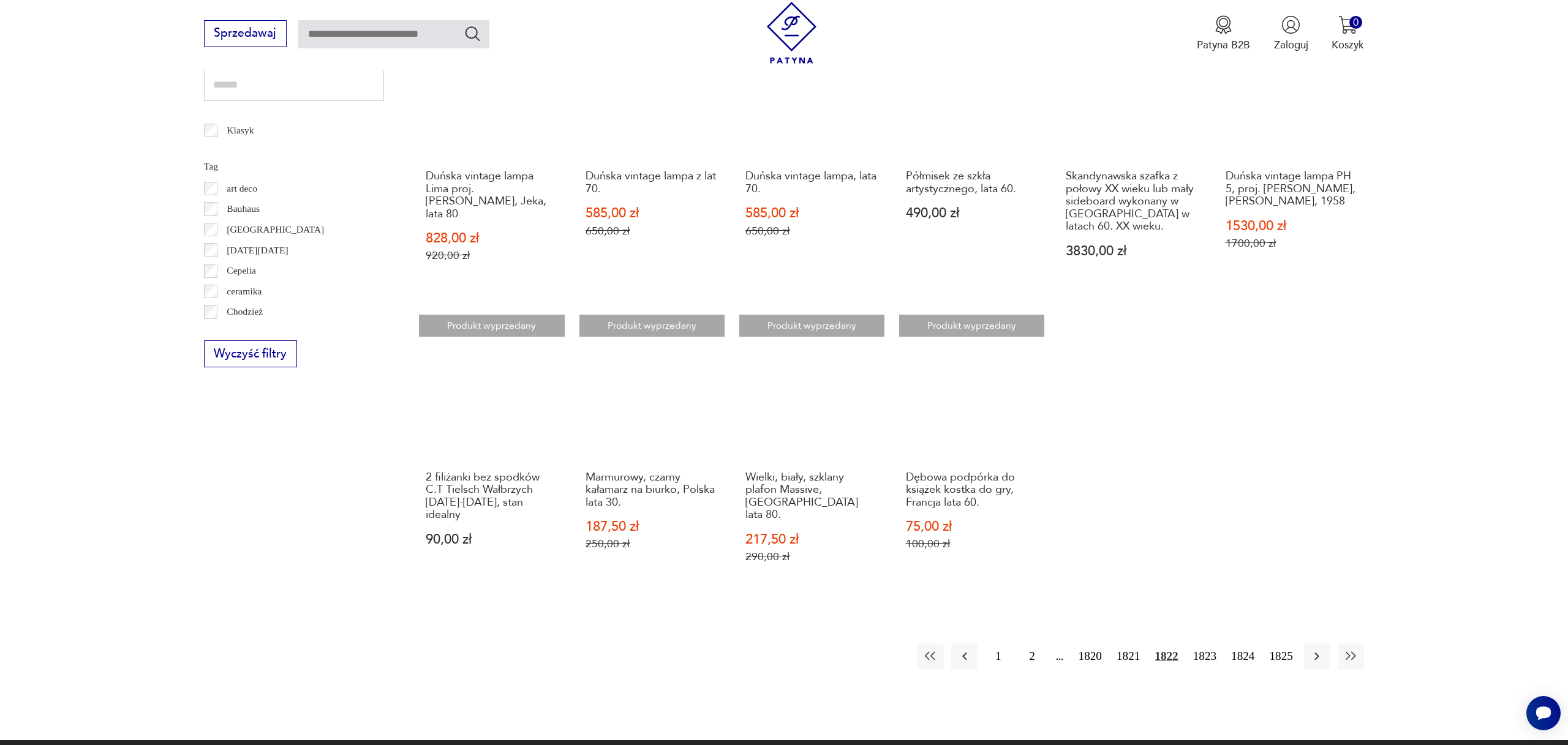
scroll to position [695, 0]
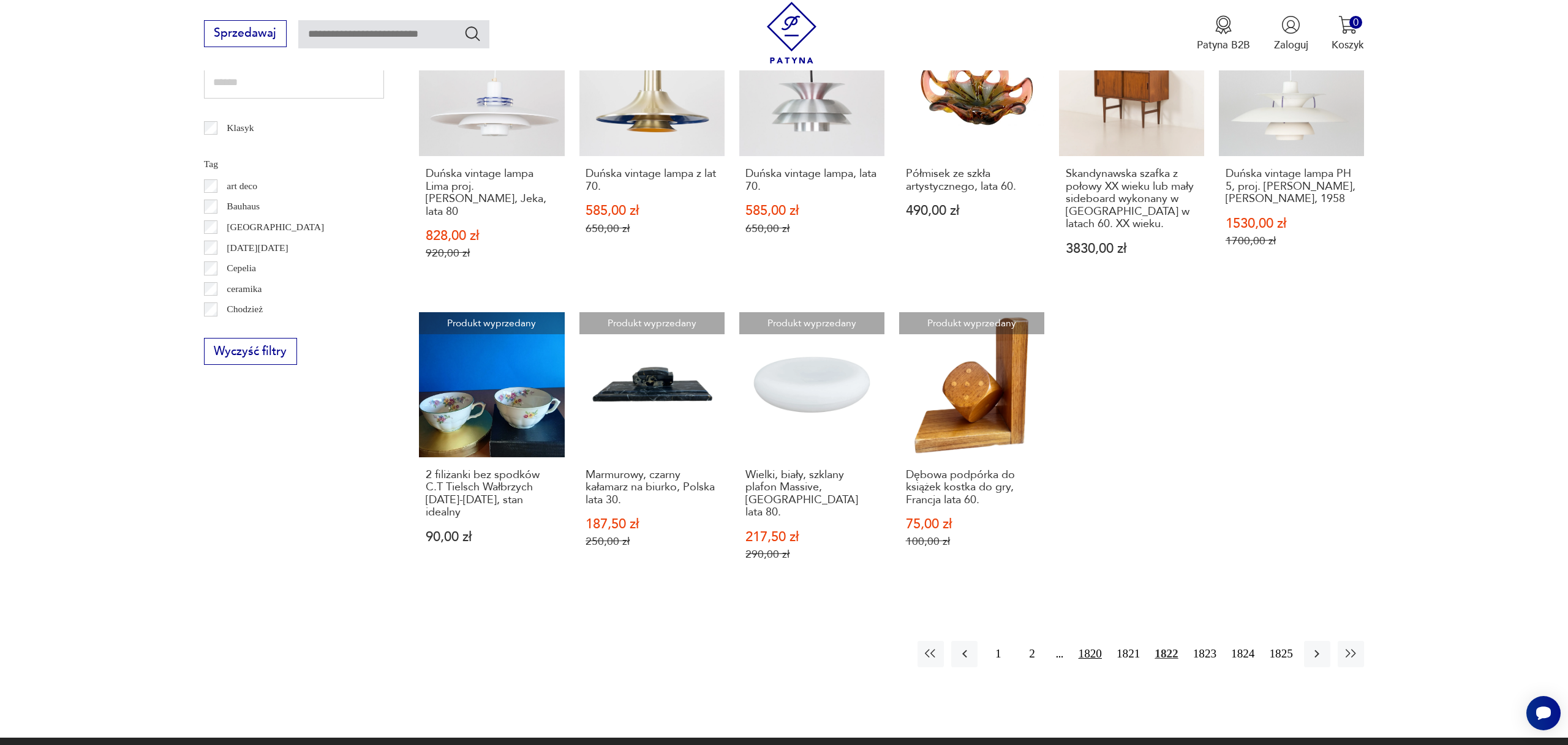
click at [1083, 641] on button "1820" at bounding box center [1090, 654] width 30 height 26
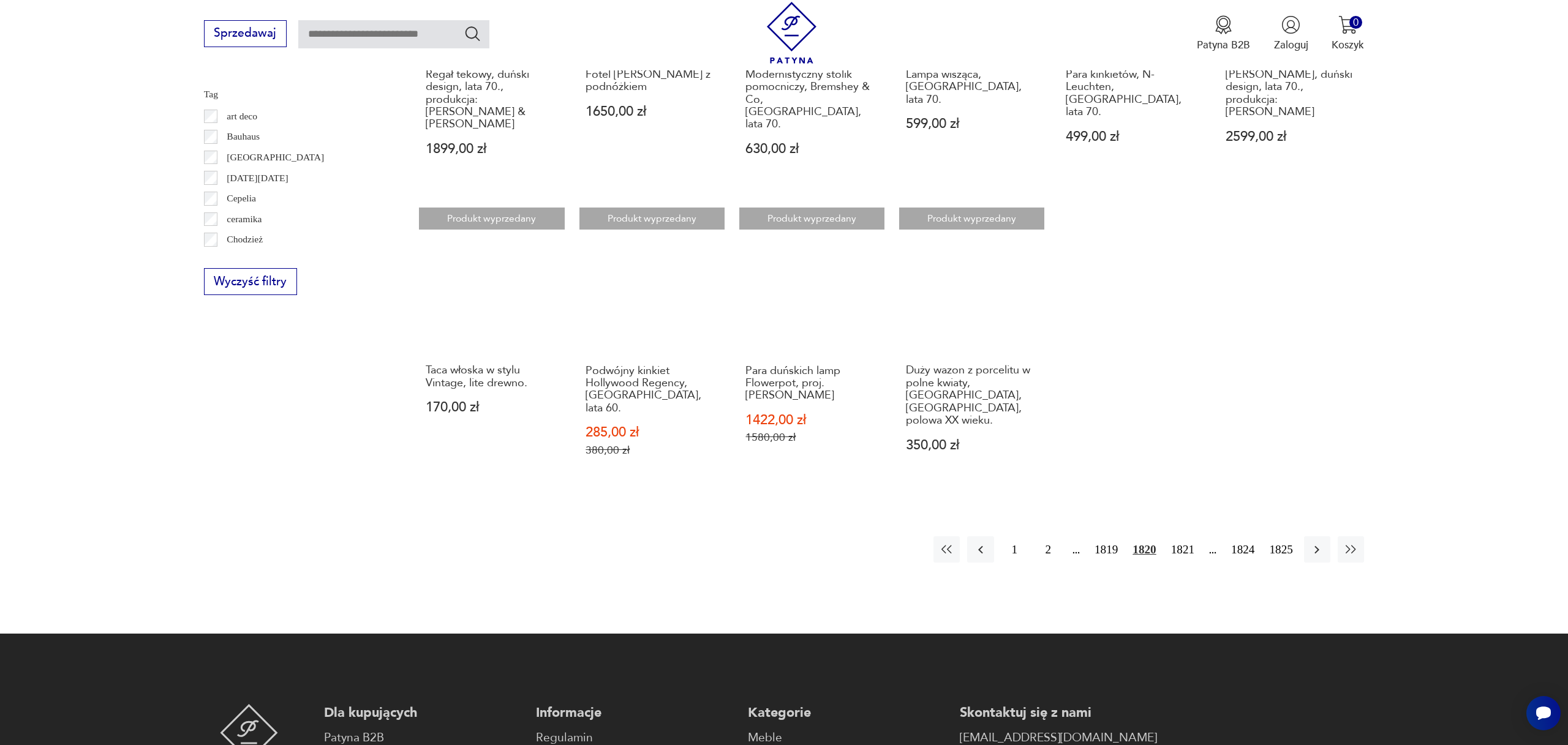
scroll to position [778, 0]
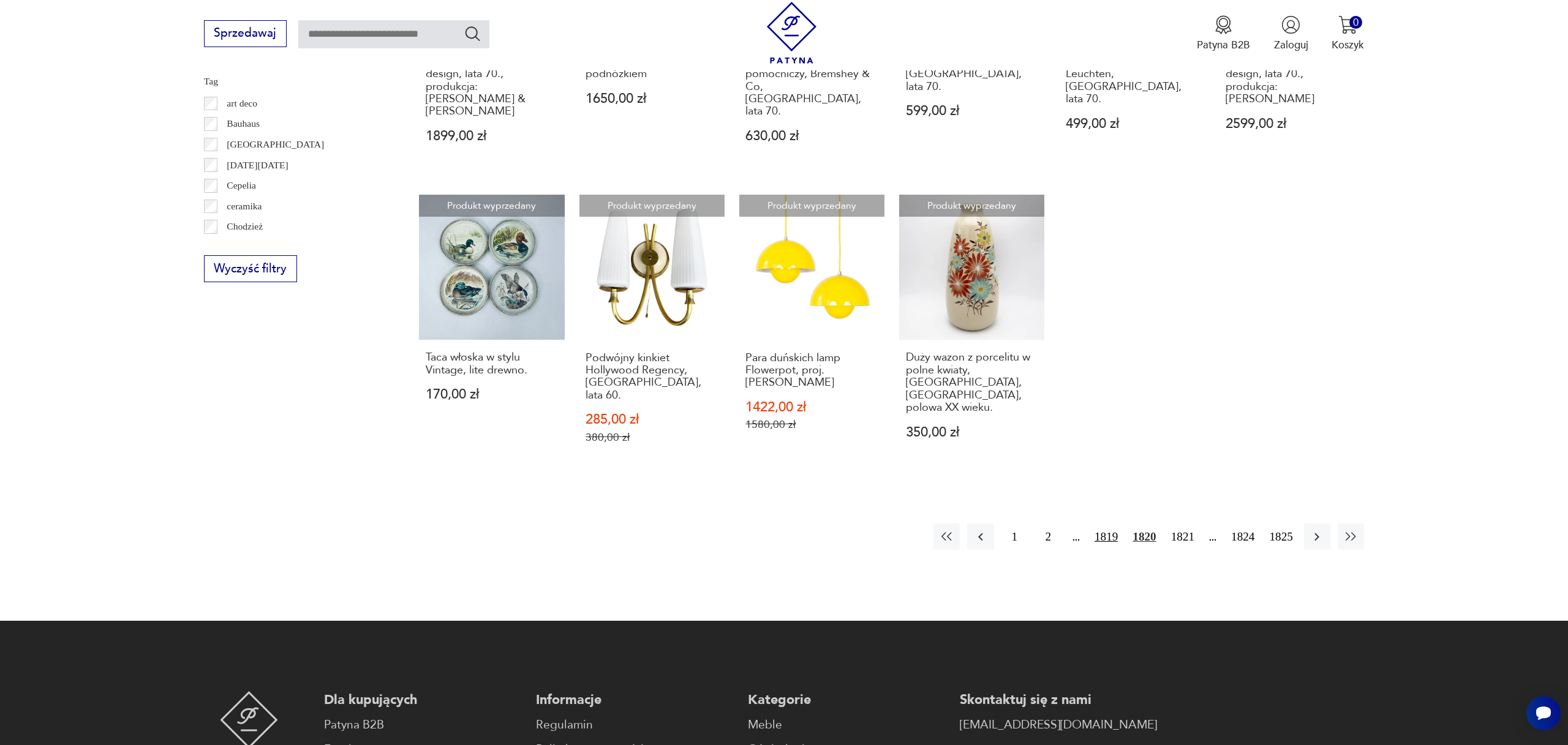
click at [1098, 523] on button "1819" at bounding box center [1106, 536] width 30 height 26
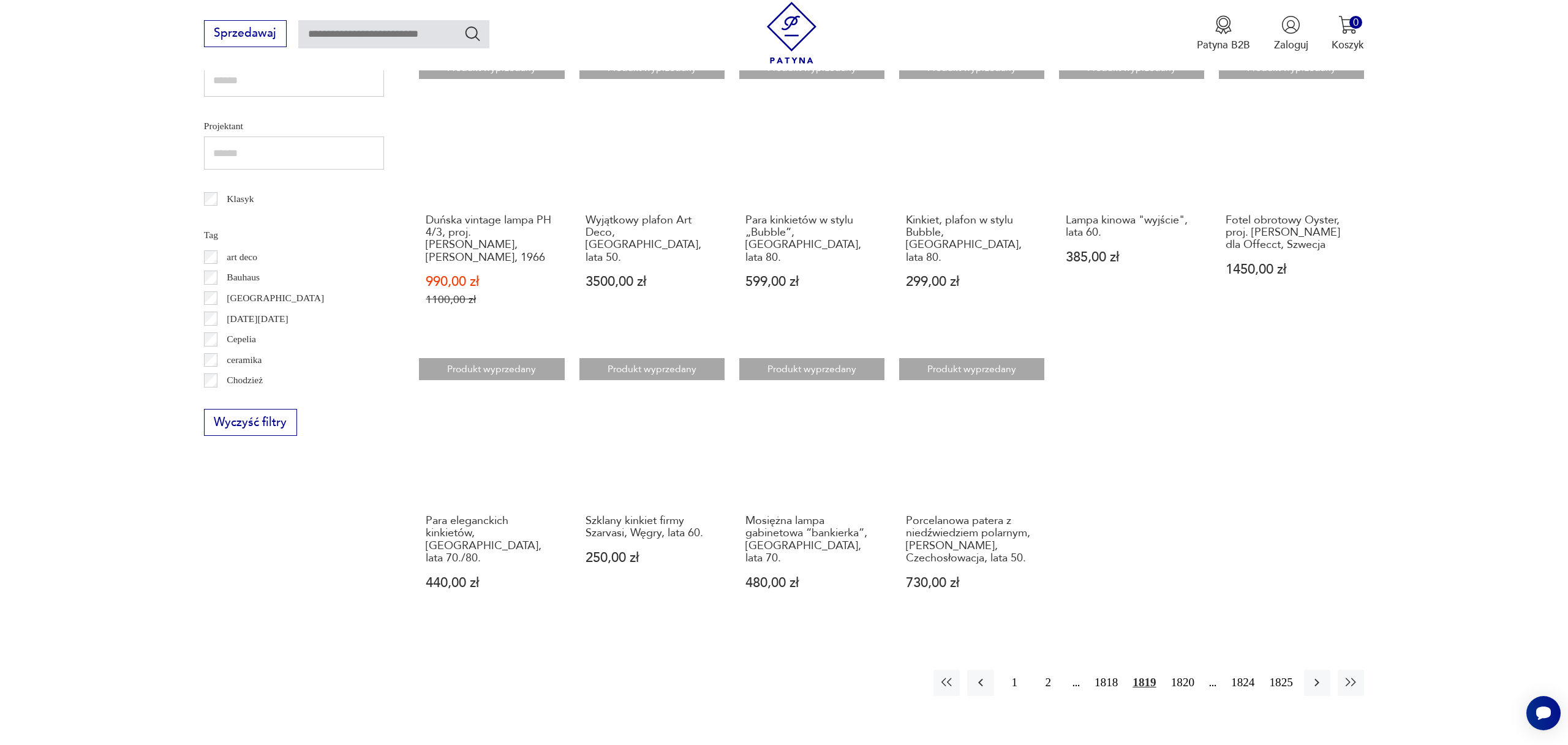
scroll to position [626, 0]
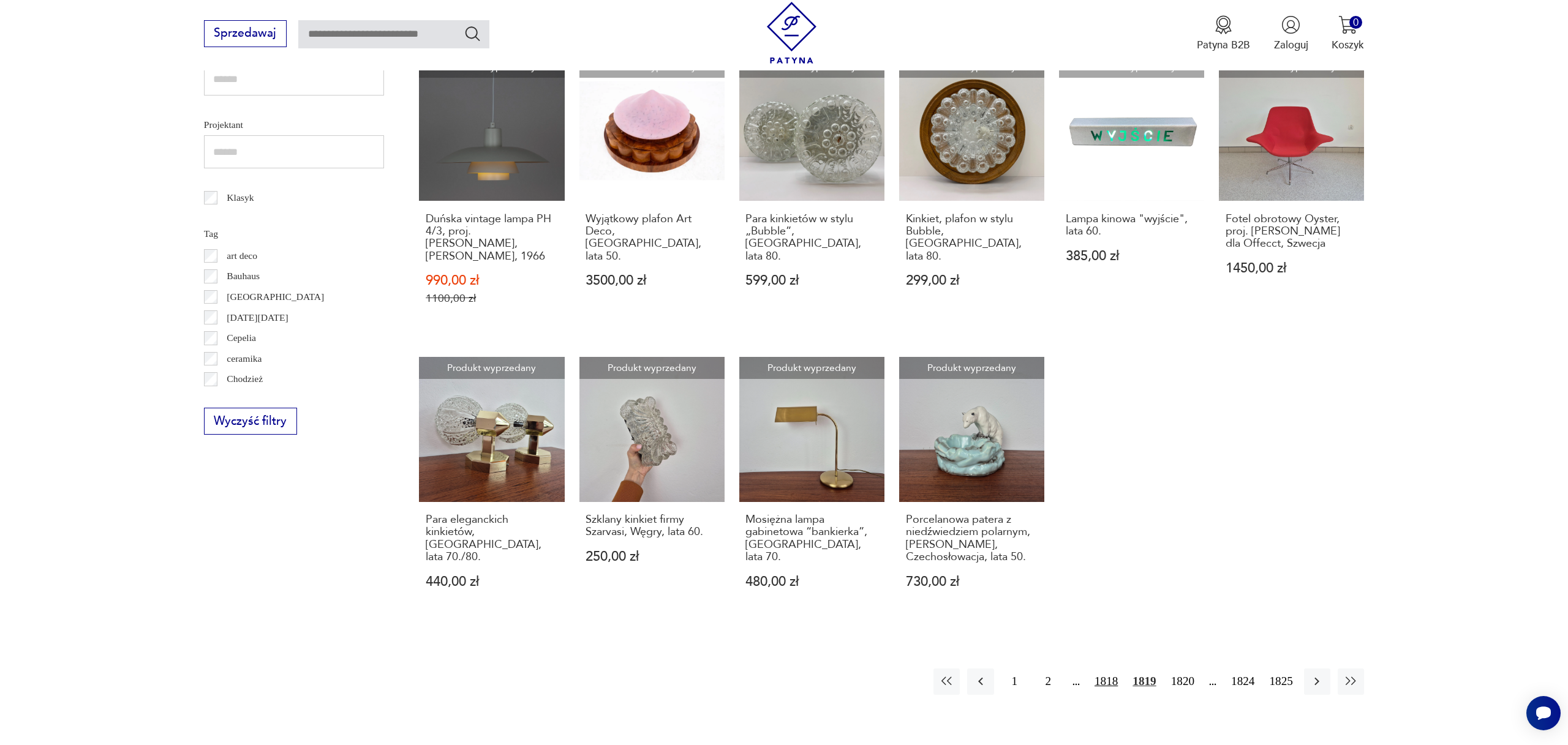
click at [1091, 681] on button "1818" at bounding box center [1106, 682] width 30 height 26
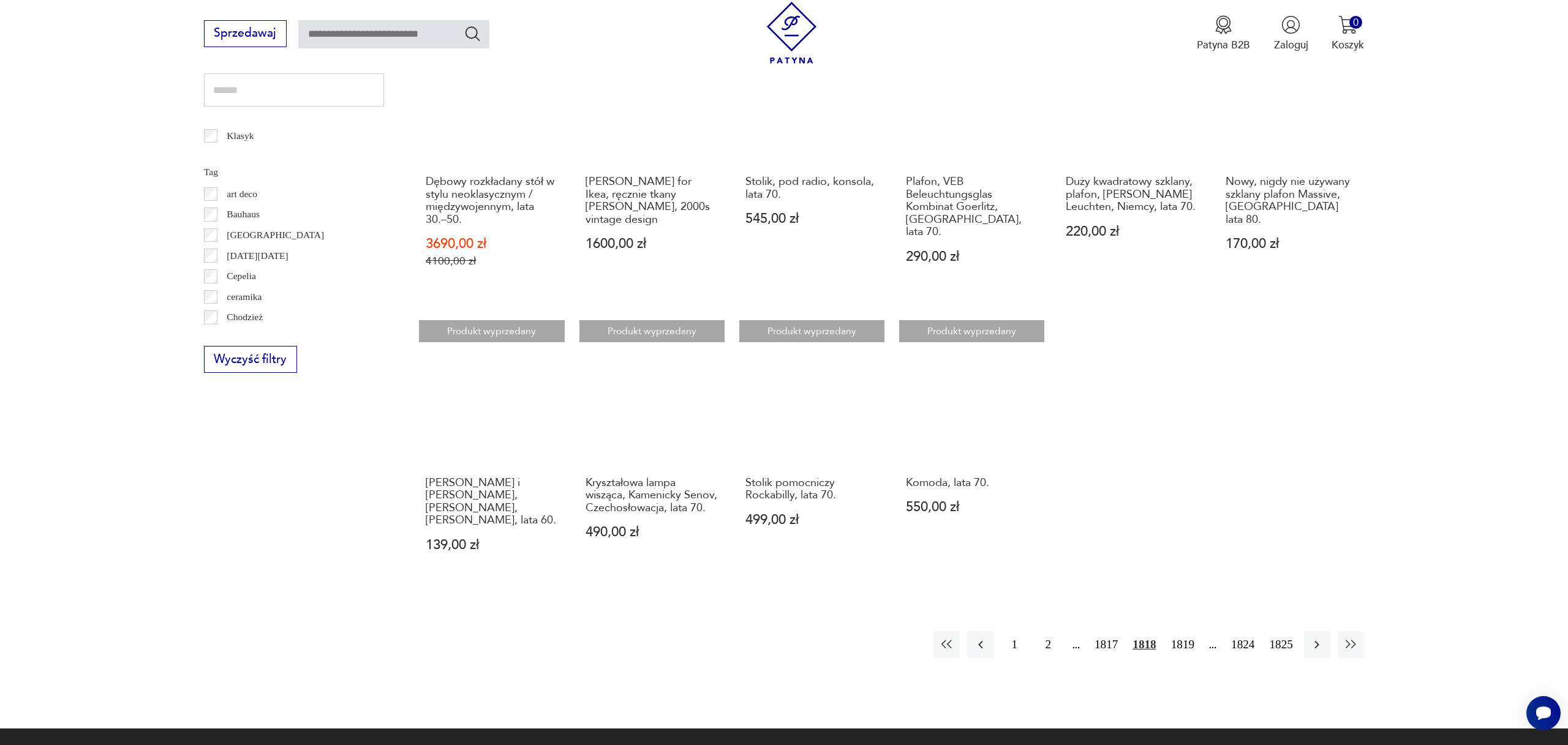
scroll to position [689, 0]
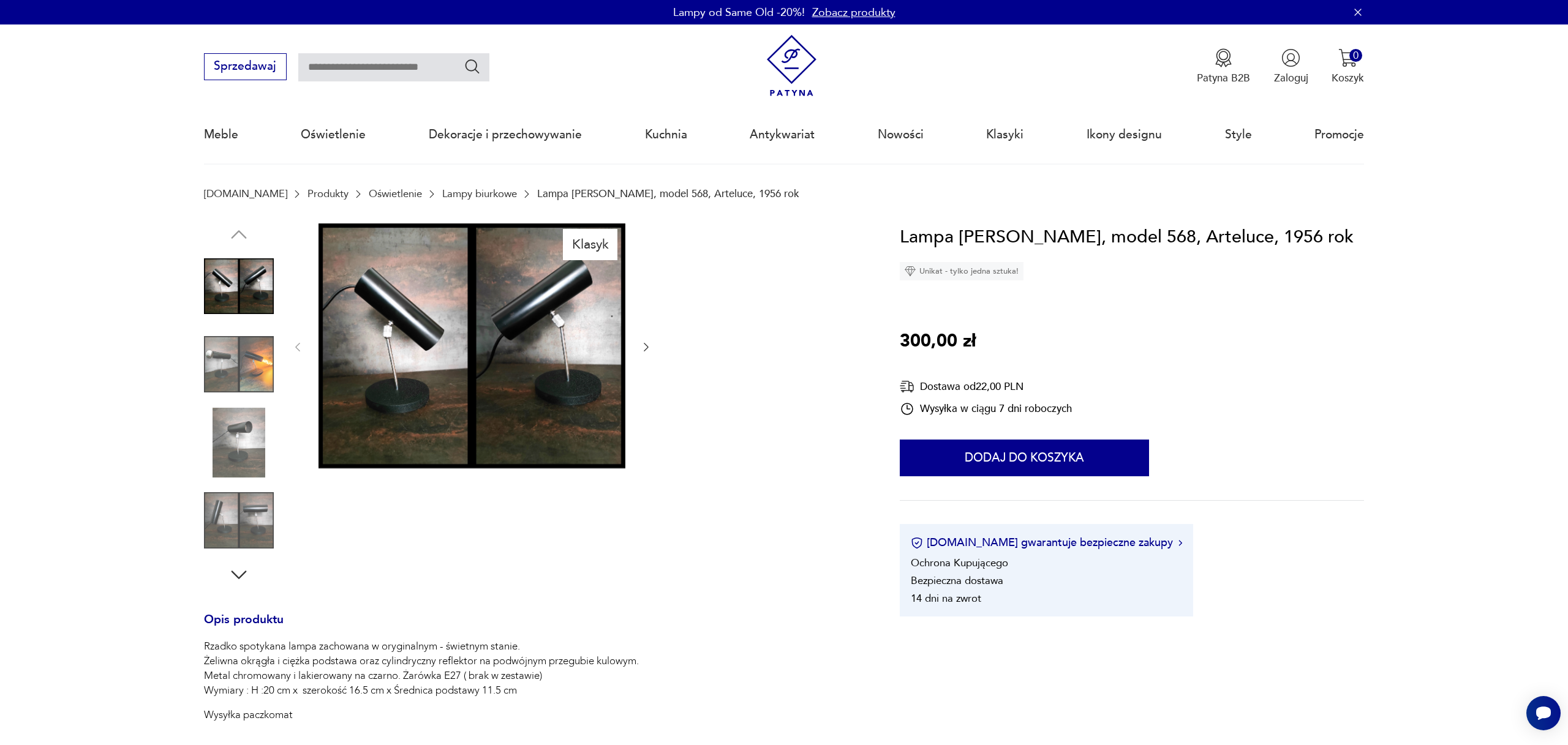
click at [646, 343] on icon "button" at bounding box center [646, 347] width 12 height 12
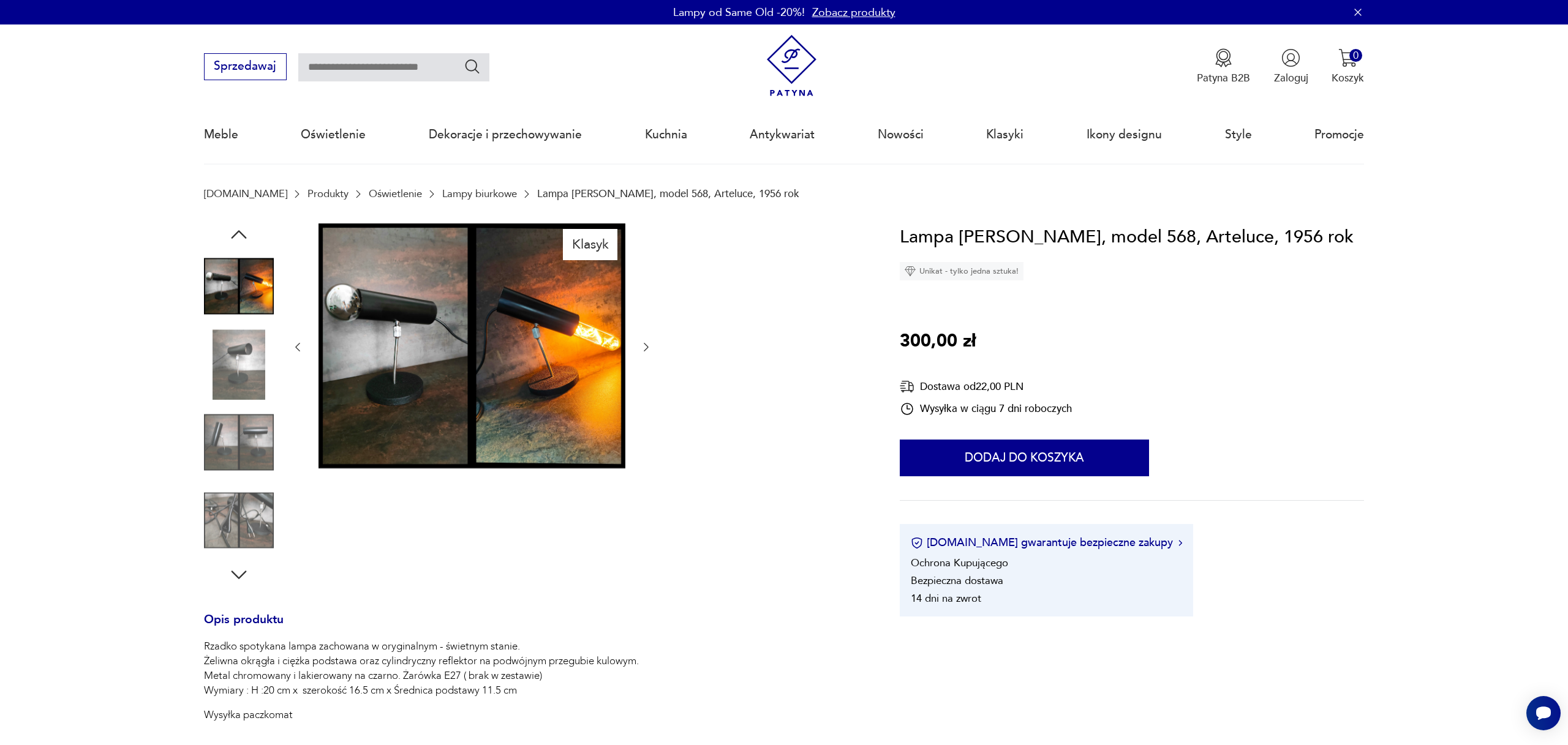
click at [646, 346] on icon "button" at bounding box center [647, 347] width 5 height 9
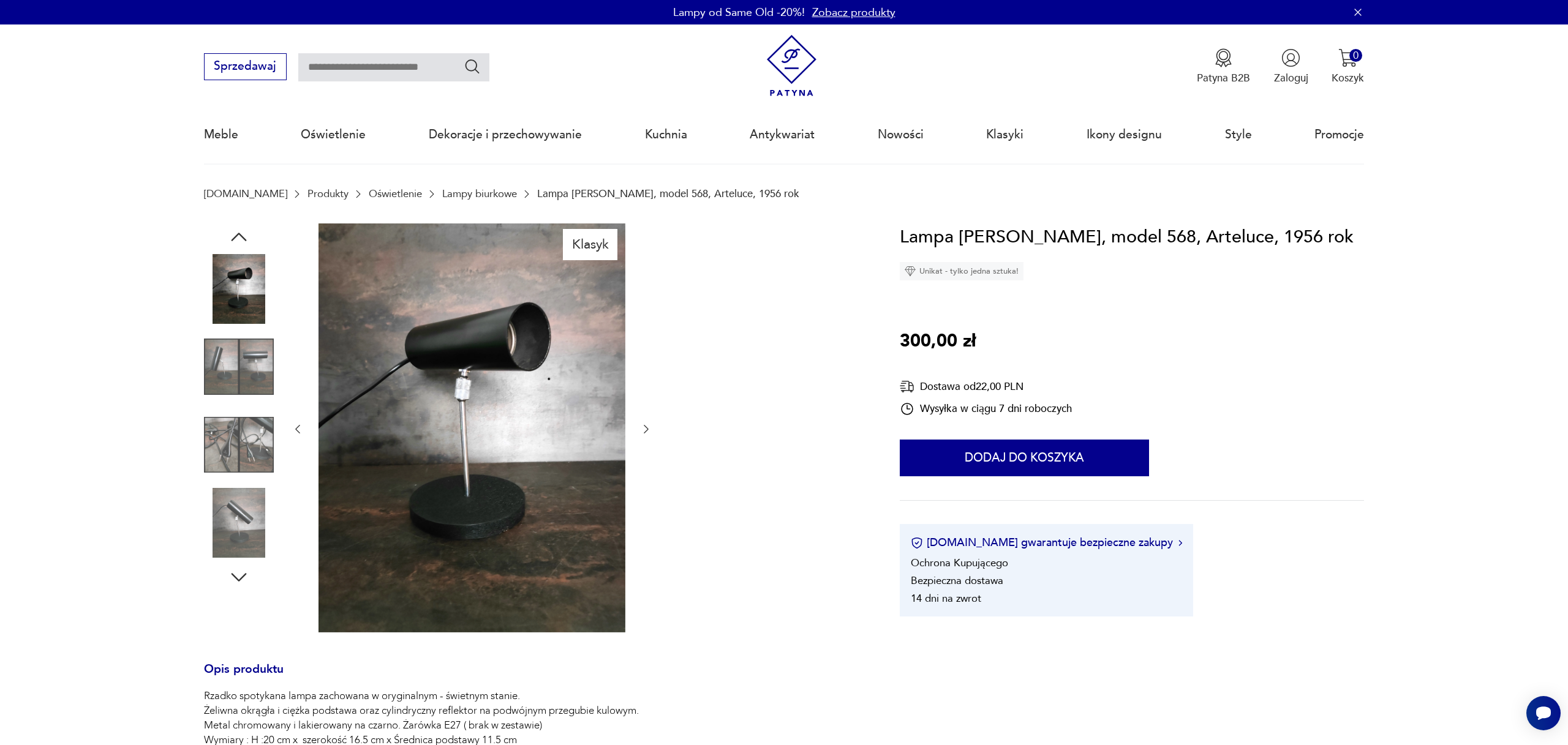
click at [642, 423] on button "button" at bounding box center [646, 429] width 12 height 15
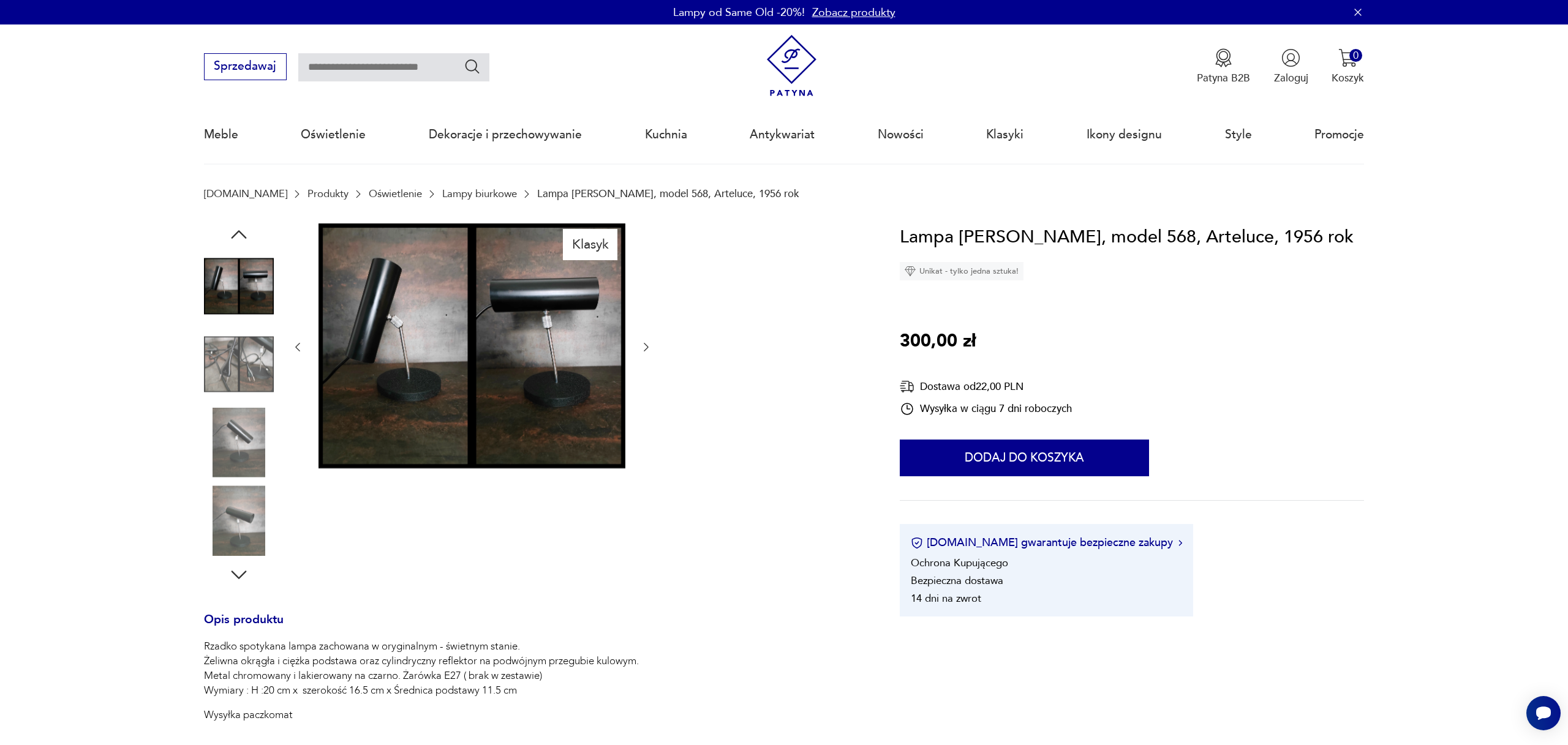
click at [643, 346] on icon "button" at bounding box center [646, 347] width 12 height 12
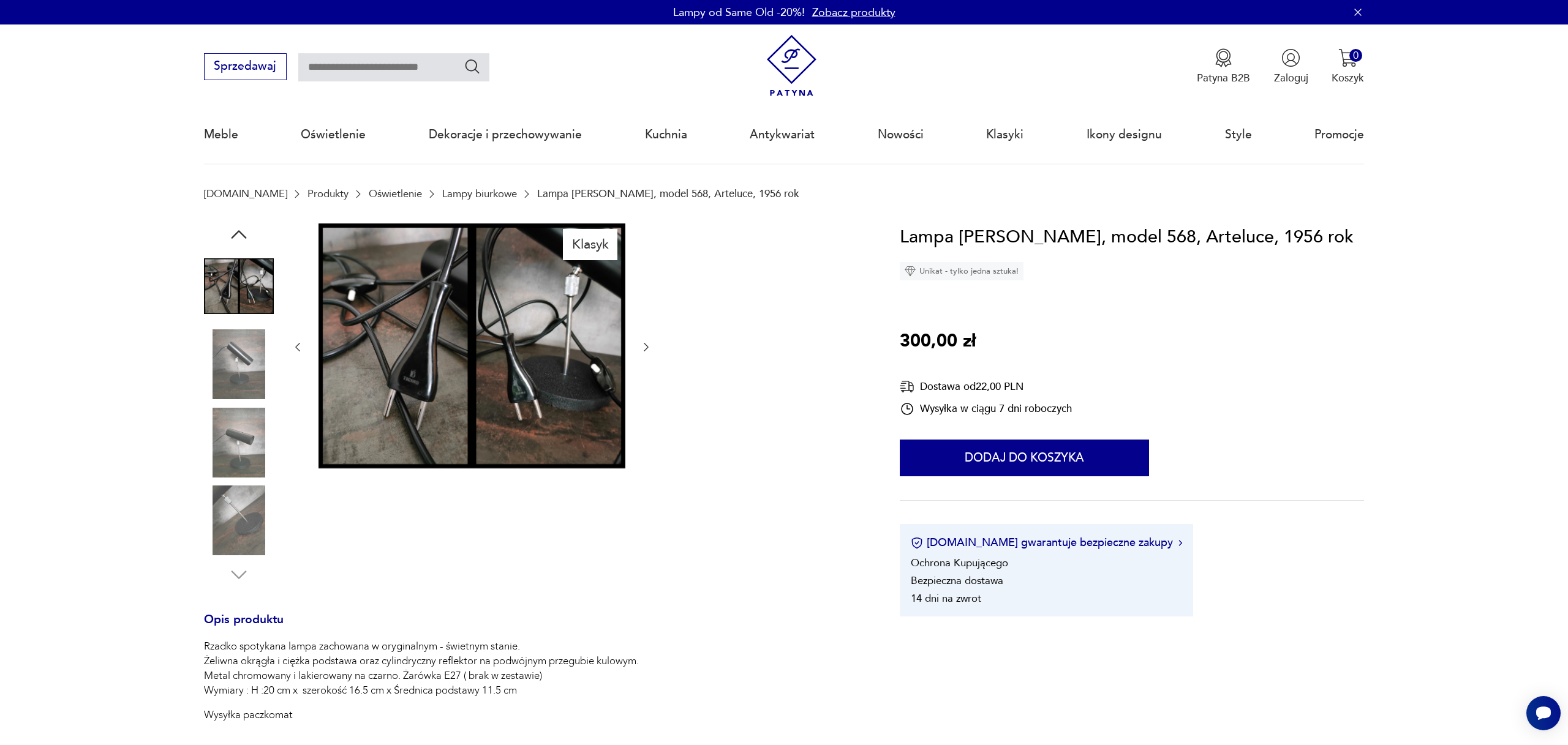
click at [643, 346] on icon "button" at bounding box center [646, 347] width 12 height 12
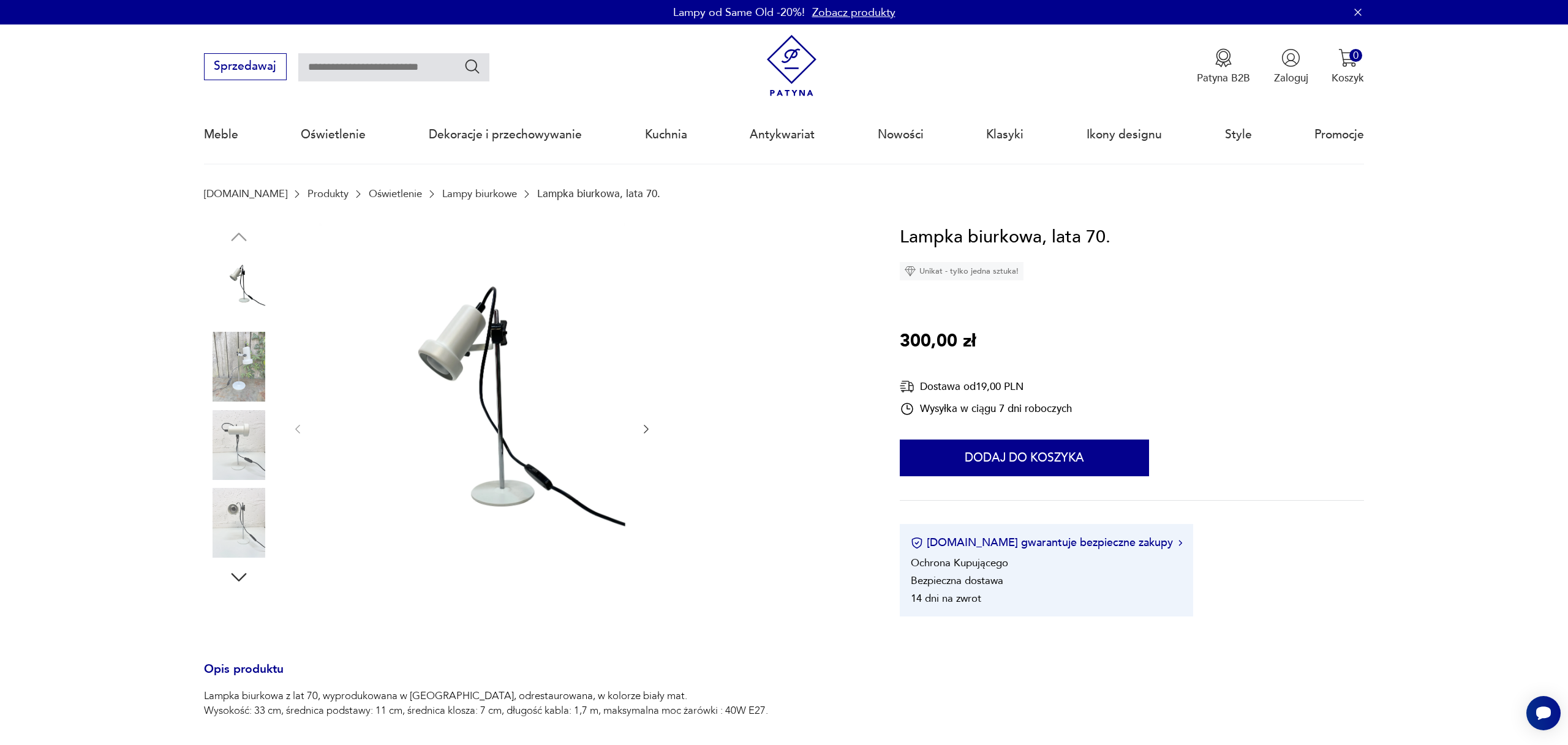
click at [477, 320] on img at bounding box center [472, 428] width 307 height 409
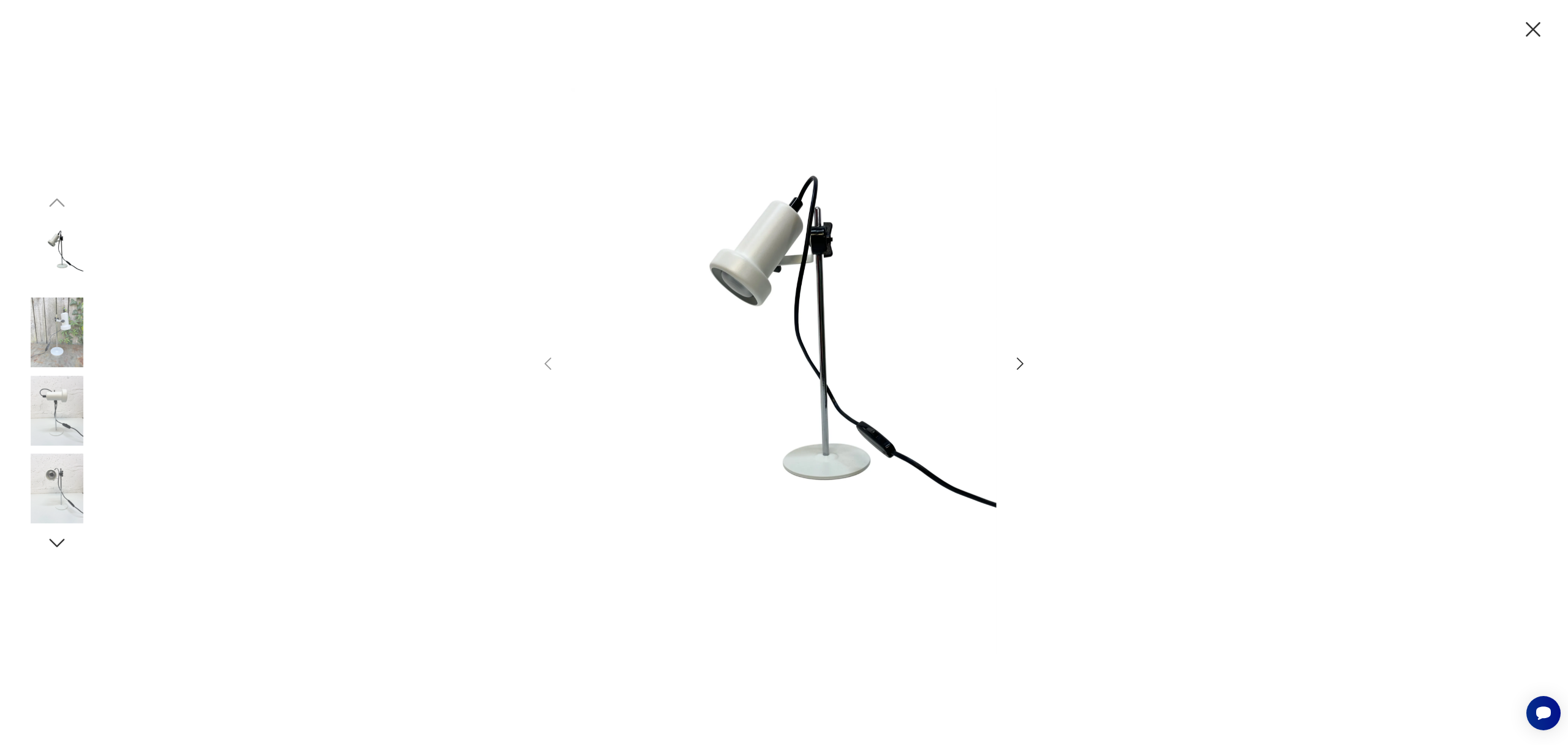
click at [1022, 361] on icon "button" at bounding box center [1020, 364] width 18 height 18
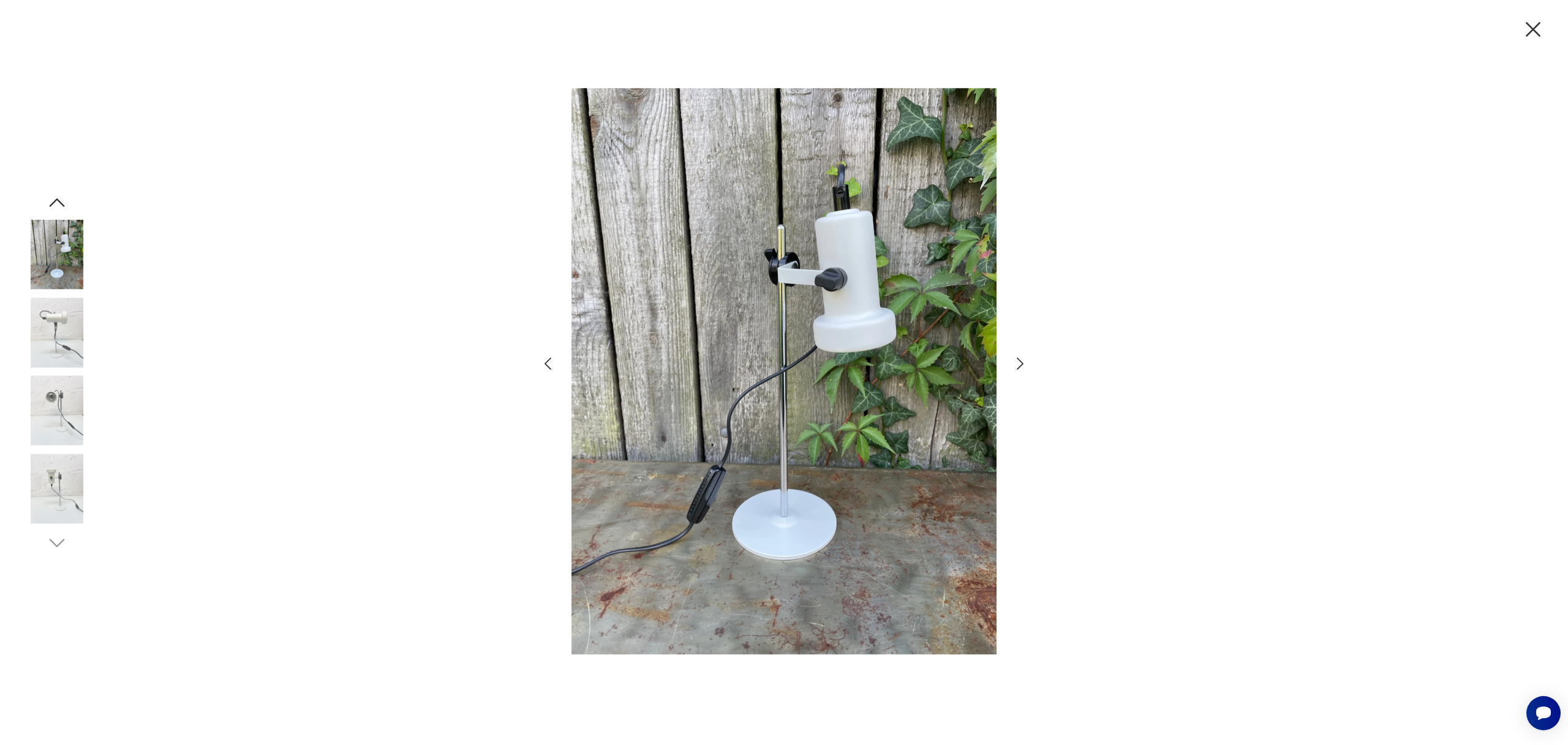
click at [1022, 361] on icon "button" at bounding box center [1020, 364] width 18 height 18
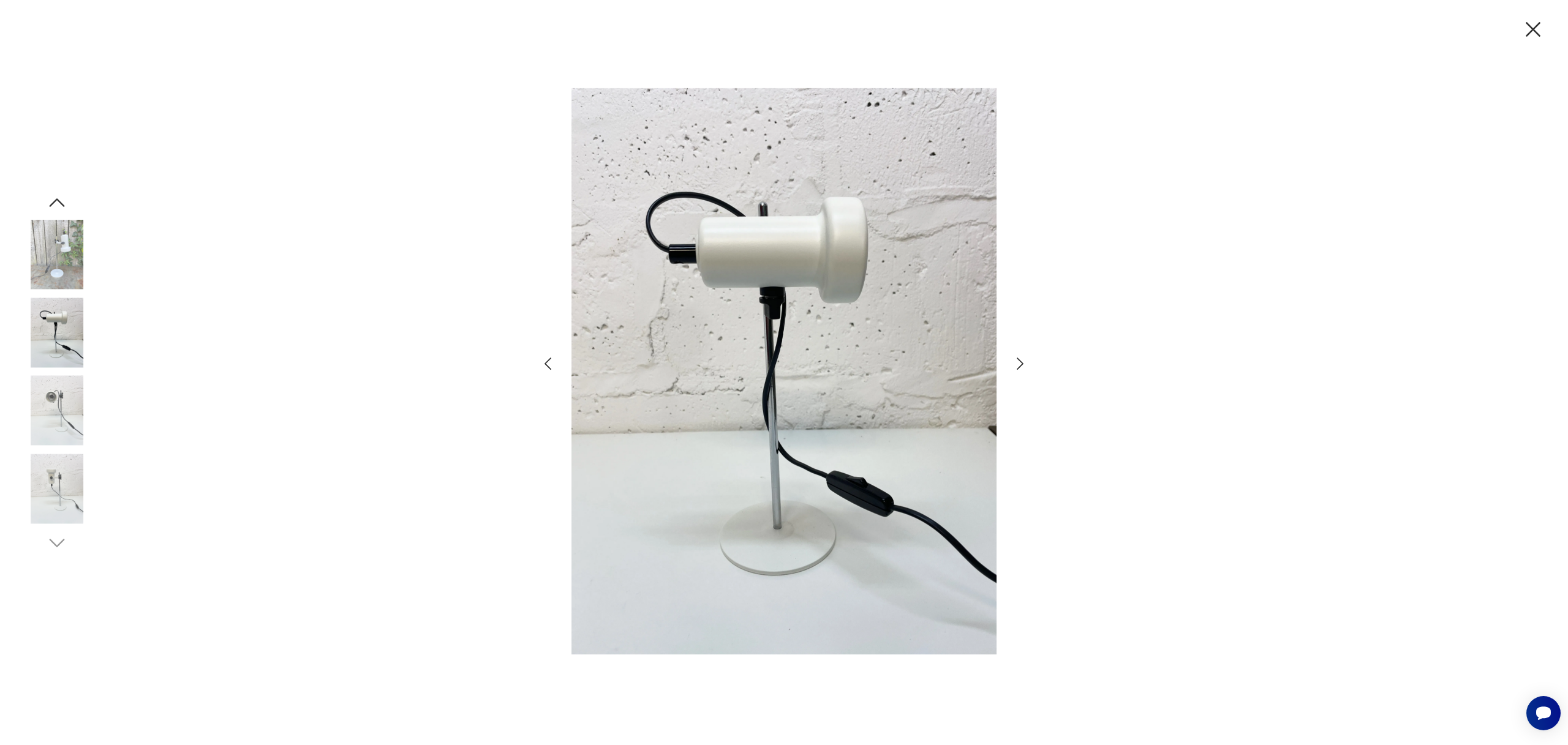
click at [1022, 361] on icon "button" at bounding box center [1020, 364] width 18 height 18
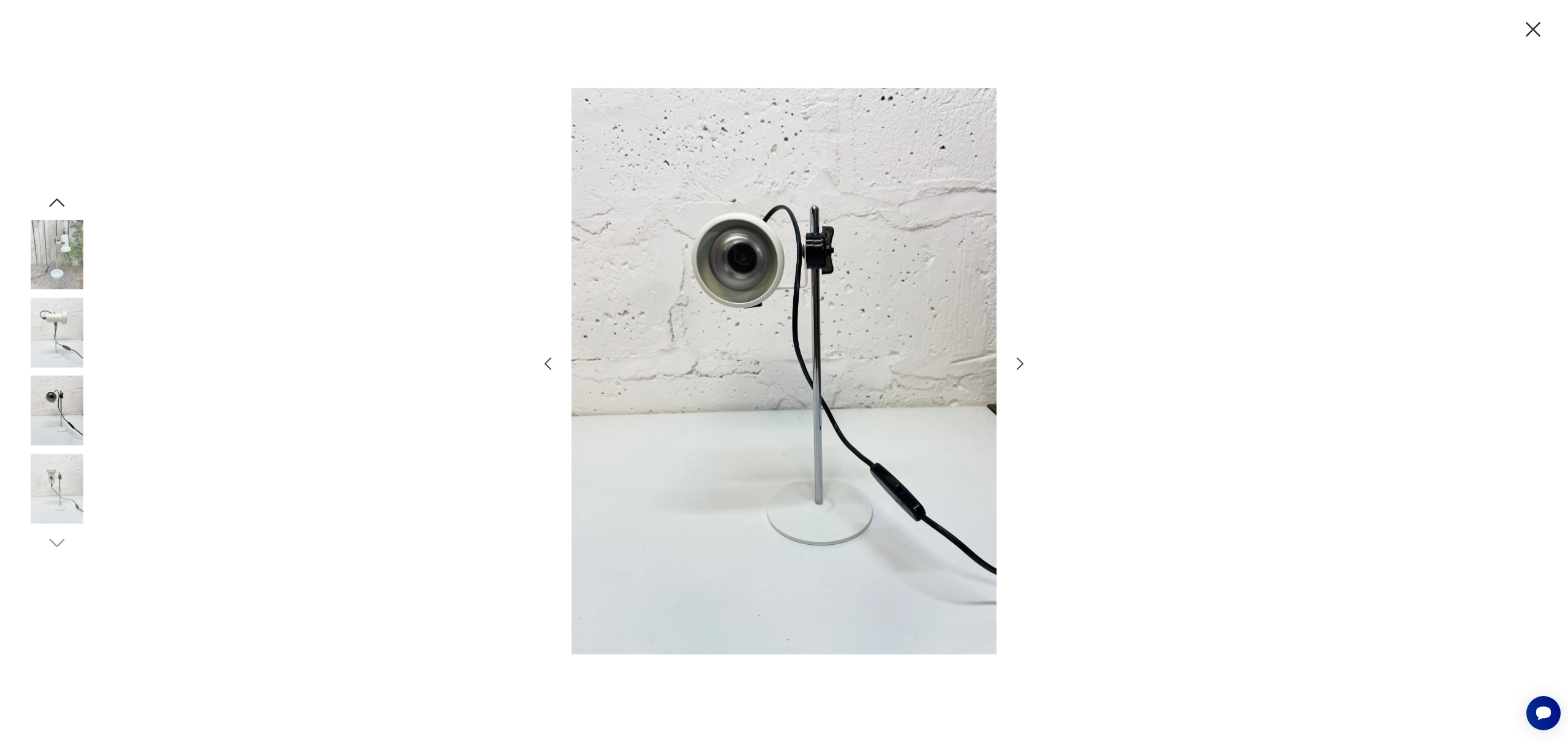
click at [1022, 361] on icon "button" at bounding box center [1020, 364] width 18 height 18
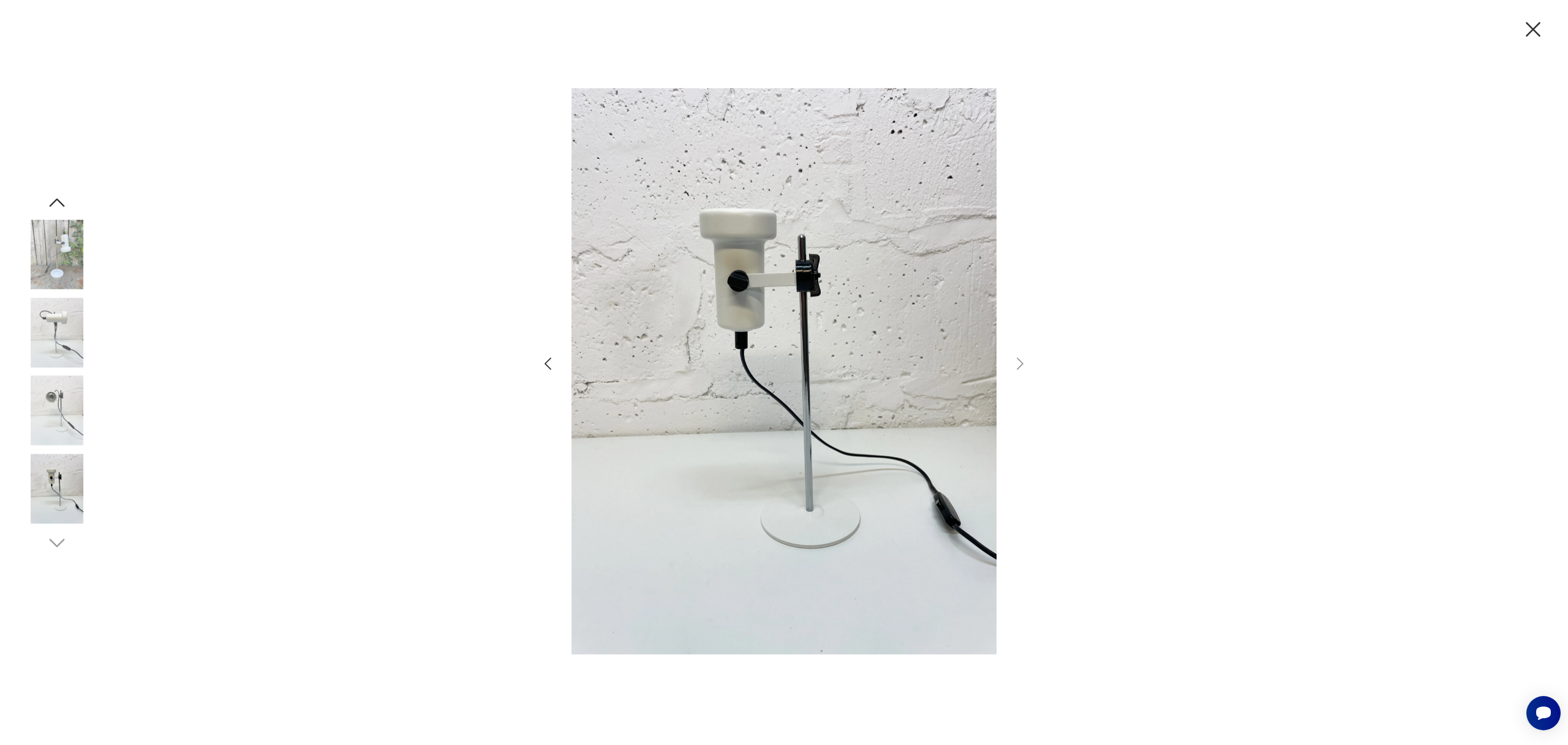
click at [1540, 31] on icon "button" at bounding box center [1533, 29] width 26 height 26
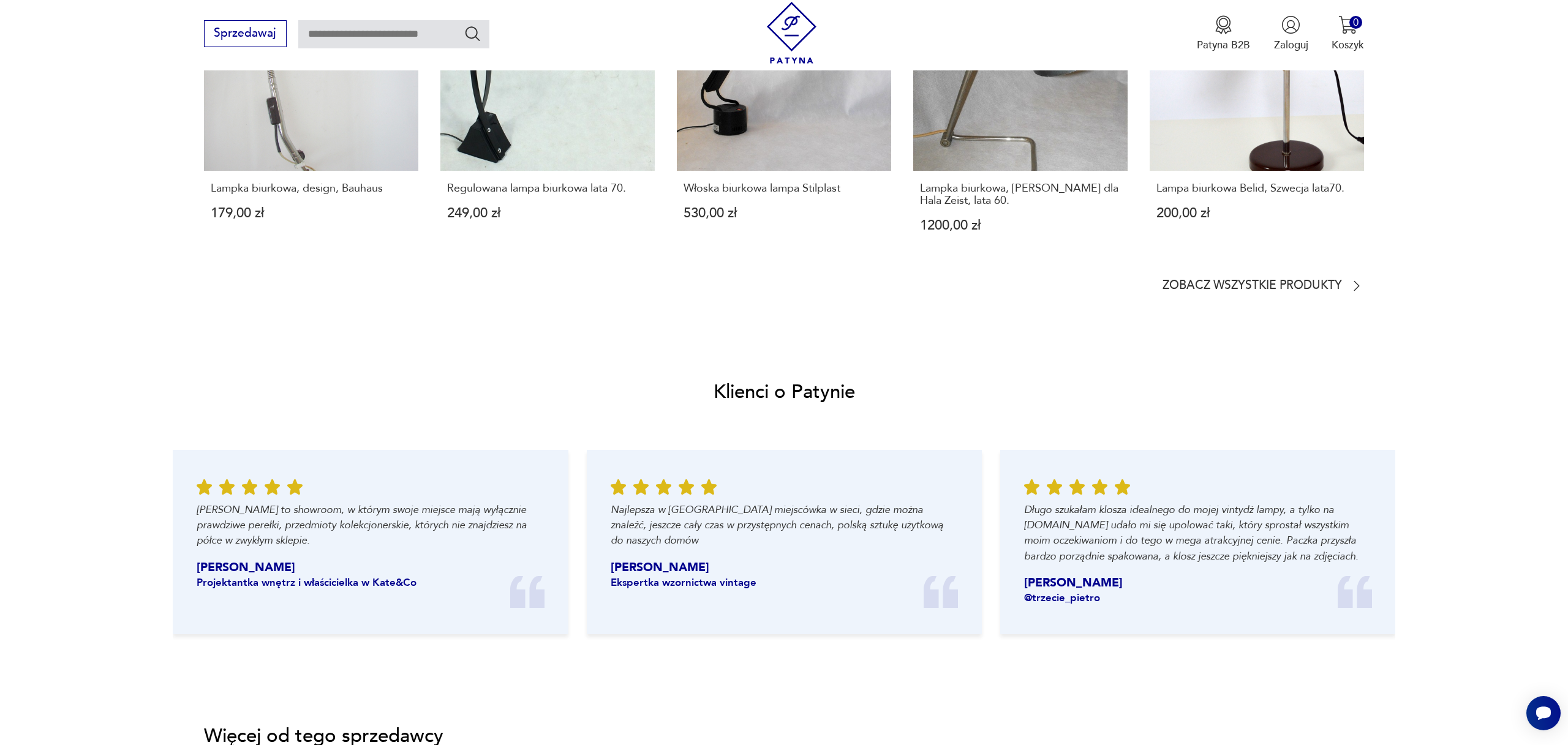
scroll to position [1160, 0]
click at [1183, 285] on p "Zobacz wszystkie produkty" at bounding box center [1252, 285] width 179 height 10
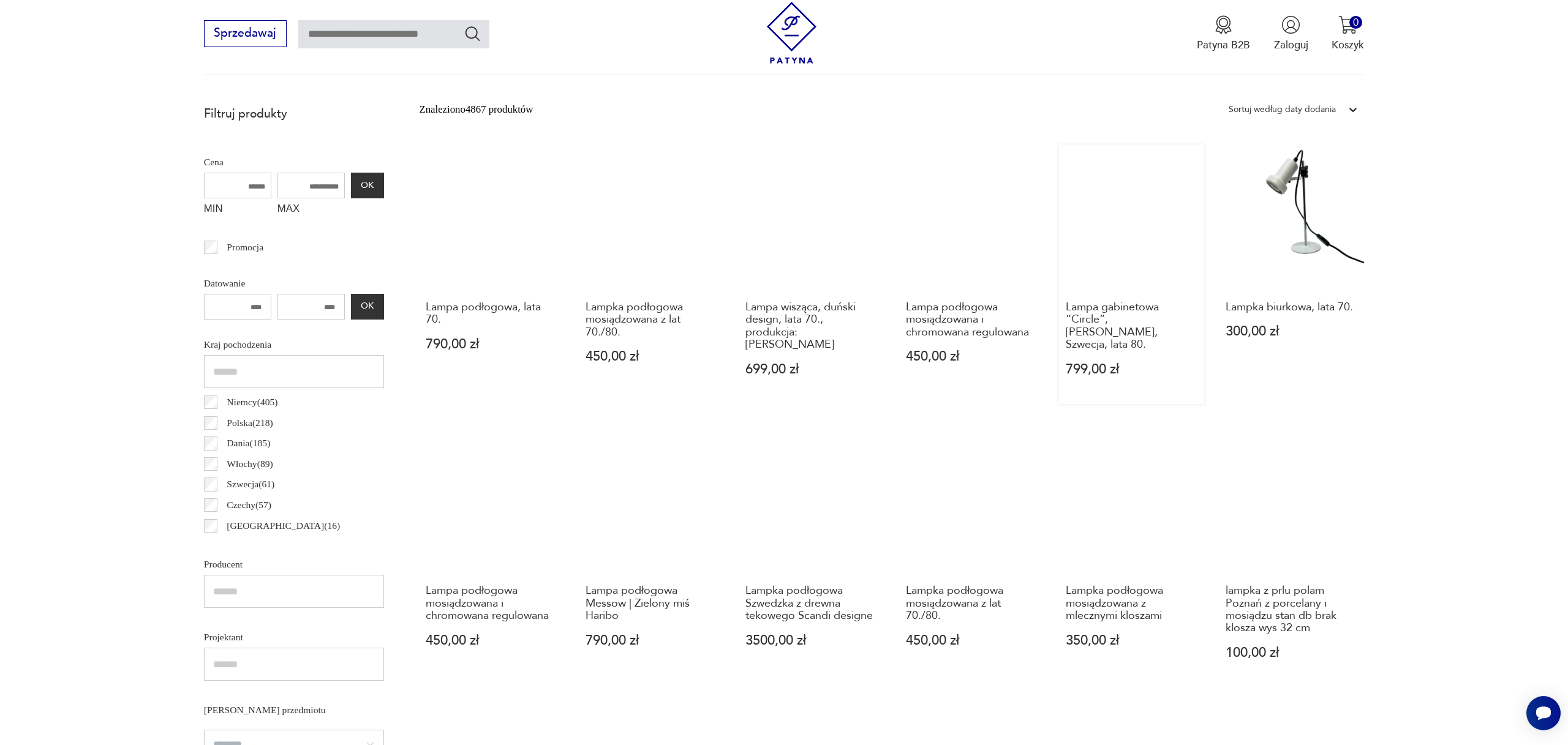
scroll to position [387, 0]
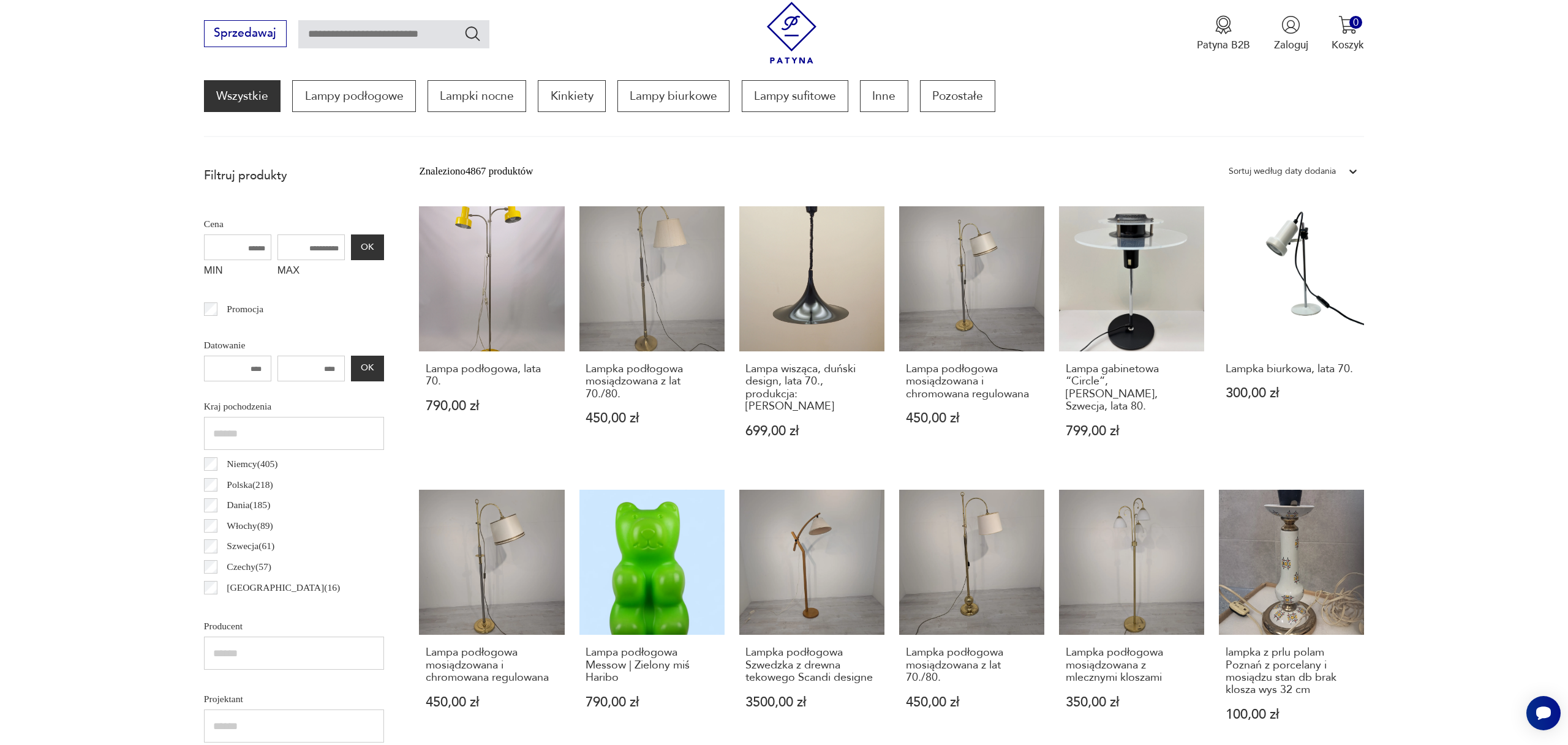
drag, startPoint x: 1400, startPoint y: 368, endPoint x: 1225, endPoint y: 371, distance: 175.0
copy h3 "Lampka biurkowa, lata 70."
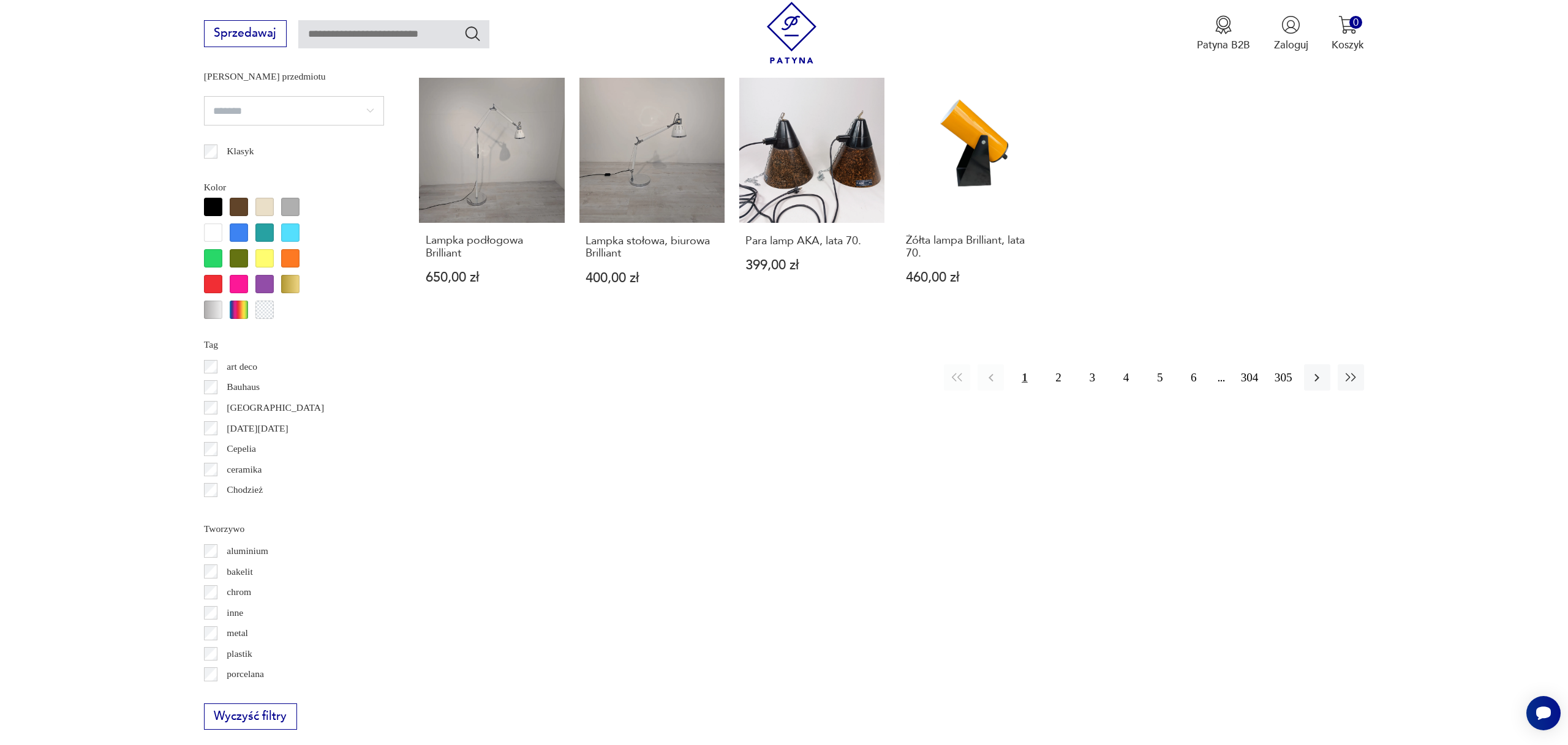
scroll to position [1086, 0]
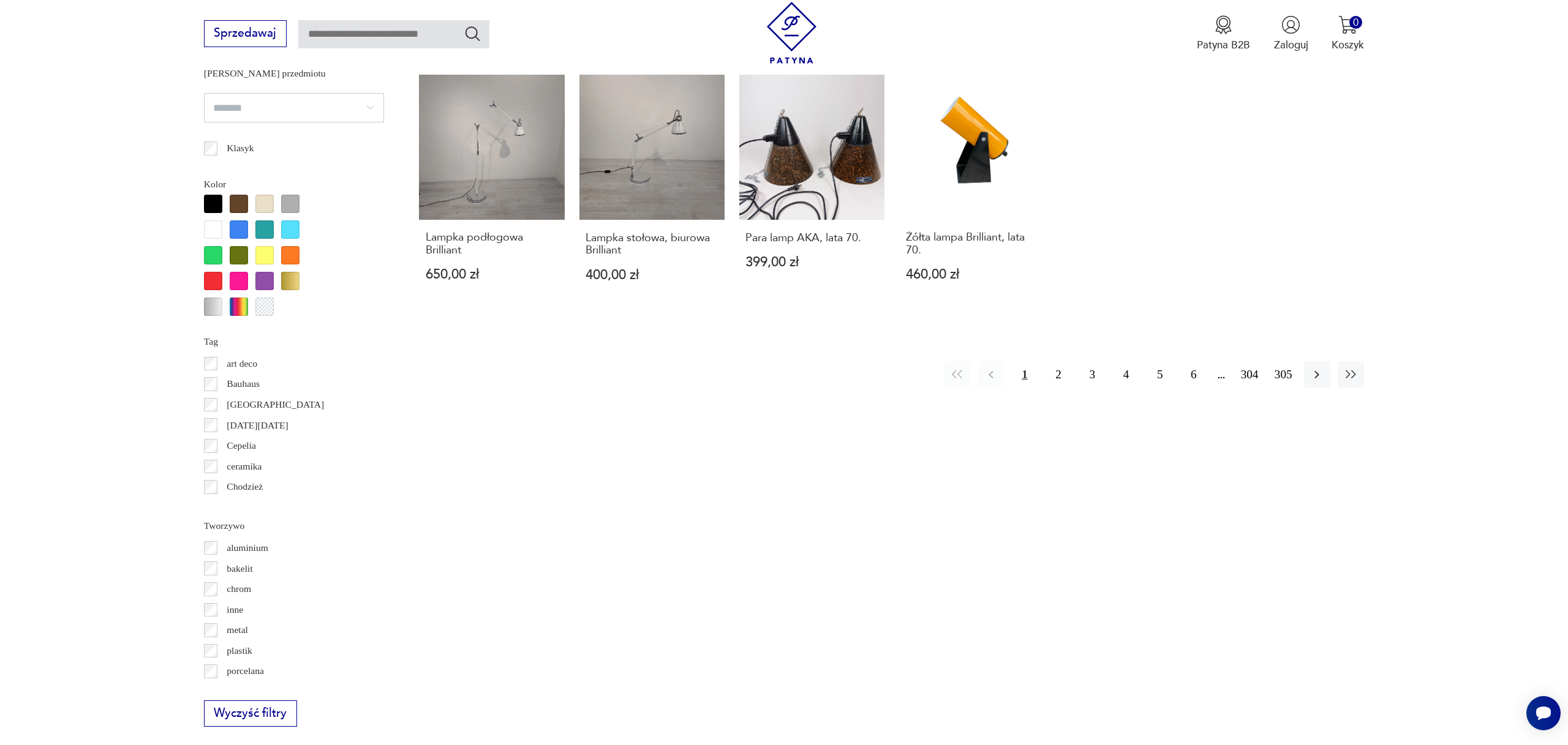
click at [791, 29] on img at bounding box center [792, 33] width 62 height 62
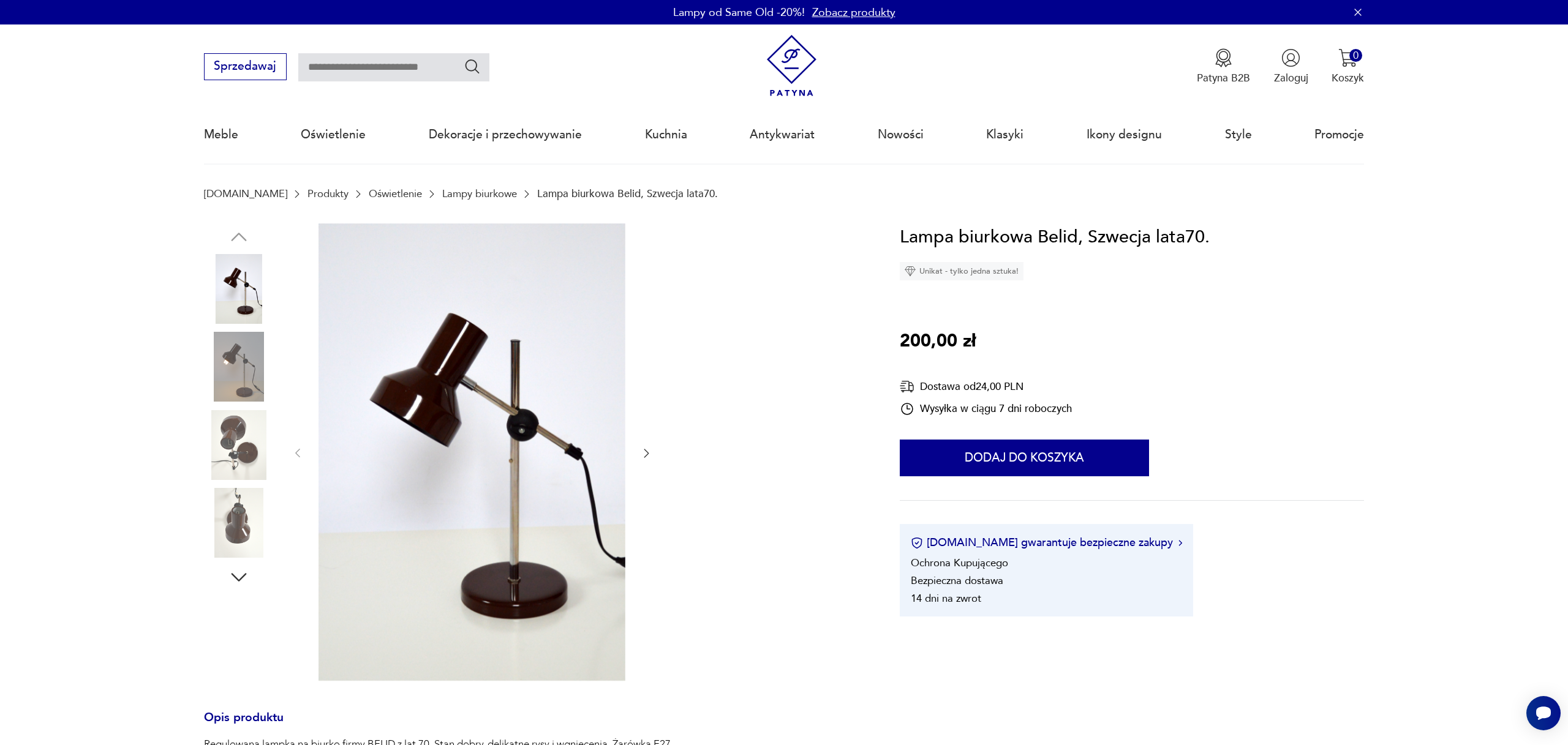
click at [465, 386] on img at bounding box center [472, 452] width 307 height 457
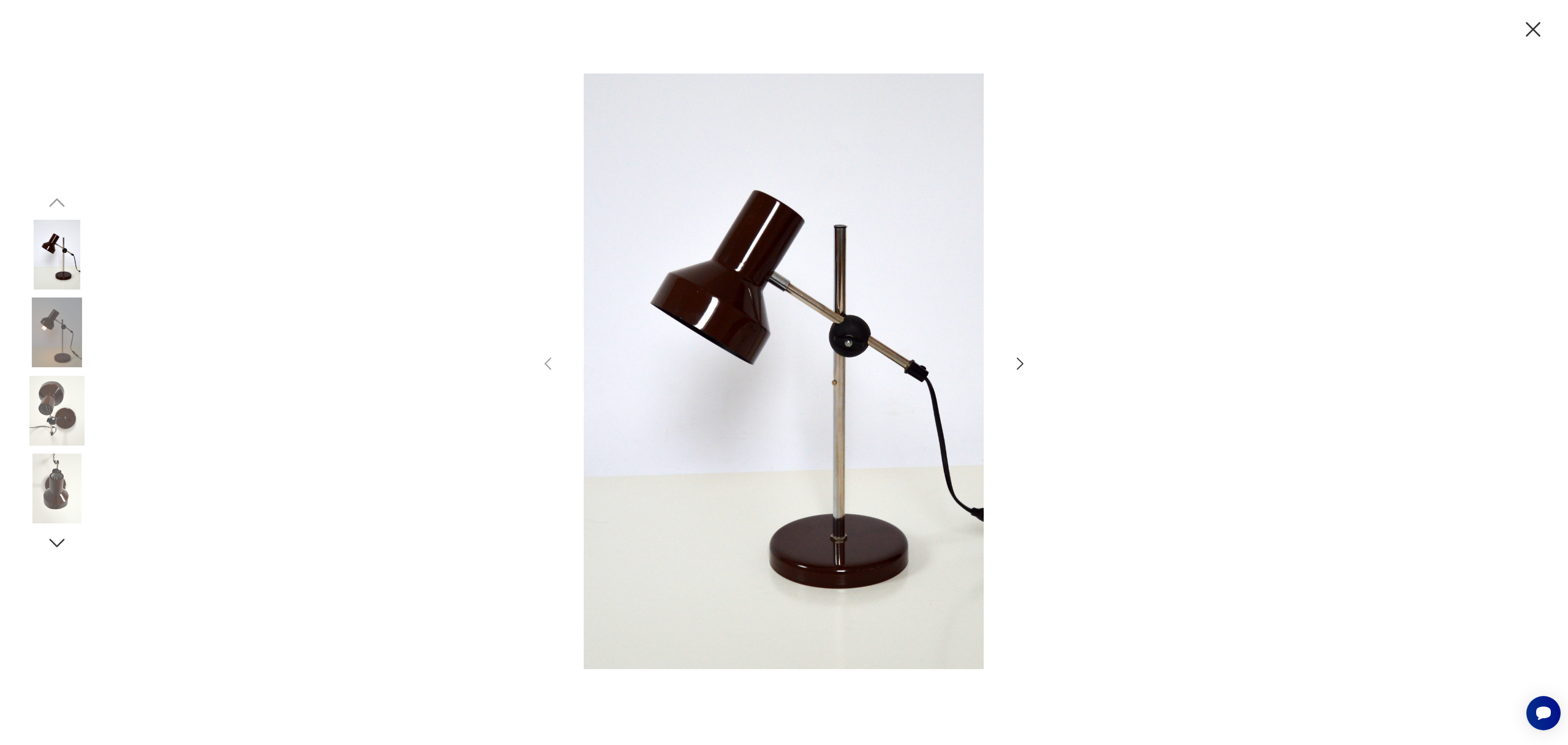
click at [1019, 363] on icon "button" at bounding box center [1020, 364] width 18 height 18
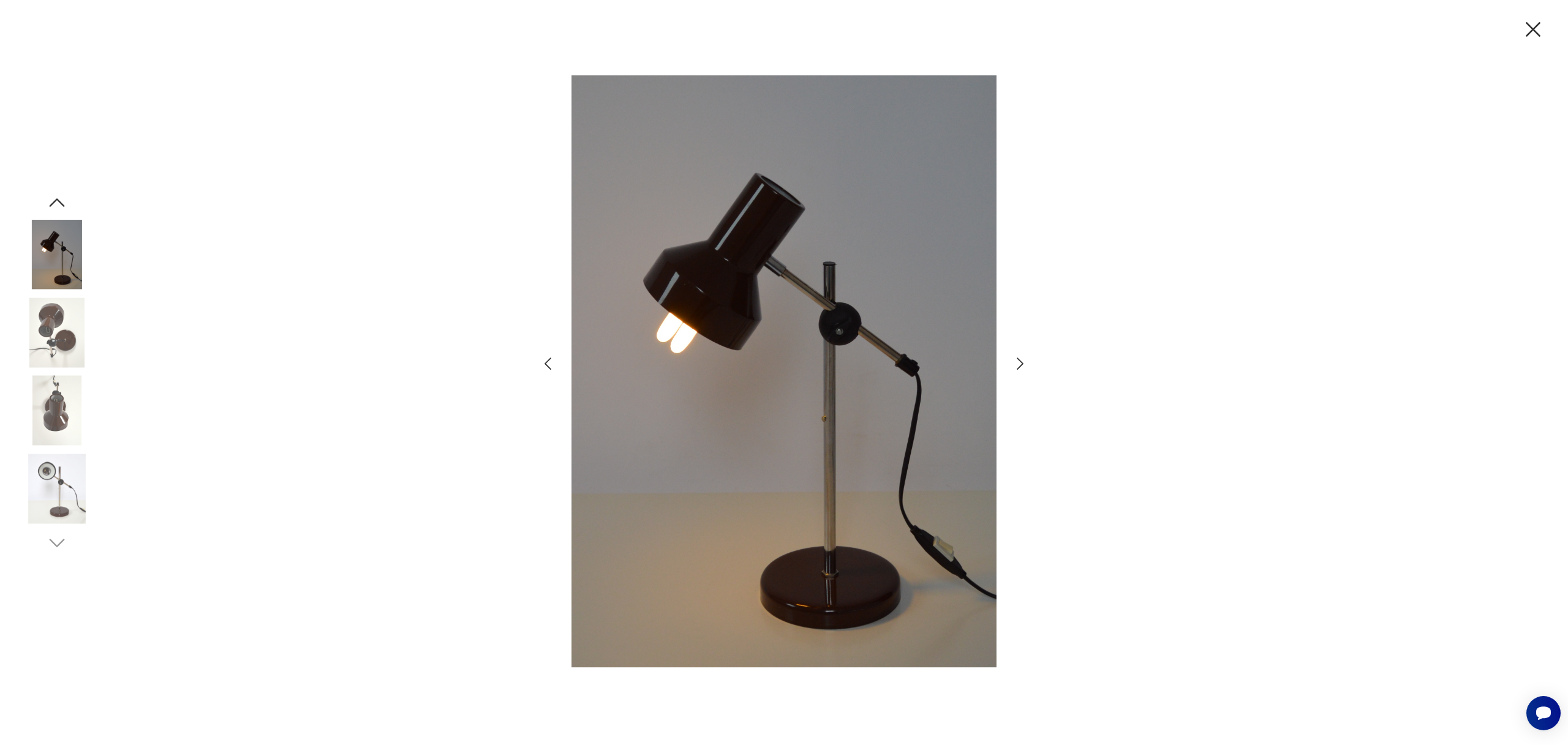
click at [1019, 363] on icon "button" at bounding box center [1020, 364] width 18 height 18
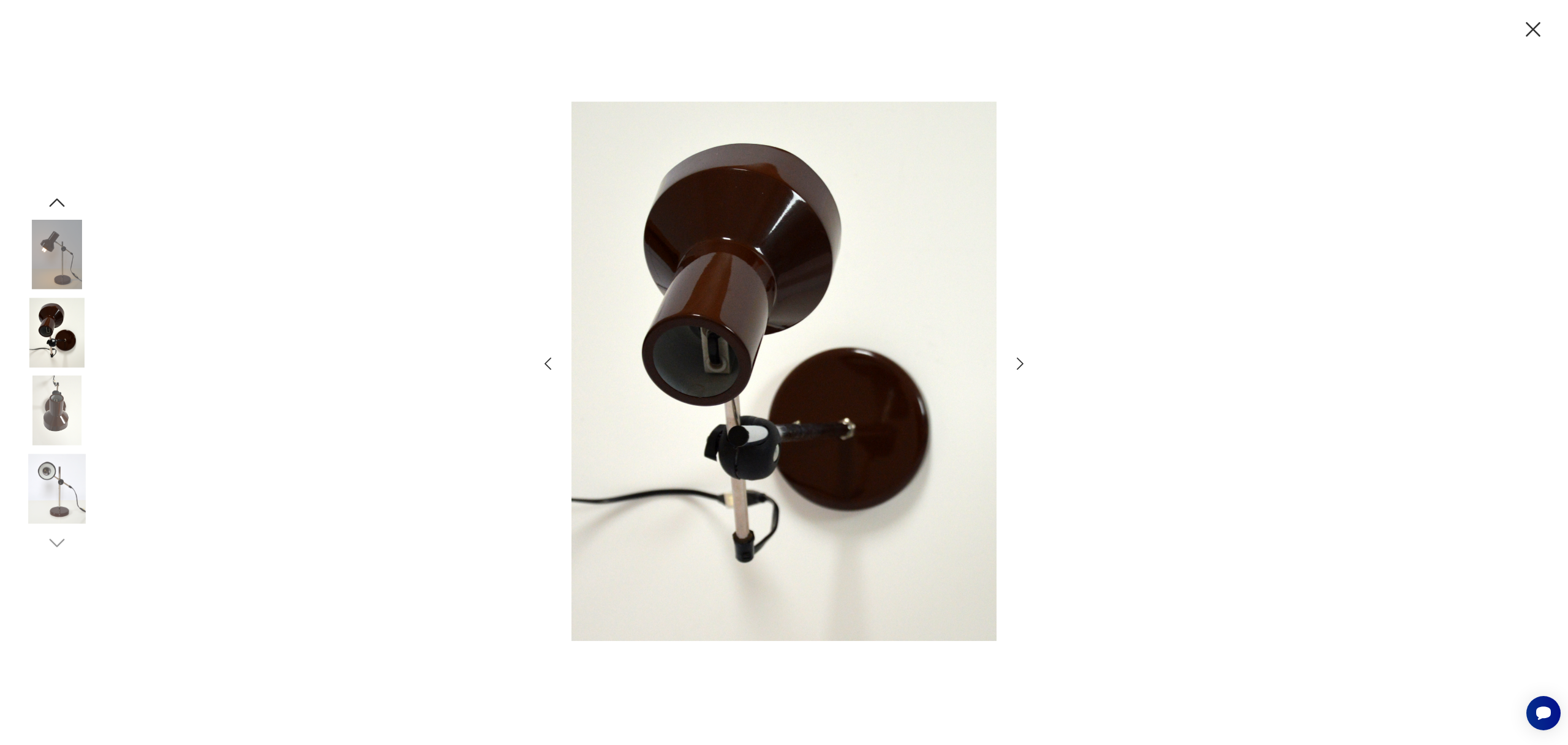
click at [1019, 363] on icon "button" at bounding box center [1020, 364] width 18 height 18
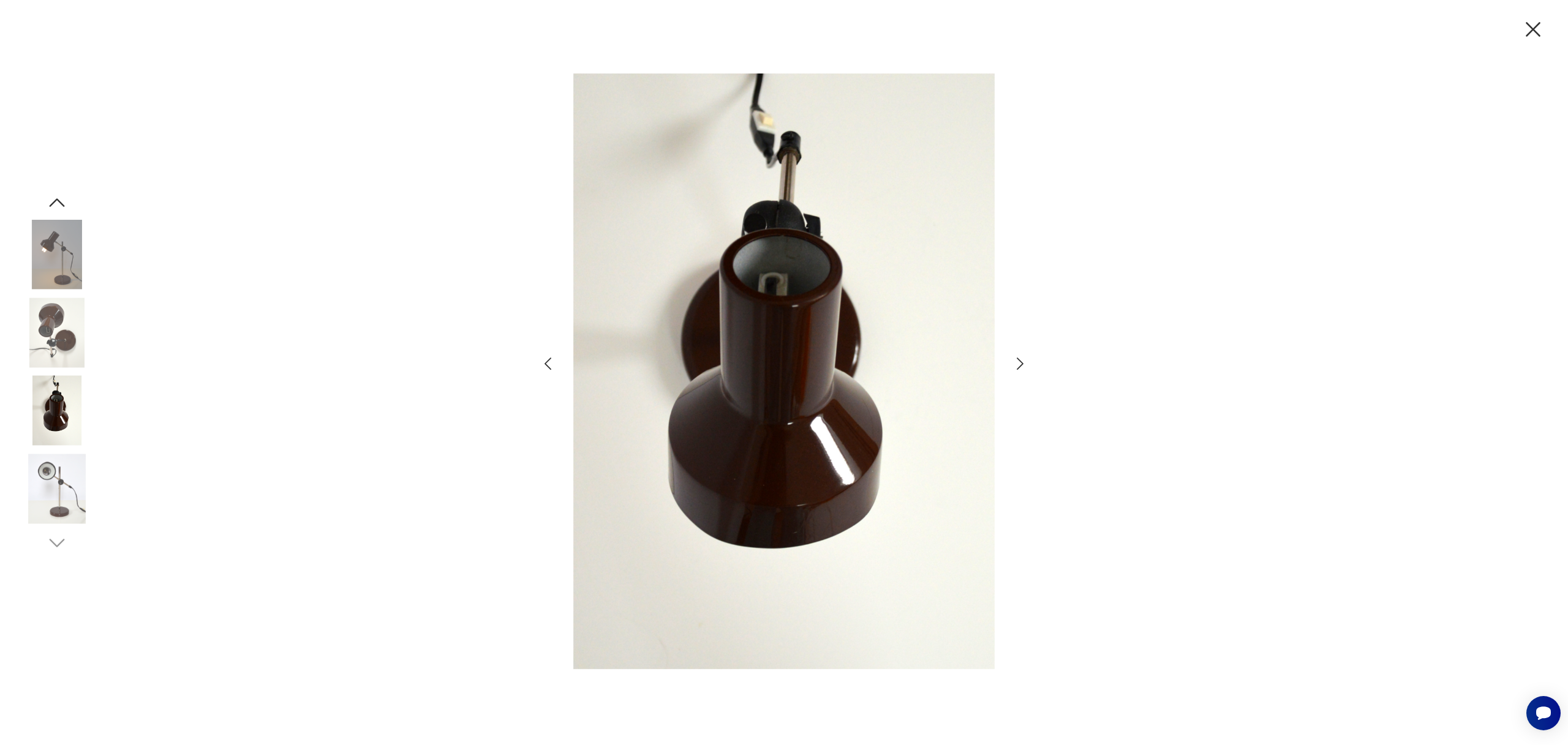
click at [1019, 363] on icon "button" at bounding box center [1020, 364] width 18 height 18
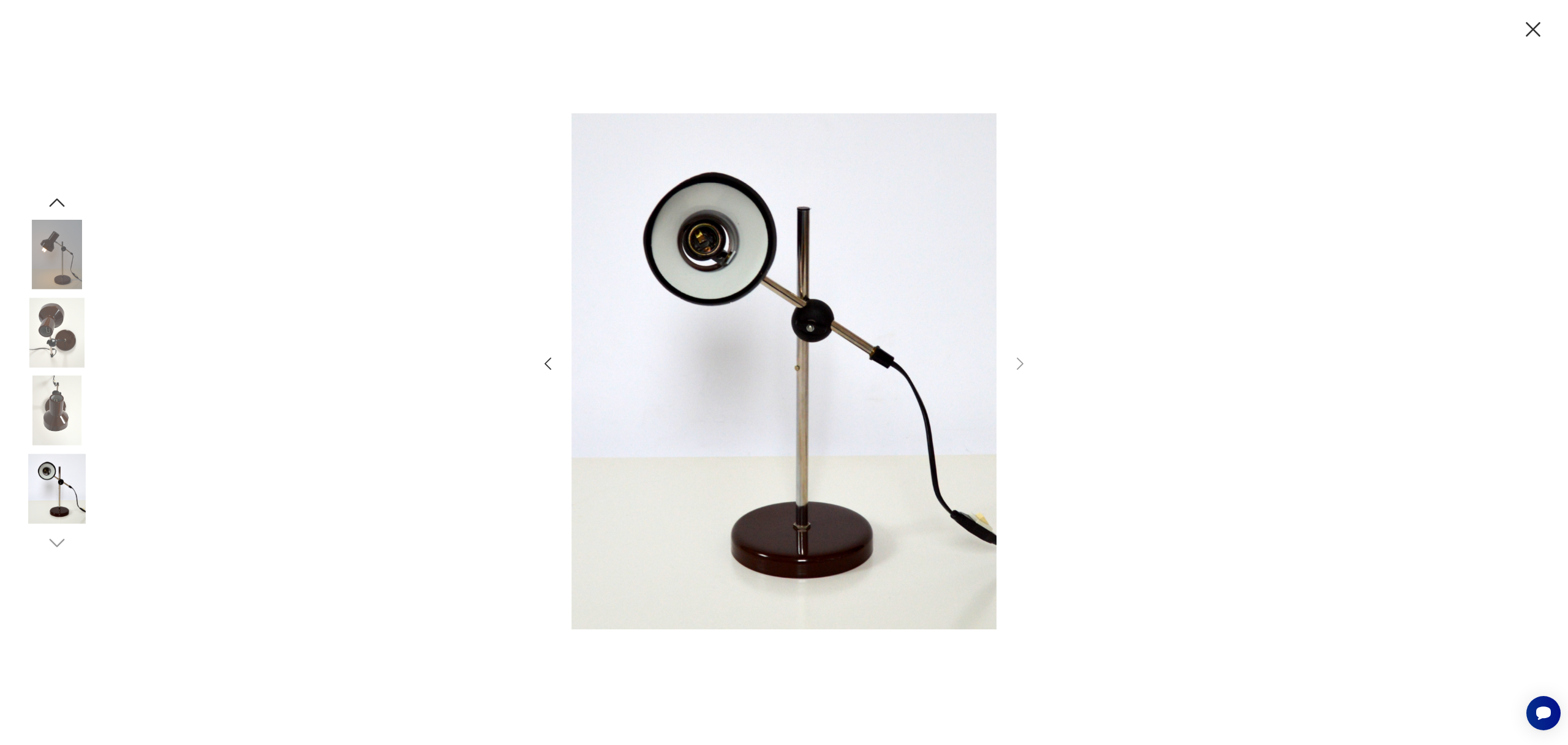
drag, startPoint x: 1530, startPoint y: 25, endPoint x: 1479, endPoint y: 26, distance: 51.0
click at [1530, 25] on icon "button" at bounding box center [1533, 29] width 26 height 26
